Goal: Task Accomplishment & Management: Manage account settings

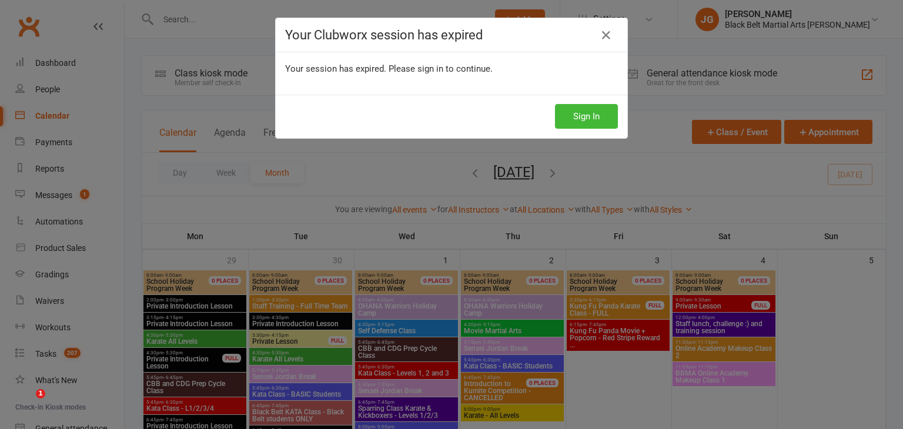
scroll to position [566, 0]
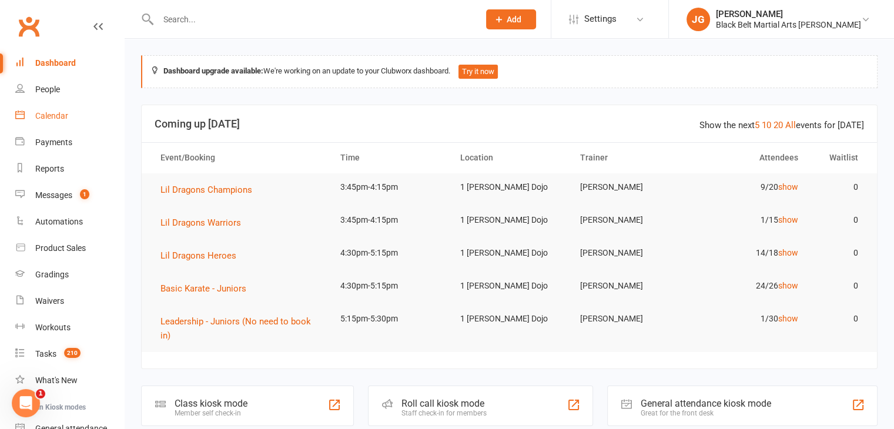
click at [82, 117] on link "Calendar" at bounding box center [69, 116] width 109 height 26
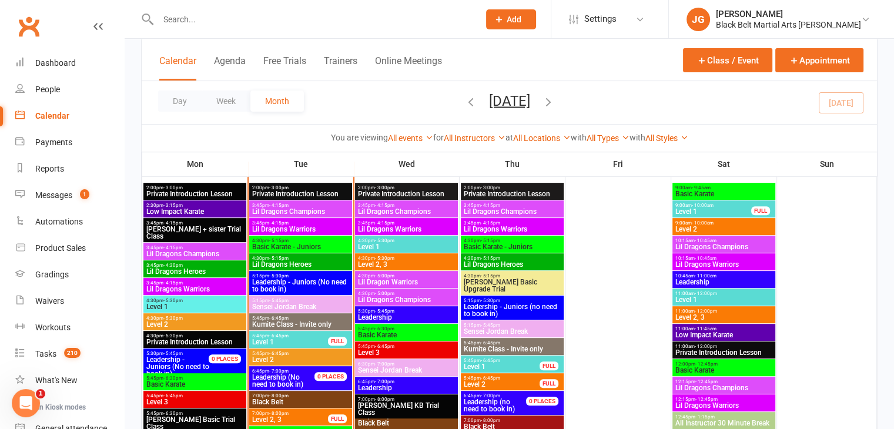
scroll to position [470, 0]
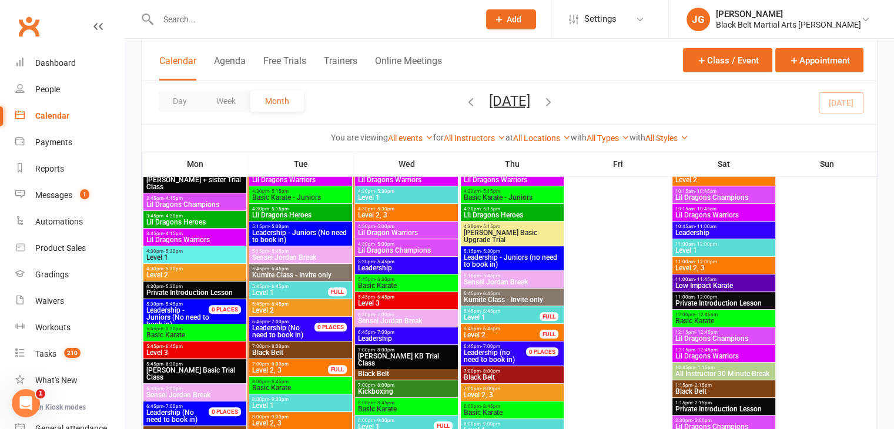
click at [201, 254] on span "Level 1" at bounding box center [195, 257] width 98 height 7
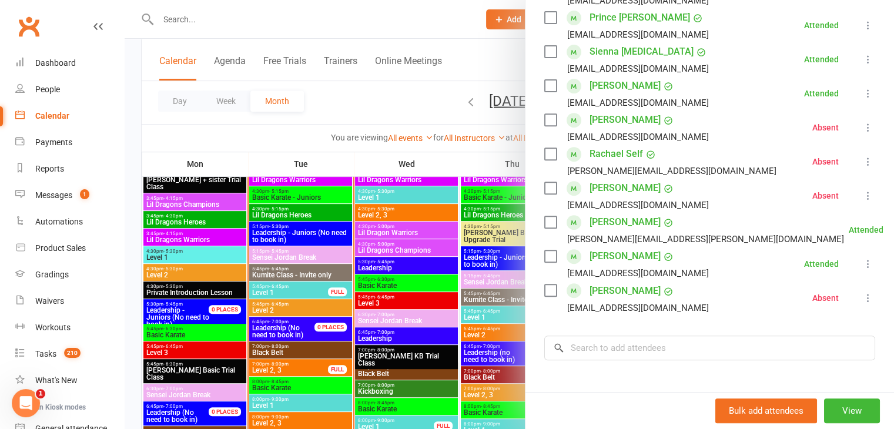
scroll to position [450, 0]
click at [380, 198] on div at bounding box center [510, 214] width 770 height 429
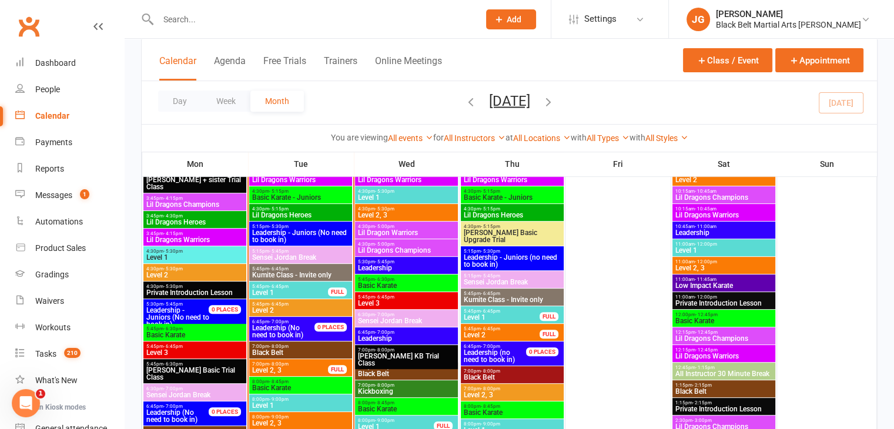
click at [205, 270] on span "4:30pm - 5:30pm" at bounding box center [195, 268] width 98 height 5
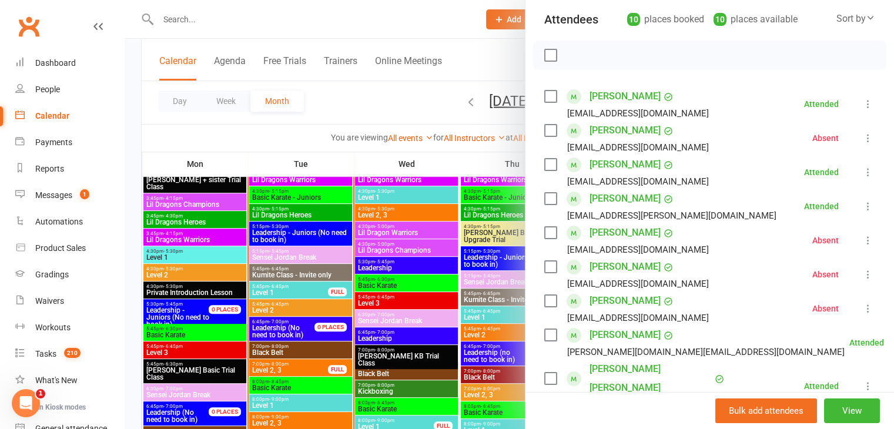
scroll to position [352, 0]
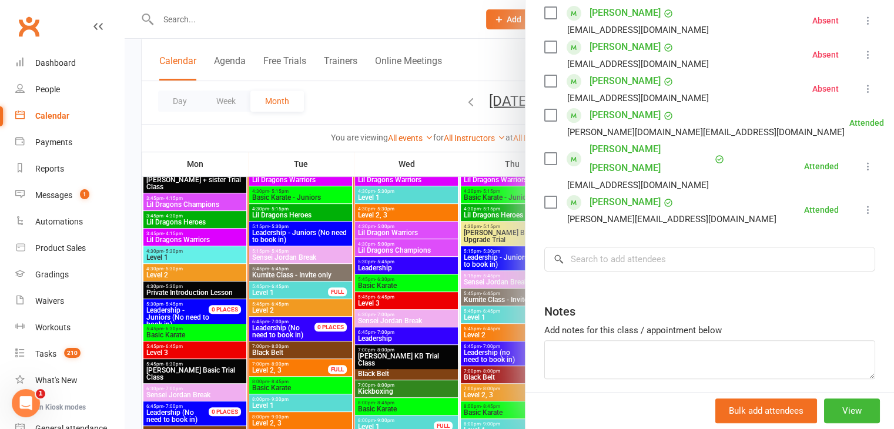
click at [333, 252] on div at bounding box center [510, 214] width 770 height 429
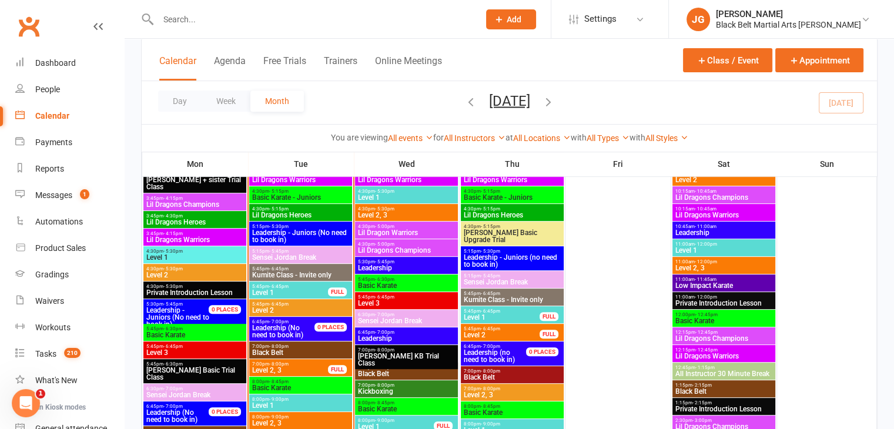
scroll to position [600, 0]
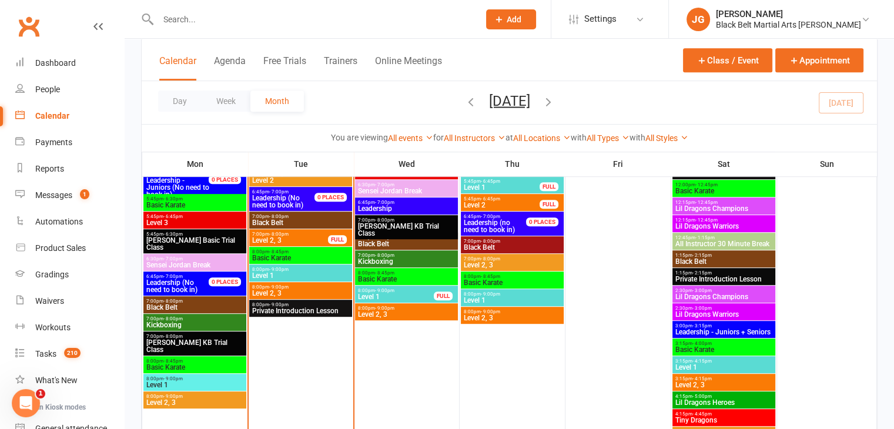
click at [189, 202] on span "Basic Karate" at bounding box center [195, 205] width 98 height 7
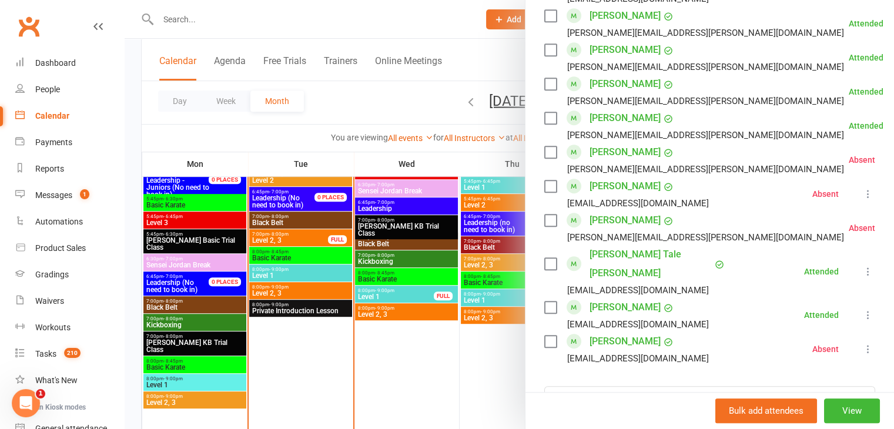
scroll to position [974, 0]
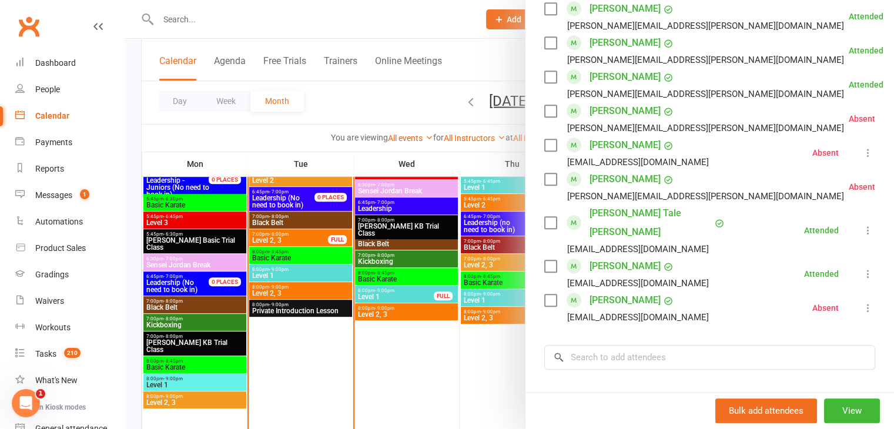
click at [341, 245] on div at bounding box center [510, 214] width 770 height 429
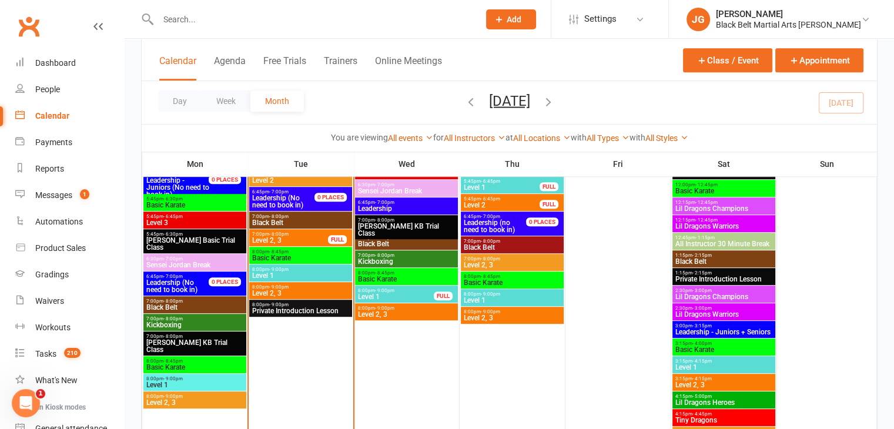
click at [193, 318] on span "7:00pm - 8:00pm" at bounding box center [195, 318] width 98 height 5
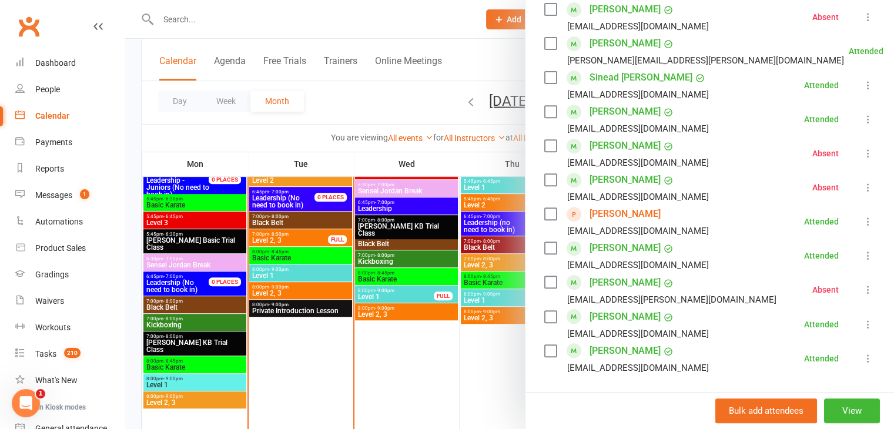
scroll to position [477, 0]
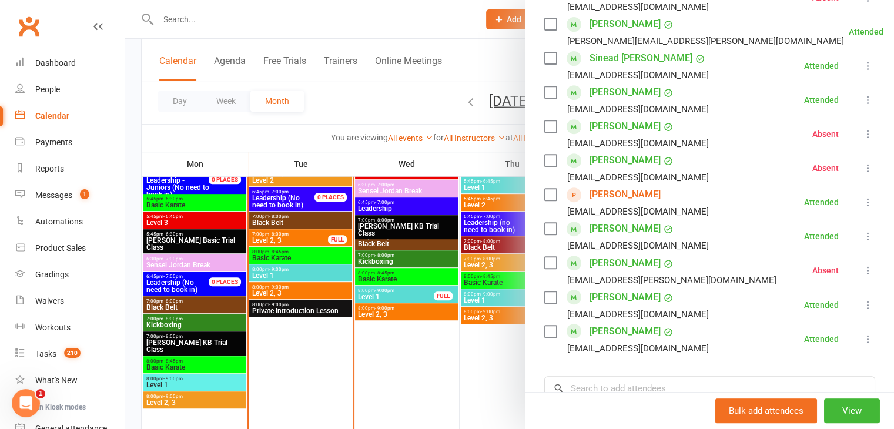
click at [600, 297] on link "Henry Tran" at bounding box center [625, 297] width 71 height 19
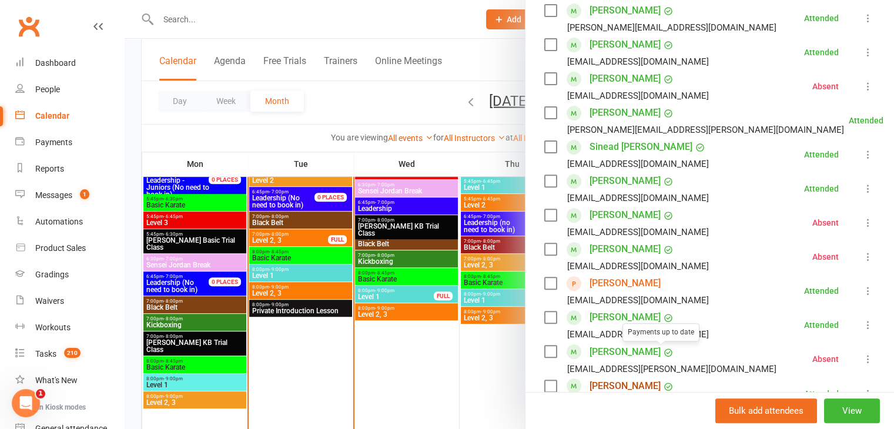
scroll to position [388, 0]
click at [634, 143] on link "Sinead Murchison Stanley" at bounding box center [641, 147] width 103 height 19
click at [358, 276] on div at bounding box center [510, 214] width 770 height 429
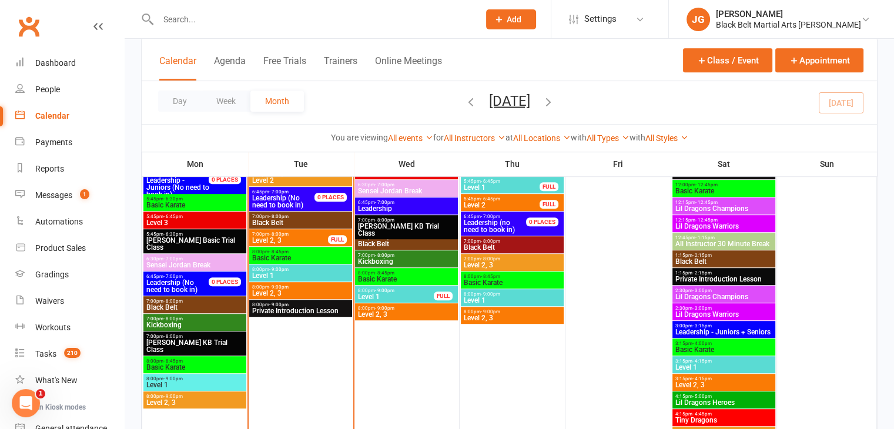
click at [187, 362] on span "8:00pm - 8:45pm" at bounding box center [195, 361] width 98 height 5
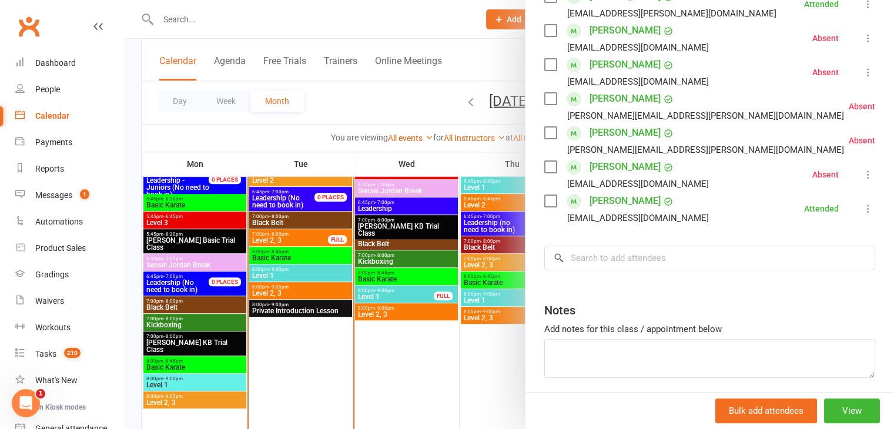
scroll to position [99, 0]
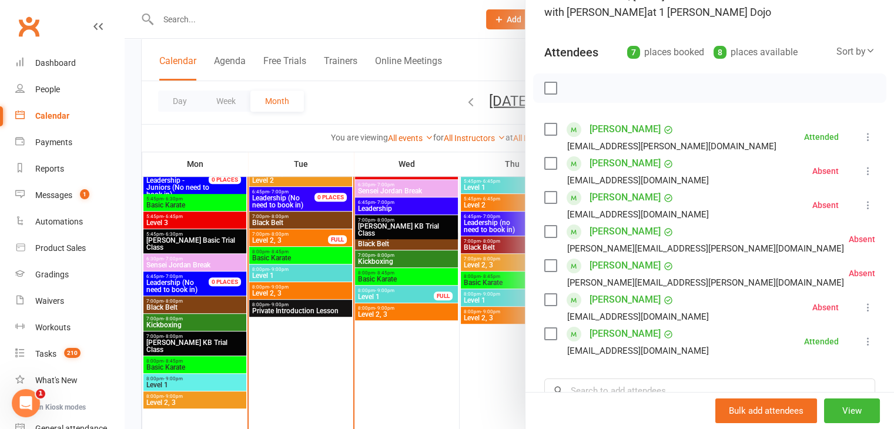
click at [330, 279] on div at bounding box center [510, 214] width 770 height 429
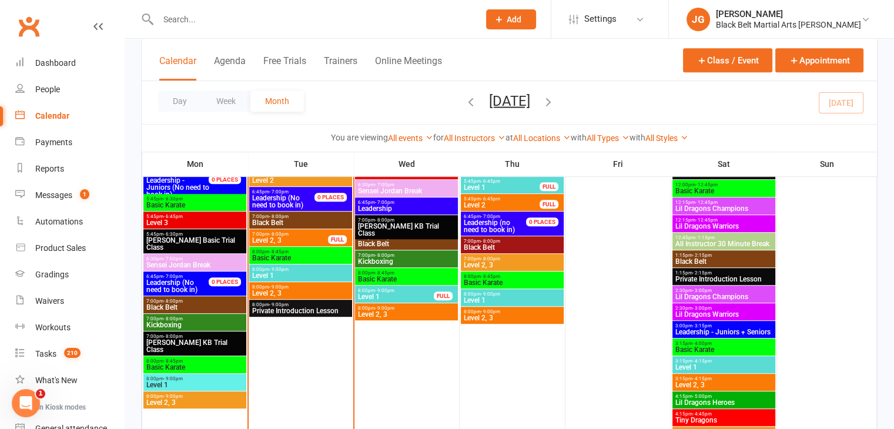
click at [193, 380] on span "8:00pm - 9:00pm" at bounding box center [195, 378] width 98 height 5
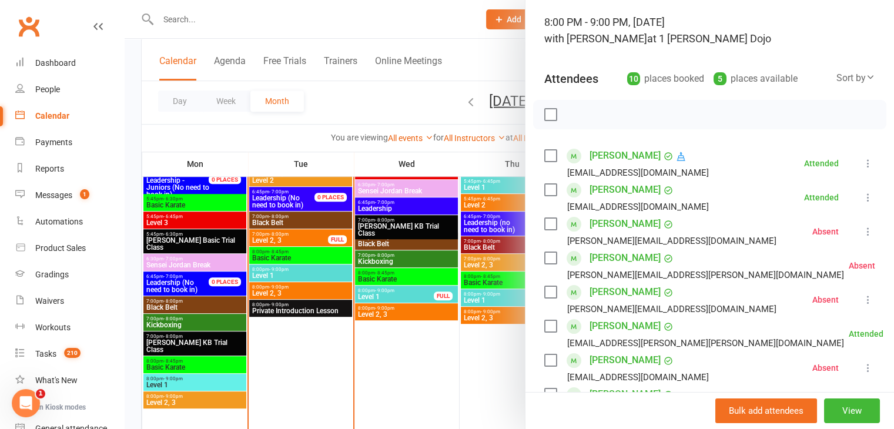
scroll to position [73, 0]
click at [340, 204] on div at bounding box center [510, 214] width 770 height 429
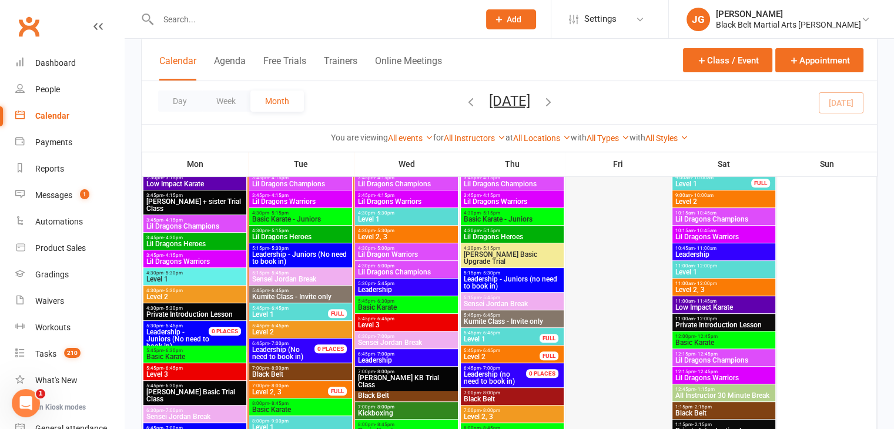
scroll to position [449, 0]
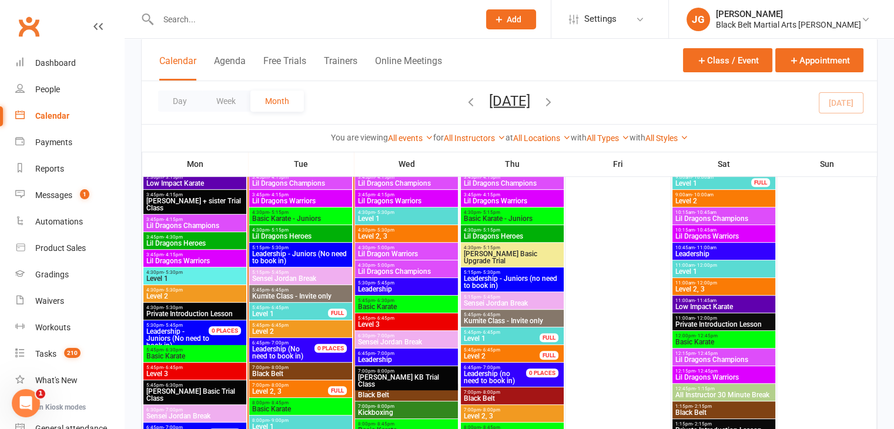
click at [291, 230] on span "4:30pm - 5:15pm" at bounding box center [301, 230] width 98 height 5
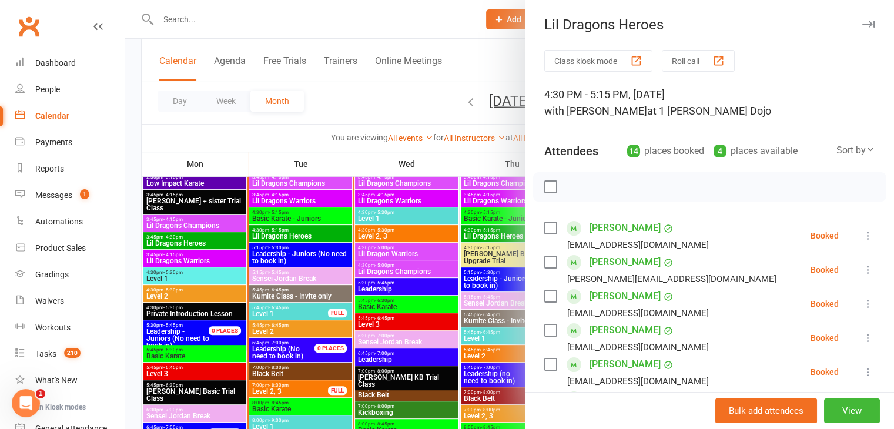
click at [409, 299] on div at bounding box center [510, 214] width 770 height 429
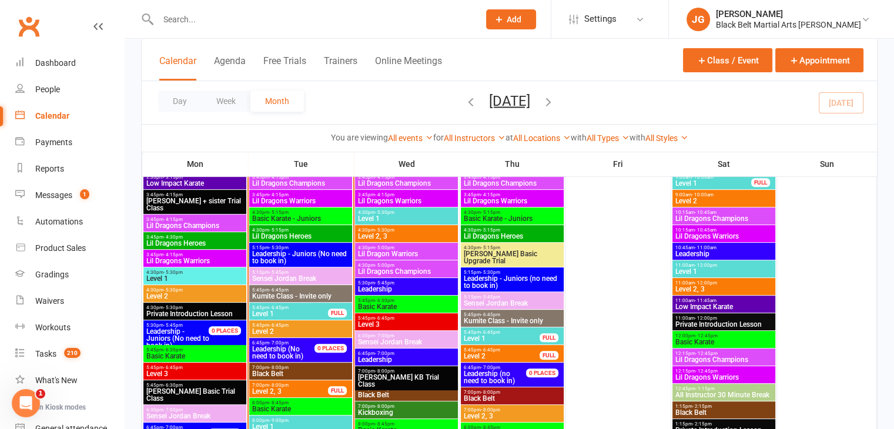
click at [507, 233] on span "Lil Dragons Heroes" at bounding box center [512, 236] width 98 height 7
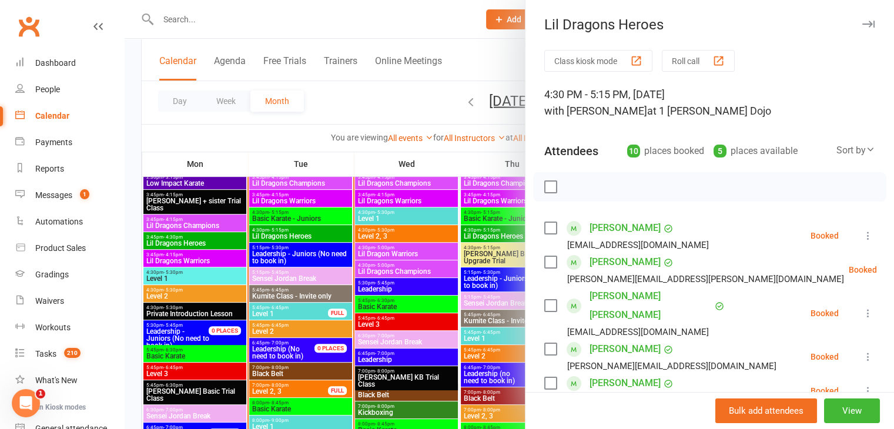
click at [473, 266] on div at bounding box center [510, 214] width 770 height 429
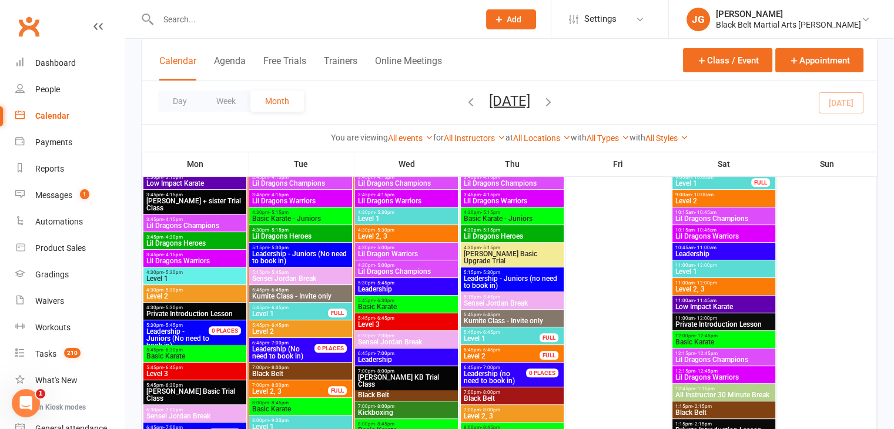
click at [332, 231] on span "4:30pm - 5:15pm" at bounding box center [301, 230] width 98 height 5
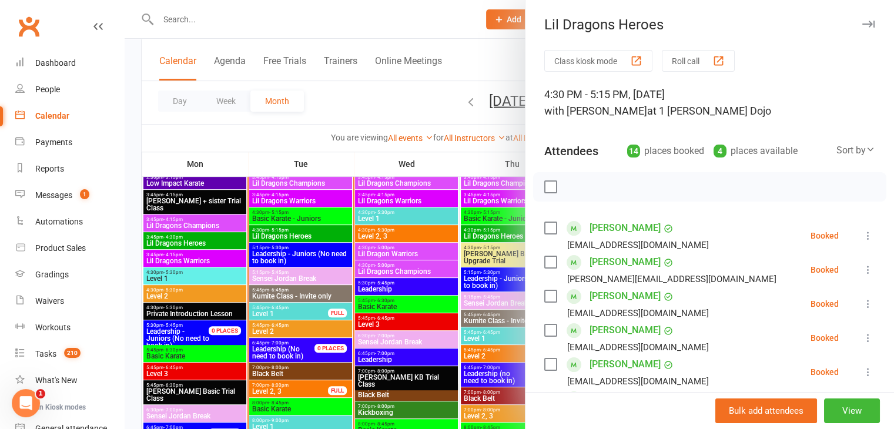
click at [326, 243] on div at bounding box center [510, 214] width 770 height 429
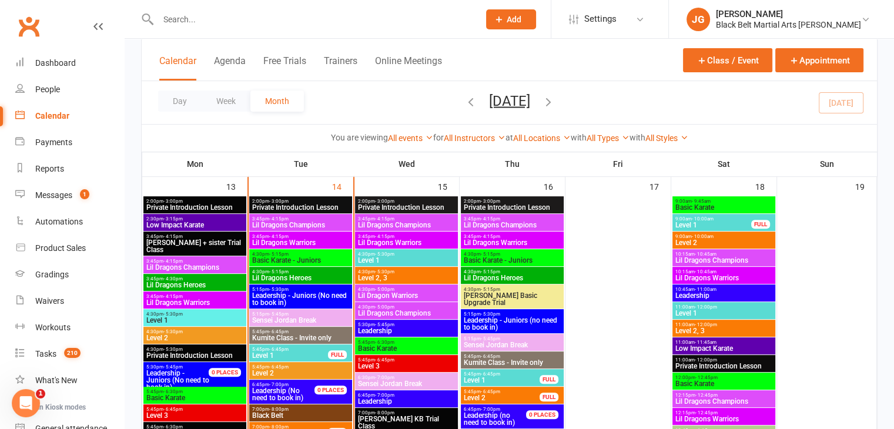
scroll to position [405, 0]
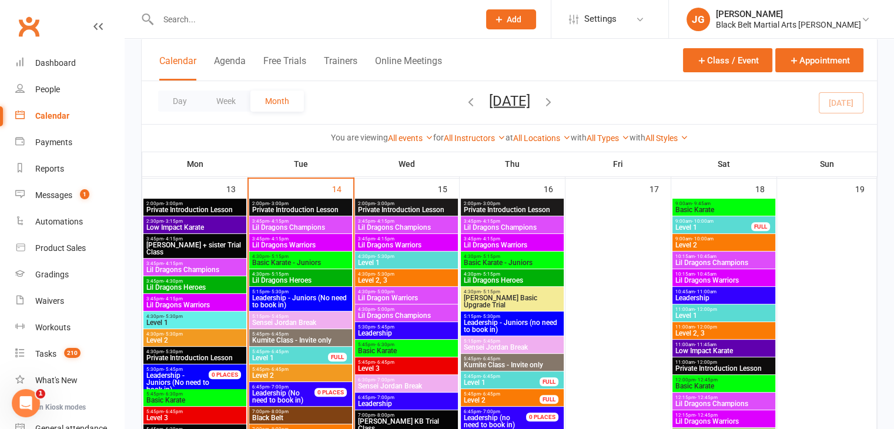
click at [276, 277] on span "Lil Dragons Heroes" at bounding box center [301, 280] width 98 height 7
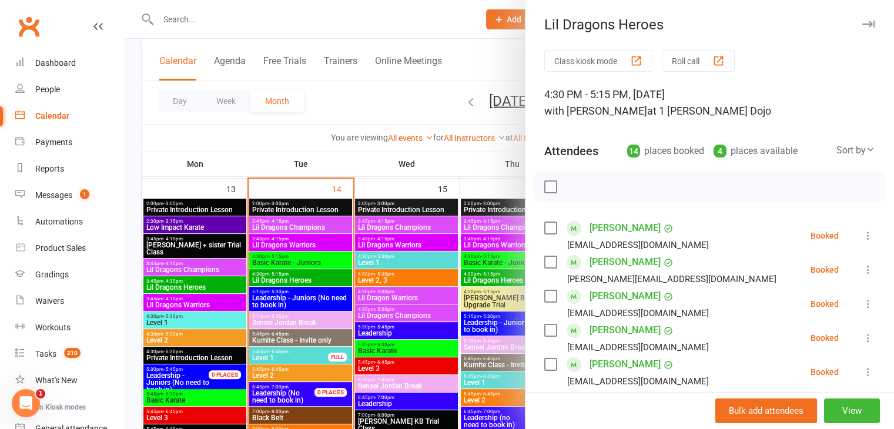
click at [389, 312] on div at bounding box center [510, 214] width 770 height 429
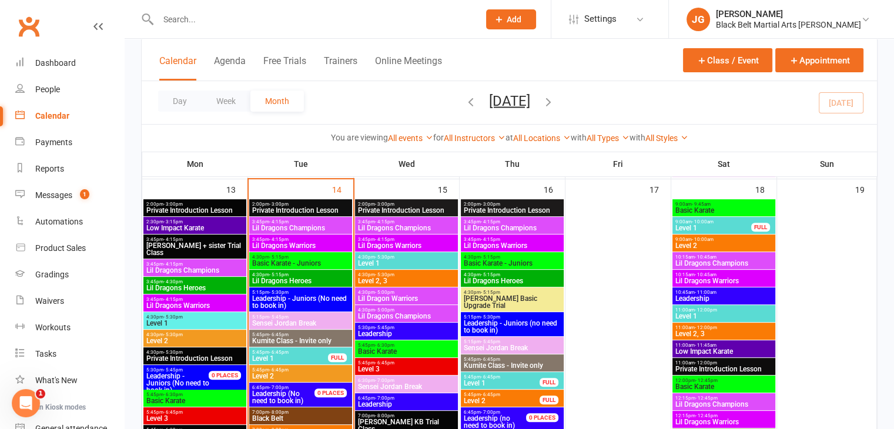
scroll to position [423, 0]
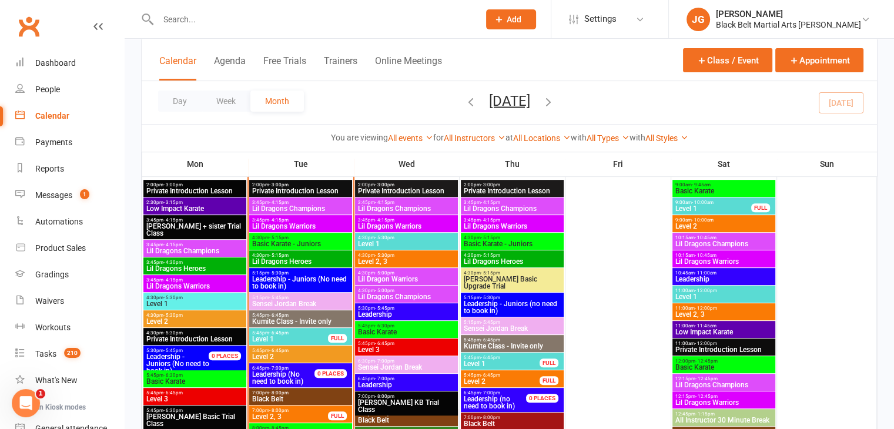
click at [325, 239] on span "4:30pm - 5:15pm" at bounding box center [301, 237] width 98 height 5
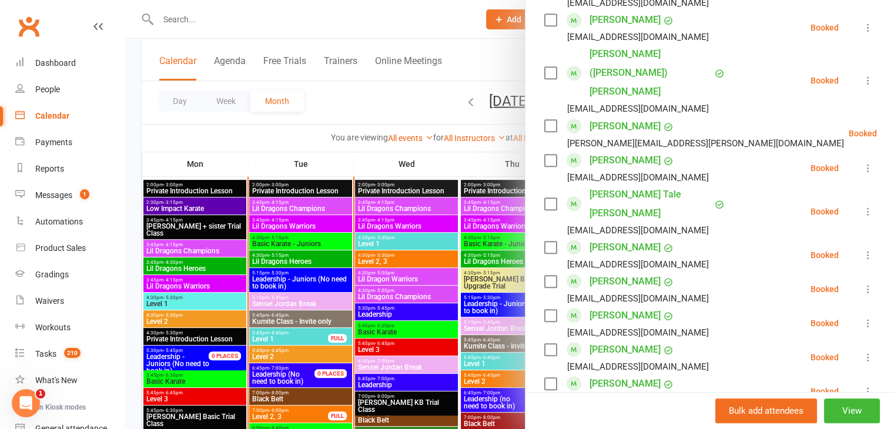
scroll to position [745, 0]
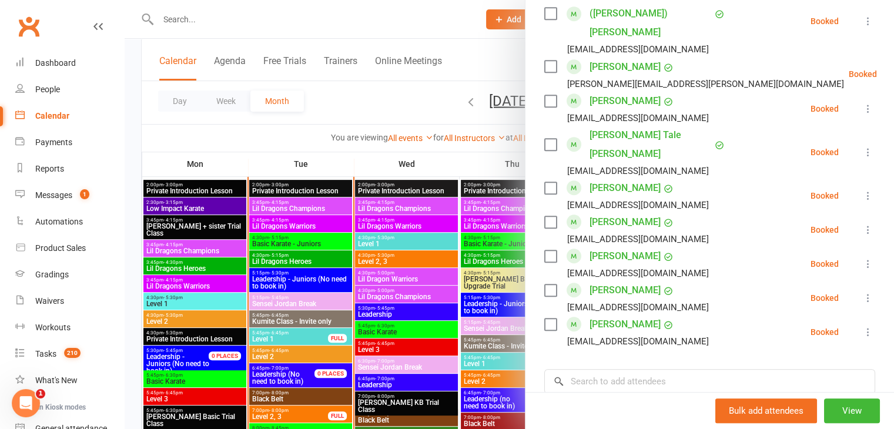
click at [359, 302] on div at bounding box center [510, 214] width 770 height 429
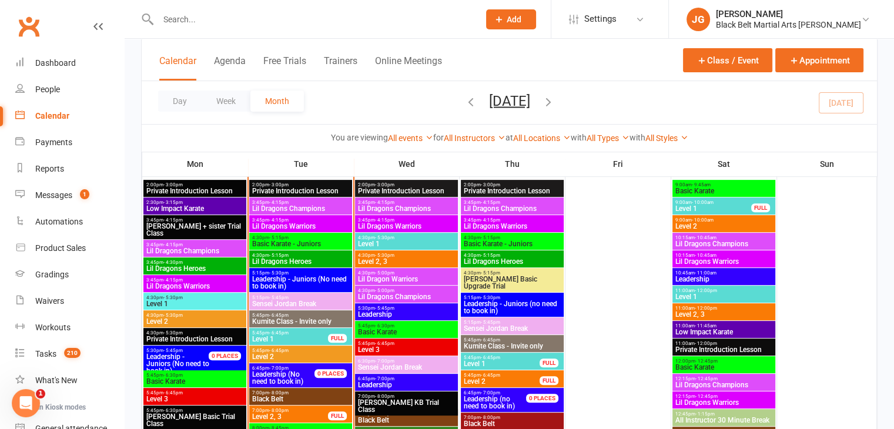
click at [292, 258] on span "Lil Dragons Heroes" at bounding box center [301, 261] width 98 height 7
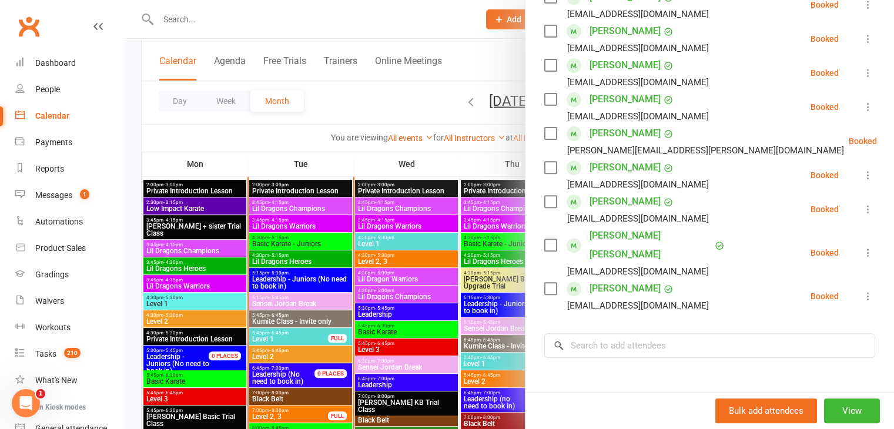
scroll to position [438, 0]
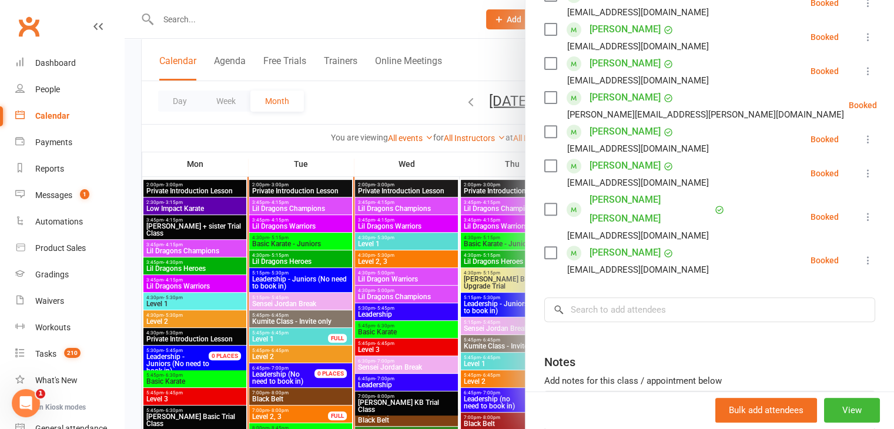
click at [442, 295] on div at bounding box center [510, 214] width 770 height 429
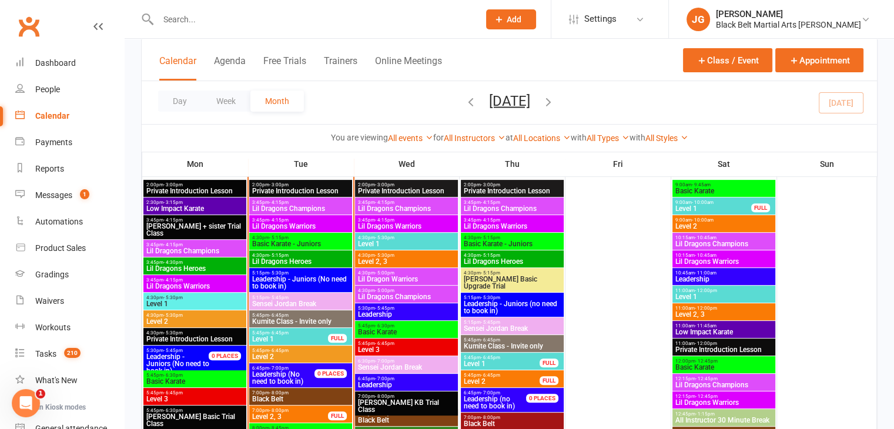
click at [303, 318] on span "Kumite Class - Invite only" at bounding box center [301, 321] width 98 height 7
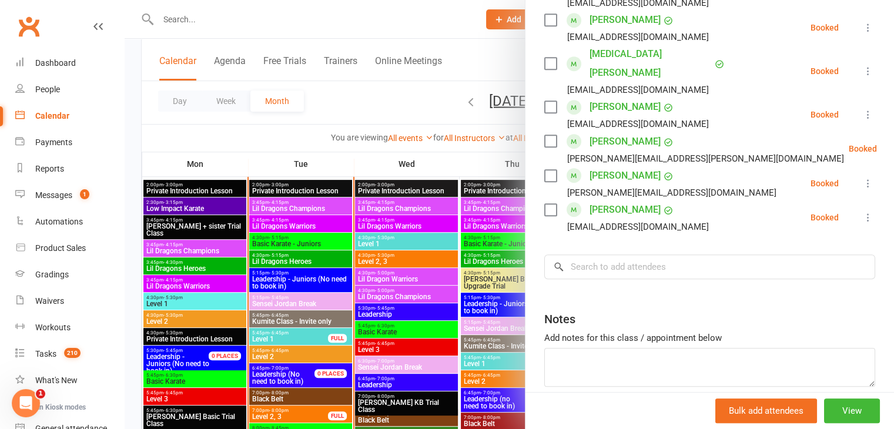
scroll to position [652, 0]
click at [366, 328] on div at bounding box center [510, 214] width 770 height 429
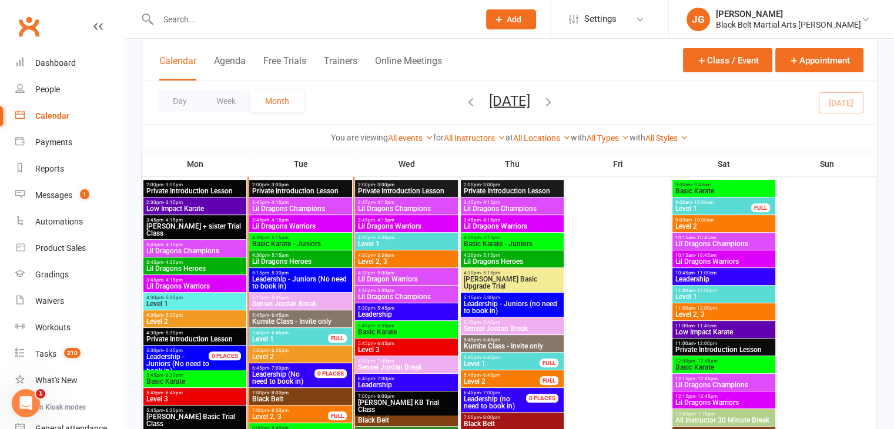
click at [281, 336] on span "Level 1" at bounding box center [290, 339] width 77 height 7
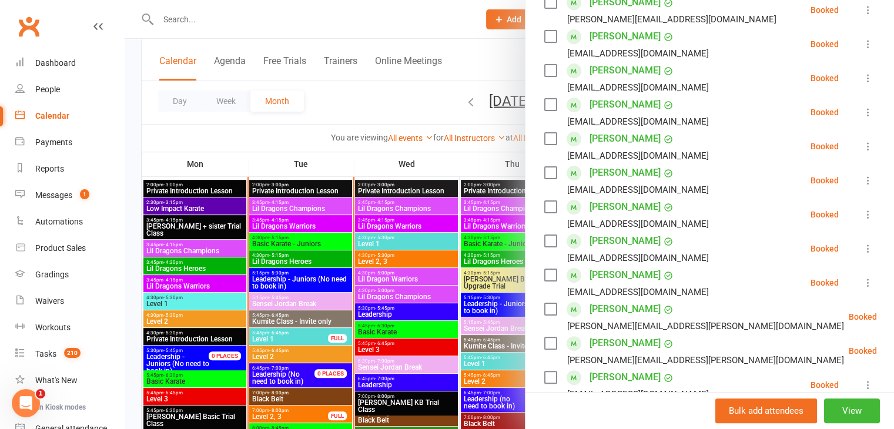
scroll to position [228, 0]
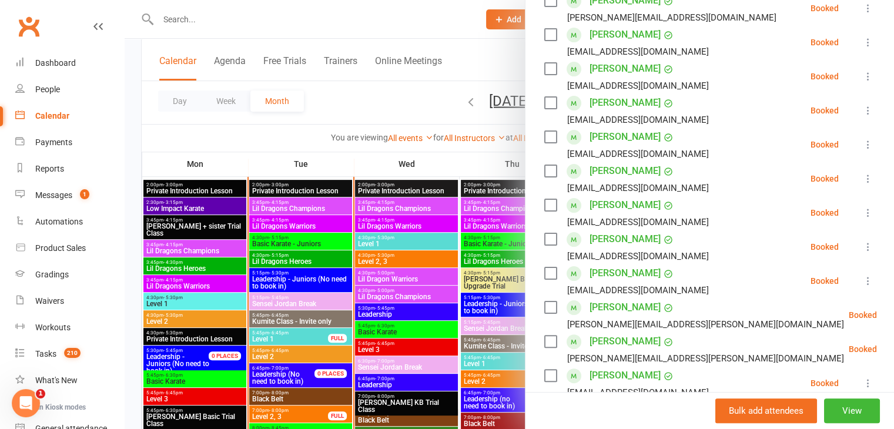
click at [333, 224] on div at bounding box center [510, 214] width 770 height 429
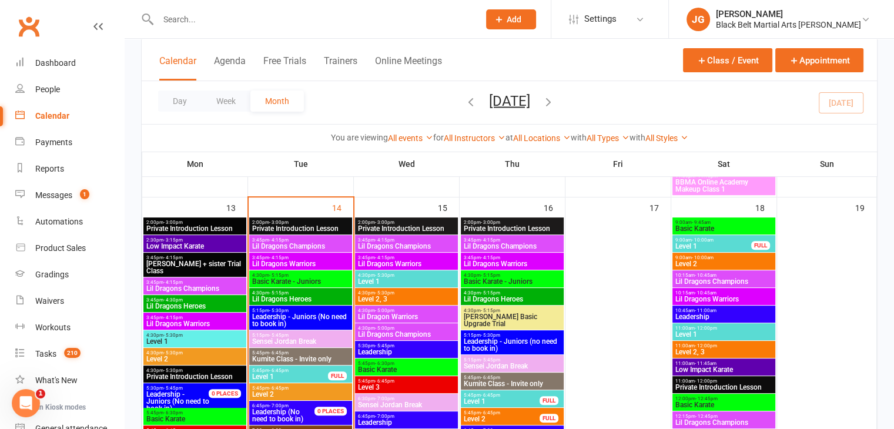
scroll to position [388, 0]
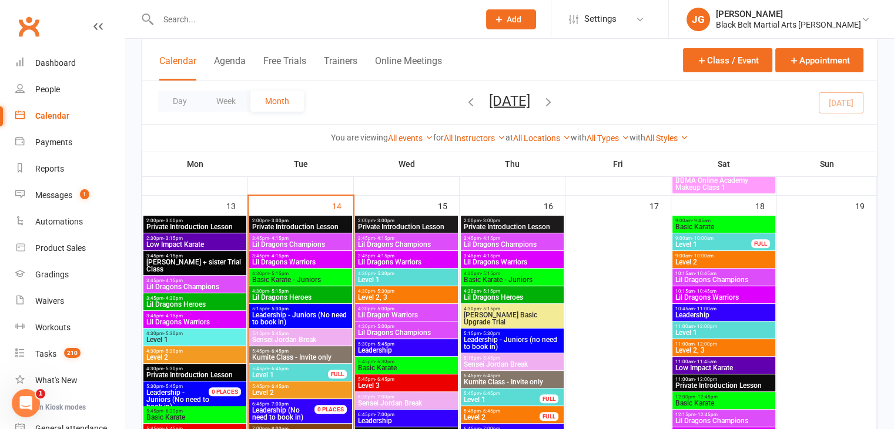
click at [29, 24] on link "Clubworx" at bounding box center [28, 26] width 29 height 29
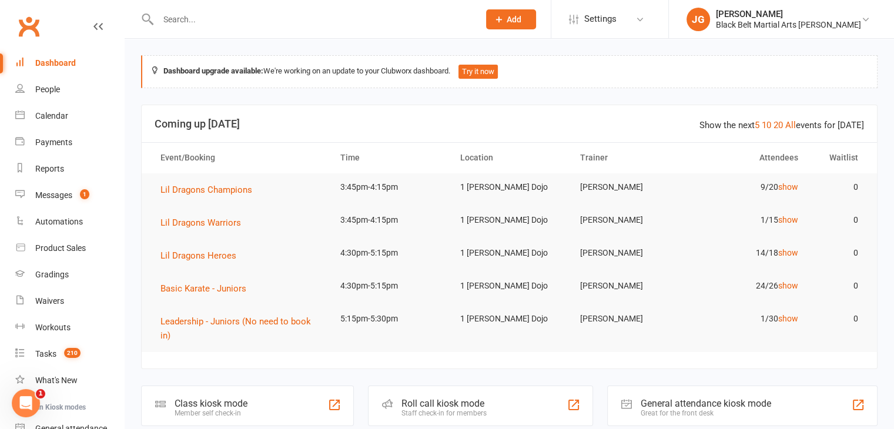
click at [345, 19] on input "text" at bounding box center [313, 19] width 316 height 16
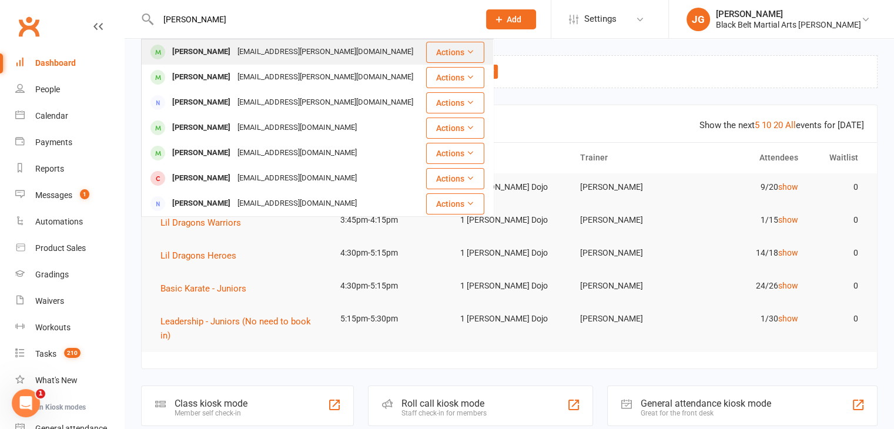
type input "damon abbasi"
click at [267, 48] on div "abbasi.sam@gmail.com" at bounding box center [325, 52] width 183 height 17
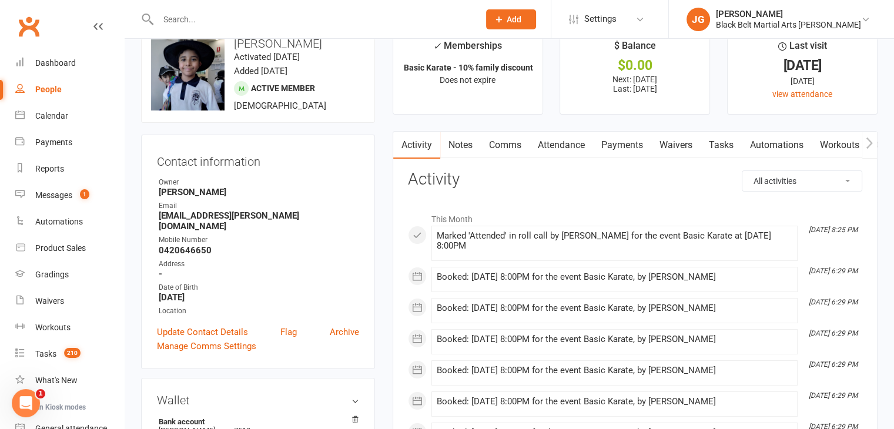
scroll to position [28, 0]
click at [54, 270] on div "Gradings" at bounding box center [52, 274] width 34 height 9
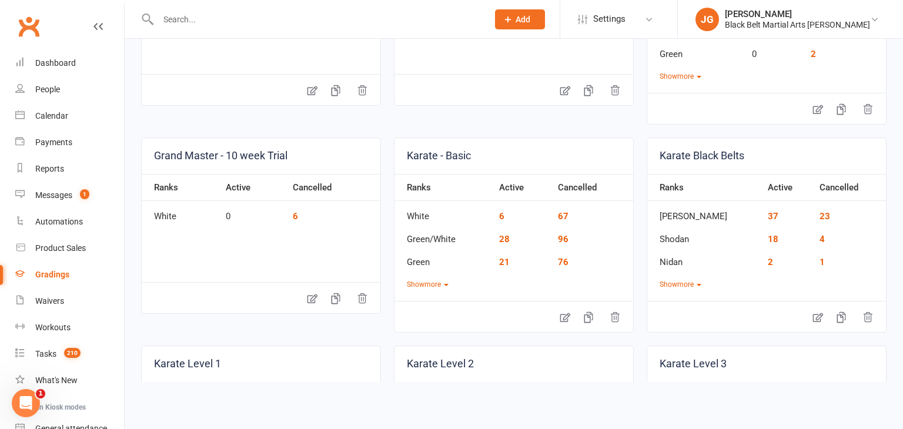
scroll to position [247, 0]
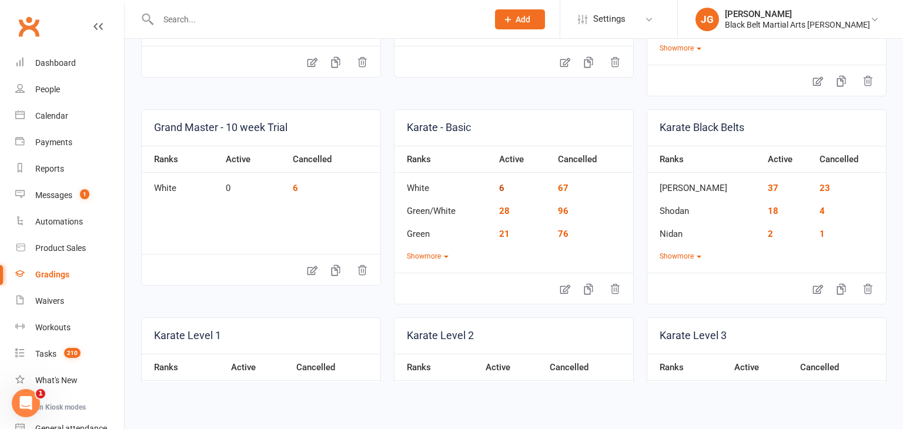
click at [500, 185] on link "6" at bounding box center [501, 188] width 5 height 11
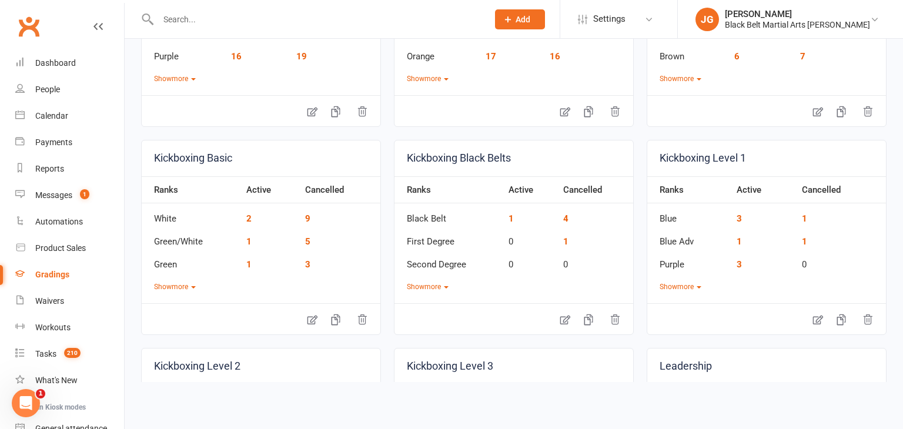
scroll to position [670, 0]
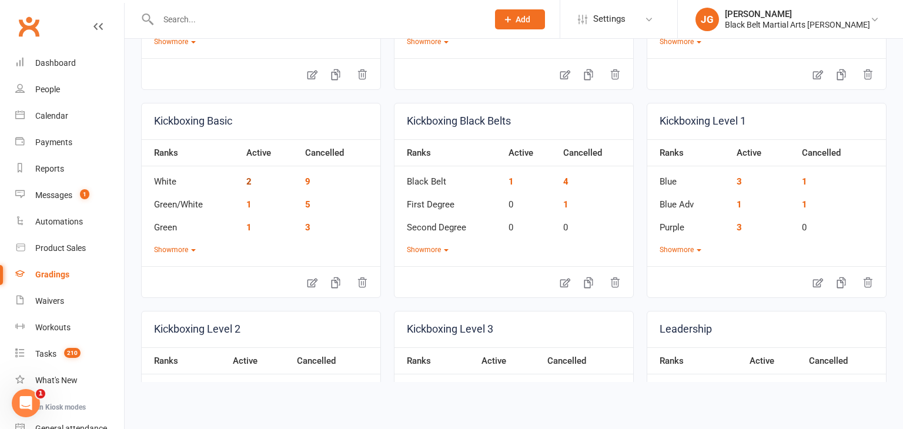
click at [246, 179] on link "2" at bounding box center [248, 181] width 5 height 11
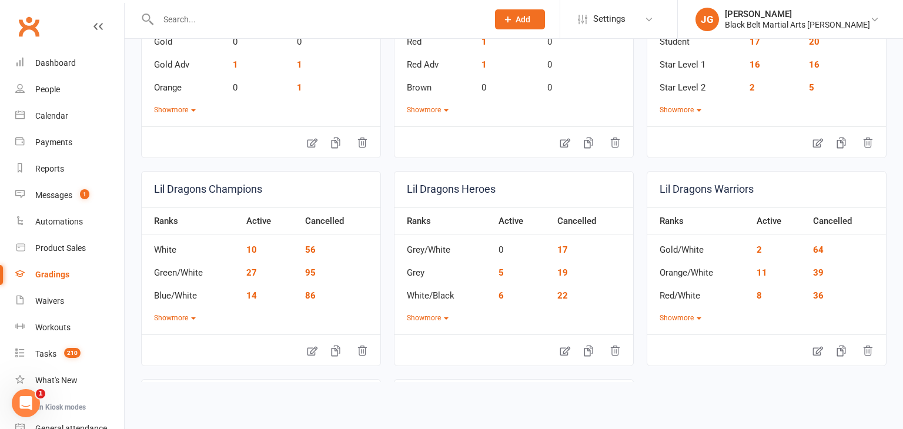
scroll to position [1095, 0]
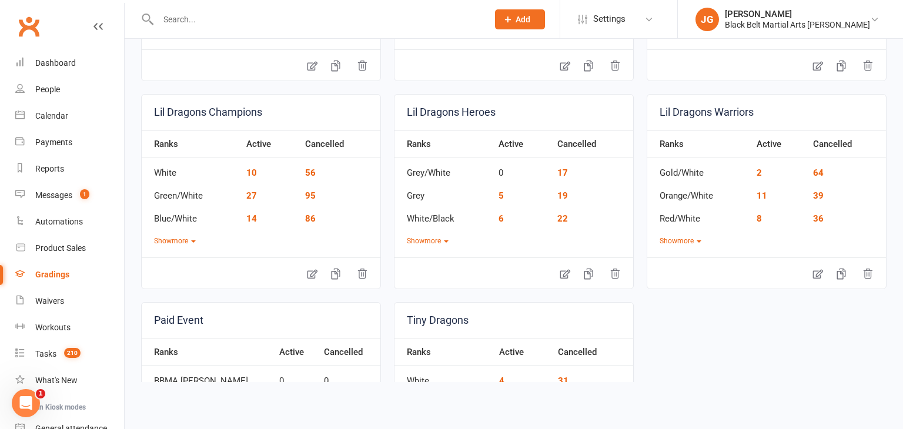
click at [253, 176] on td "10" at bounding box center [270, 169] width 58 height 23
click at [251, 170] on link "10" at bounding box center [251, 173] width 11 height 11
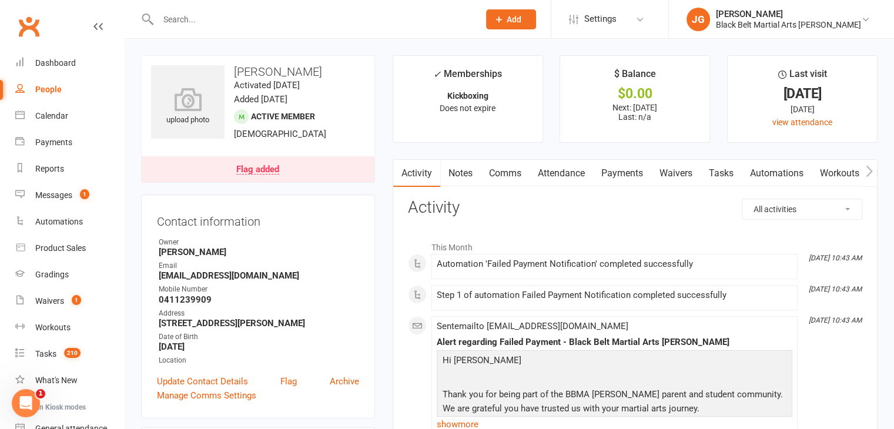
click at [459, 169] on link "Notes" at bounding box center [460, 173] width 41 height 27
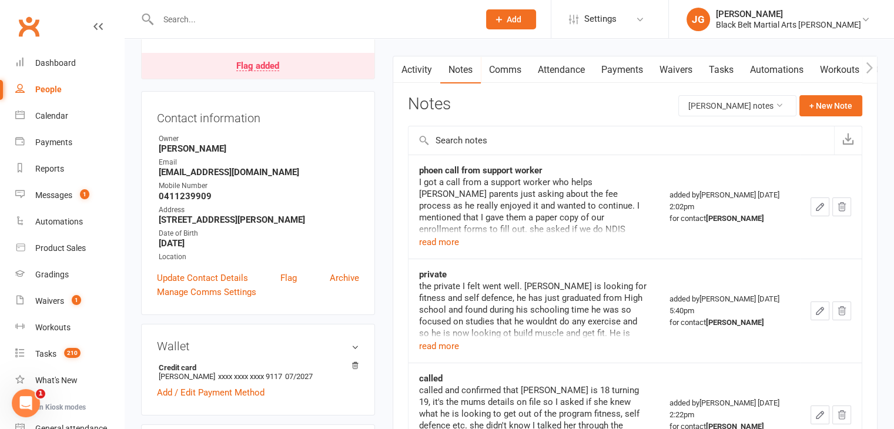
scroll to position [124, 0]
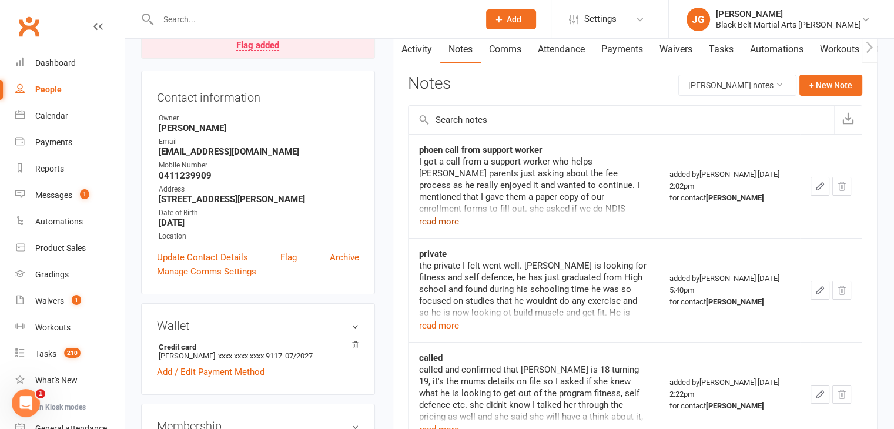
click at [438, 218] on button "read more" at bounding box center [439, 222] width 40 height 14
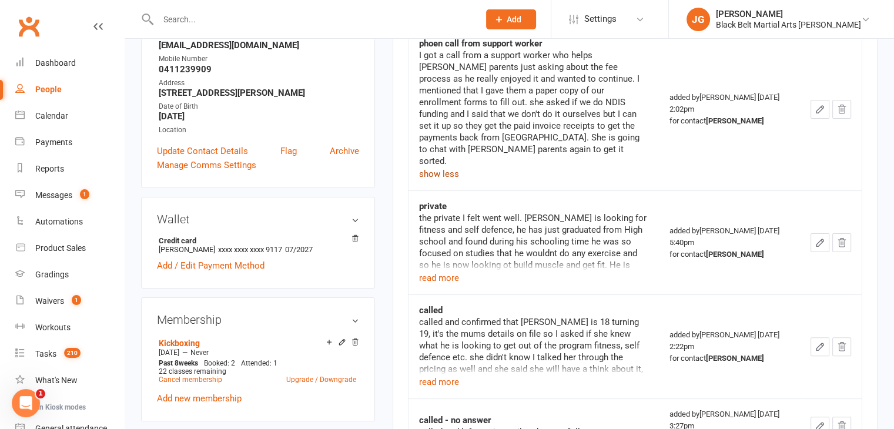
scroll to position [285, 0]
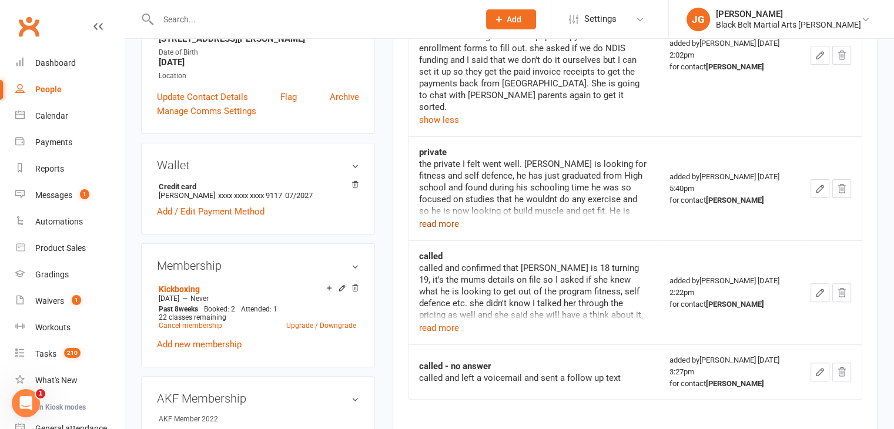
click at [450, 217] on button "read more" at bounding box center [439, 224] width 40 height 14
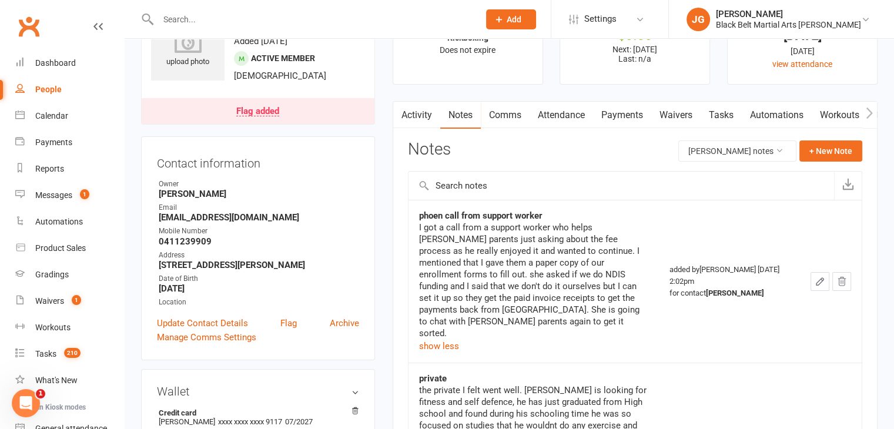
scroll to position [0, 0]
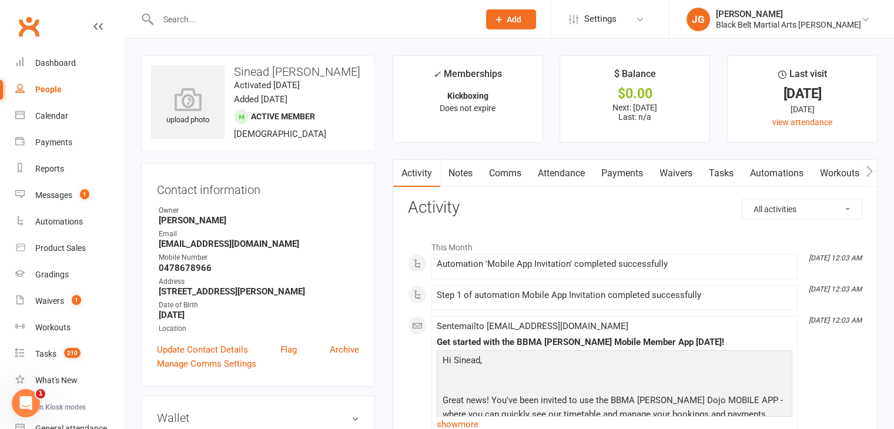
click at [460, 177] on link "Notes" at bounding box center [460, 173] width 41 height 27
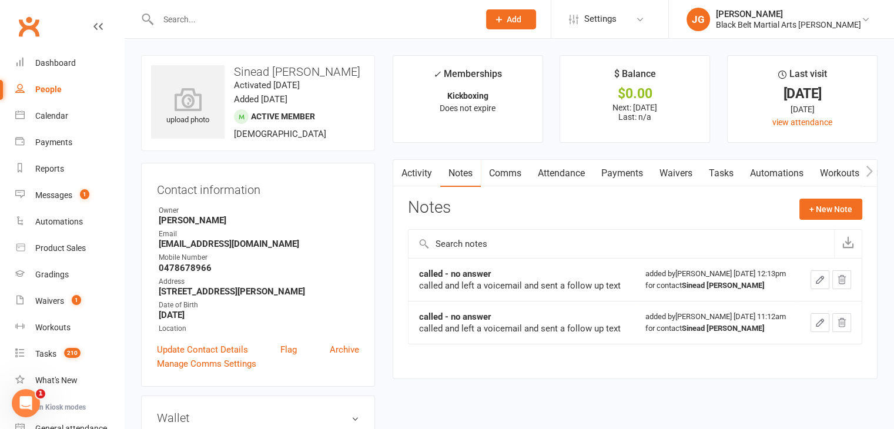
click at [409, 171] on link "Activity" at bounding box center [416, 173] width 47 height 27
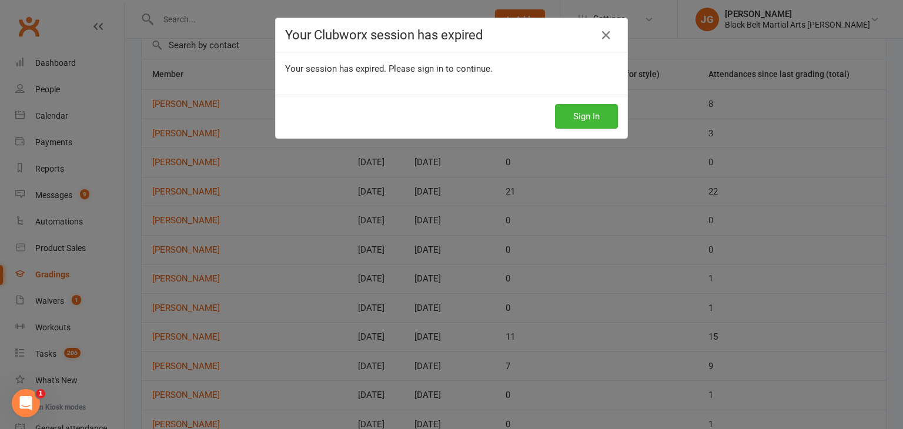
scroll to position [65, 0]
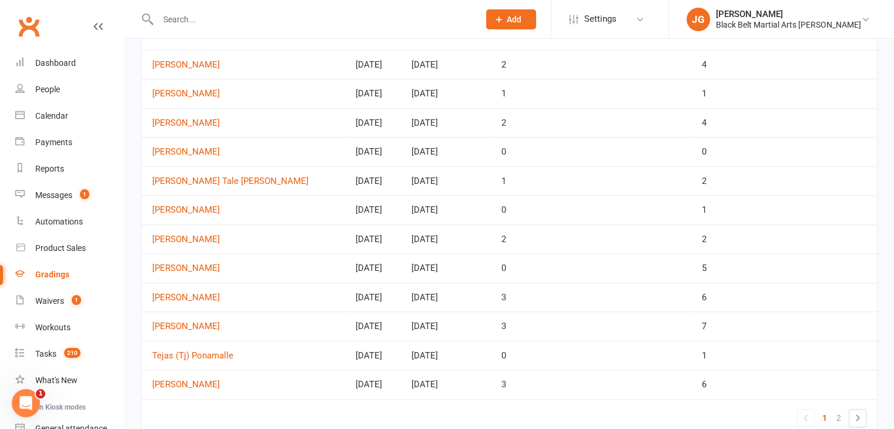
scroll to position [484, 0]
click at [574, 206] on div "0" at bounding box center [591, 210] width 179 height 10
click at [185, 205] on link "Luke McVeigh" at bounding box center [243, 210] width 182 height 10
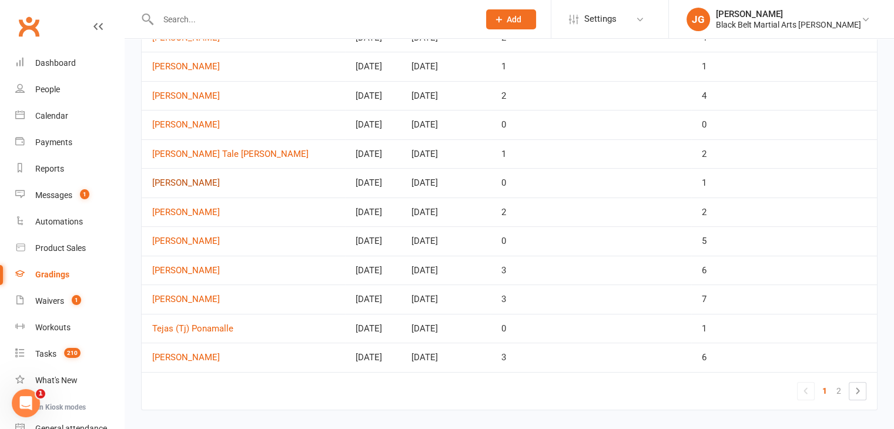
scroll to position [515, 0]
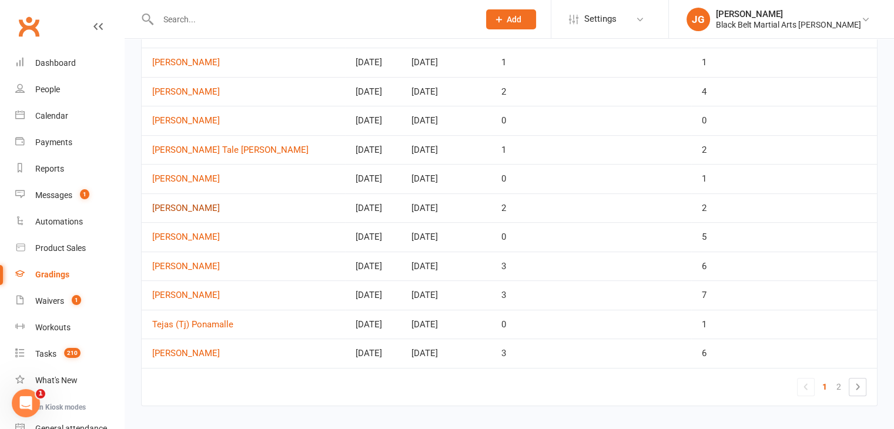
click at [163, 203] on link "James Nair" at bounding box center [243, 208] width 182 height 10
click at [837, 382] on link "2" at bounding box center [839, 387] width 14 height 16
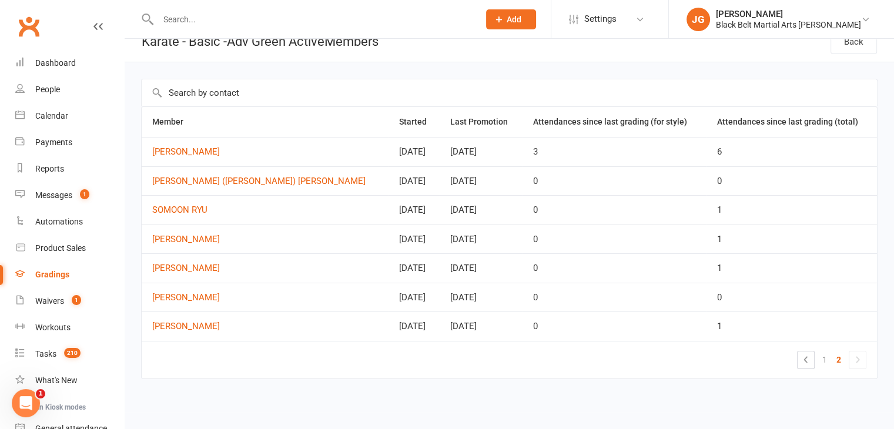
scroll to position [16, 0]
click at [233, 173] on td "Harrison (Harry) Shorey" at bounding box center [265, 182] width 246 height 29
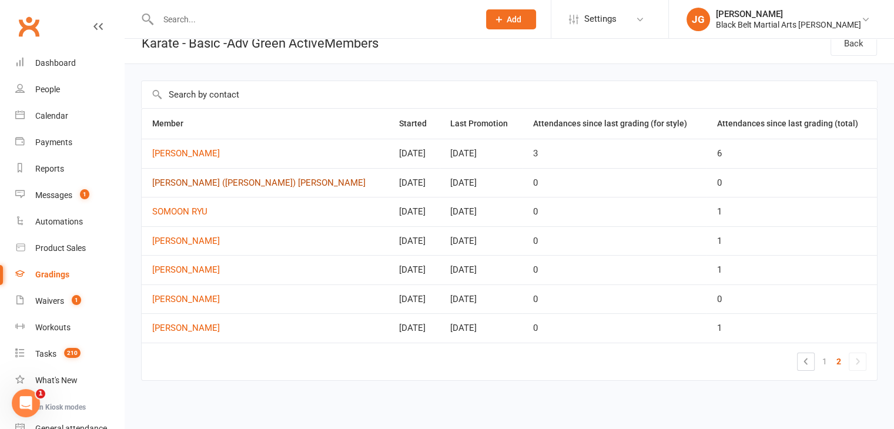
click at [237, 181] on link "Harrison (Harry) Shorey" at bounding box center [264, 183] width 225 height 10
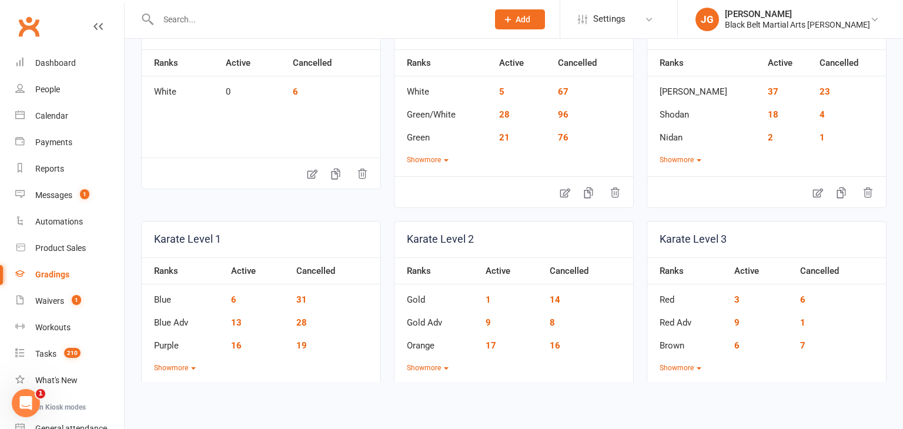
scroll to position [341, 0]
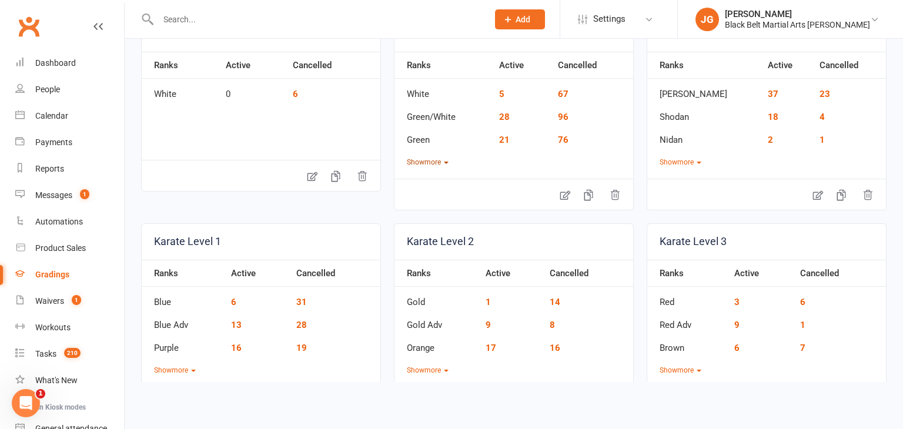
click at [435, 157] on button "Show more" at bounding box center [428, 162] width 42 height 11
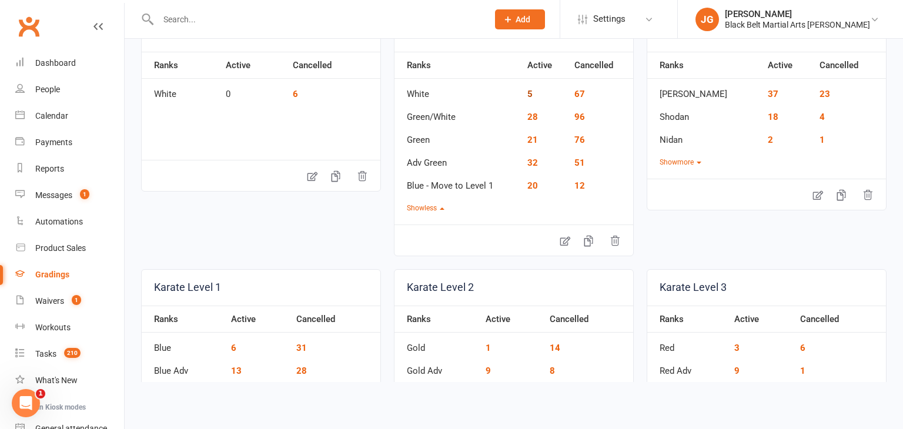
click at [527, 95] on link "5" at bounding box center [529, 94] width 5 height 11
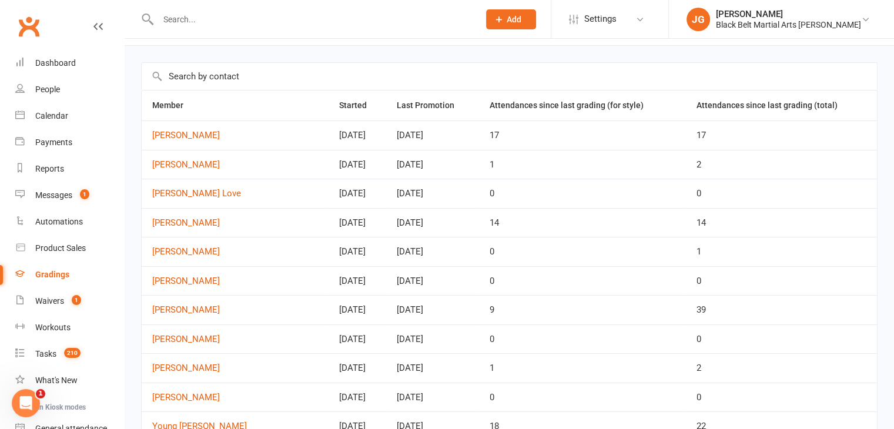
scroll to position [42, 0]
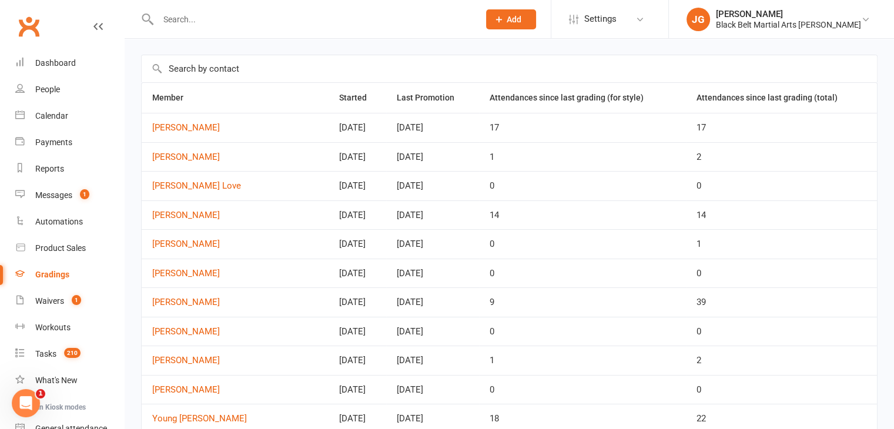
click at [36, 24] on link "Clubworx" at bounding box center [28, 26] width 29 height 29
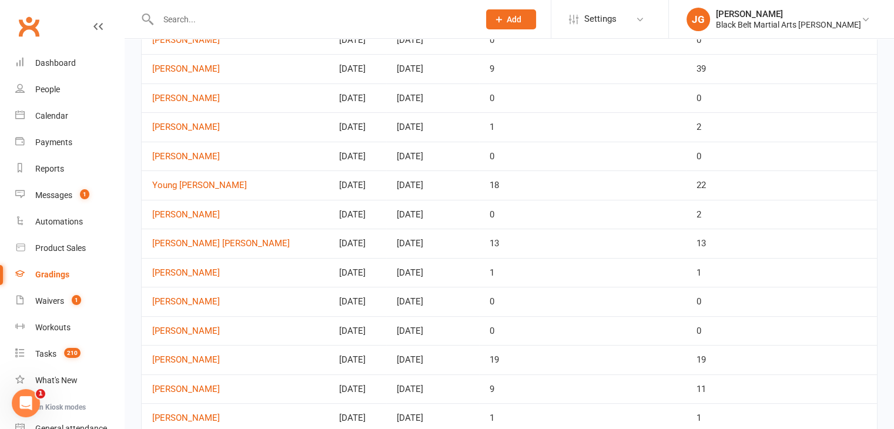
scroll to position [276, 0]
click at [386, 179] on td "[DATE]" at bounding box center [432, 183] width 93 height 29
click at [178, 215] on link "[PERSON_NAME]" at bounding box center [235, 214] width 166 height 10
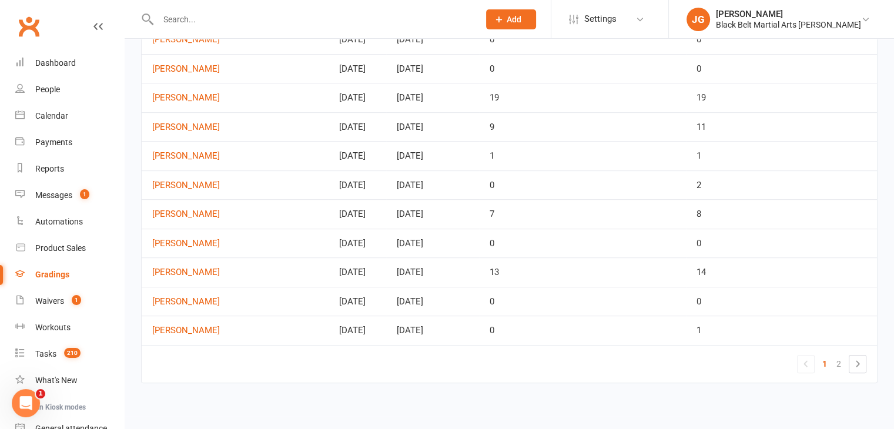
scroll to position [537, 0]
click at [176, 239] on link "Ethan Wang" at bounding box center [235, 244] width 166 height 10
click at [849, 358] on ul "1 2" at bounding box center [831, 365] width 69 height 18
click at [857, 360] on icon at bounding box center [858, 365] width 14 height 14
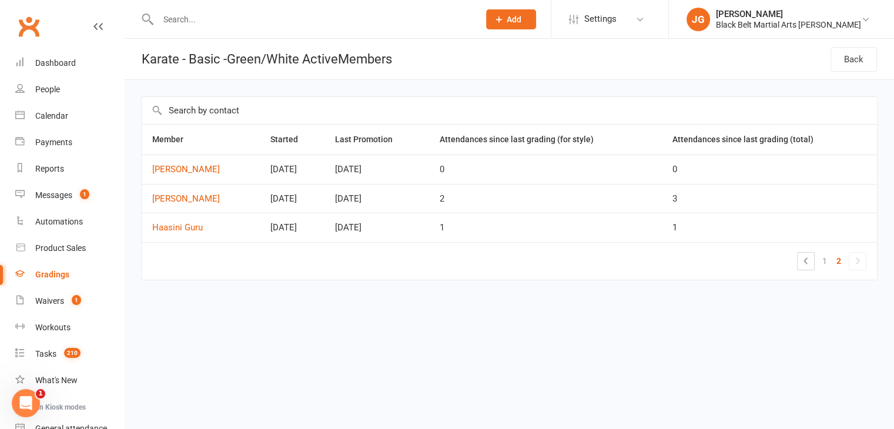
scroll to position [0, 0]
click at [161, 224] on link "Haasini Guru" at bounding box center [201, 228] width 98 height 10
click at [822, 264] on icon at bounding box center [815, 261] width 14 height 14
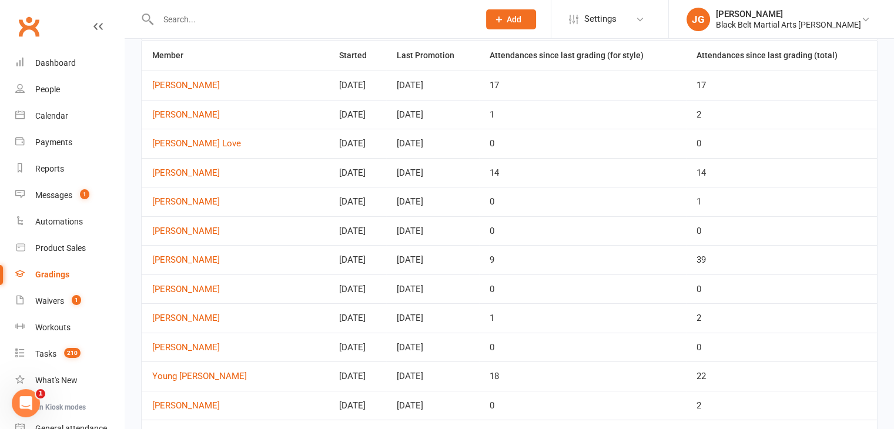
scroll to position [84, 0]
click at [206, 108] on td "Abbey Timewell" at bounding box center [235, 115] width 187 height 29
click at [199, 111] on link "Abbey Timewell" at bounding box center [235, 116] width 166 height 10
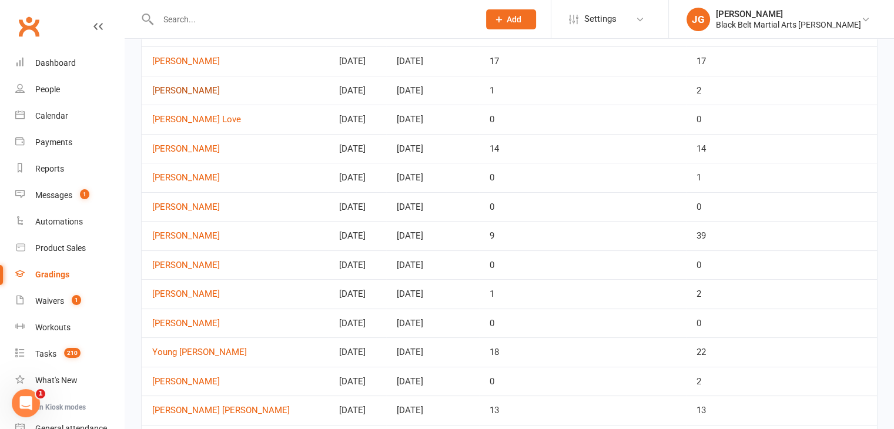
scroll to position [109, 0]
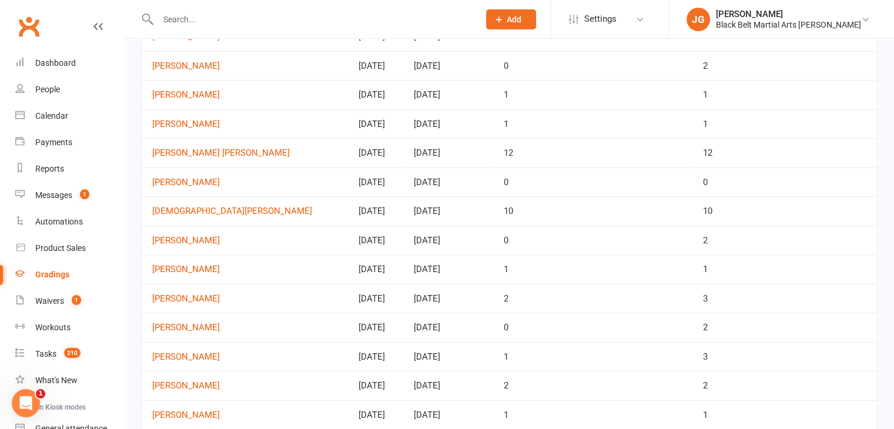
scroll to position [308, 0]
click at [208, 148] on link "[PERSON_NAME] [PERSON_NAME]" at bounding box center [244, 153] width 185 height 10
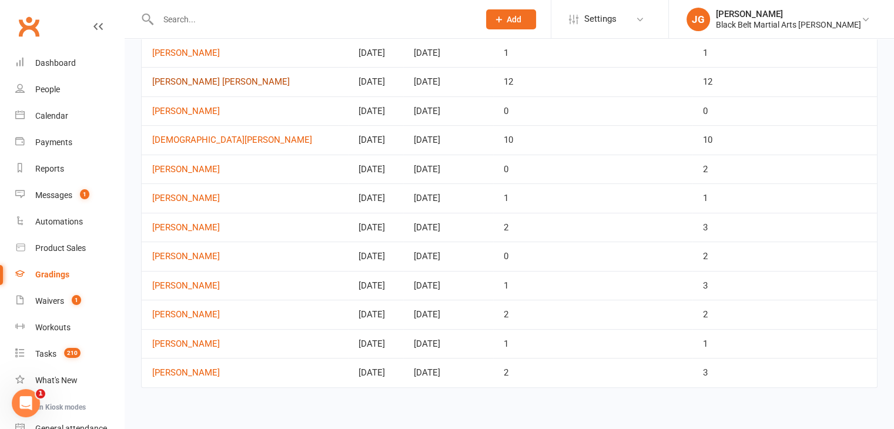
scroll to position [385, 0]
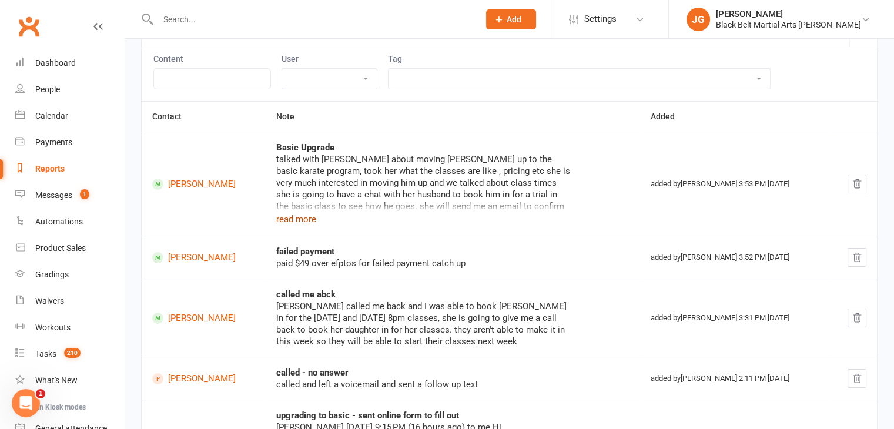
click at [316, 219] on button "read more" at bounding box center [296, 219] width 40 height 14
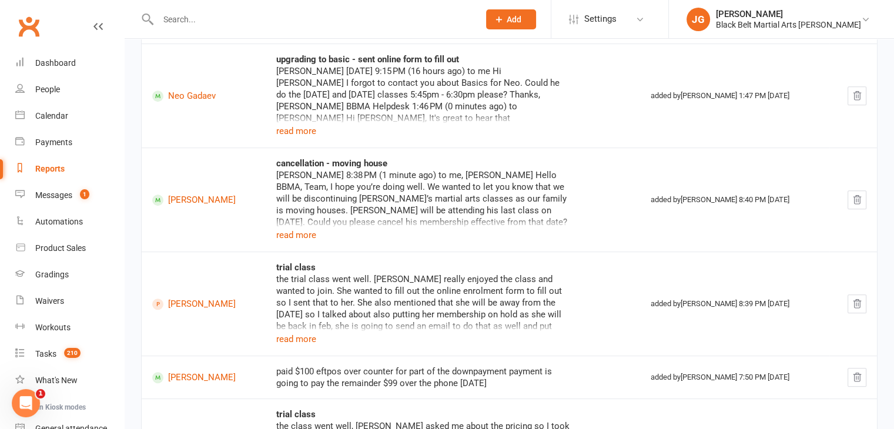
scroll to position [474, 0]
click at [316, 234] on button "read more" at bounding box center [296, 235] width 40 height 14
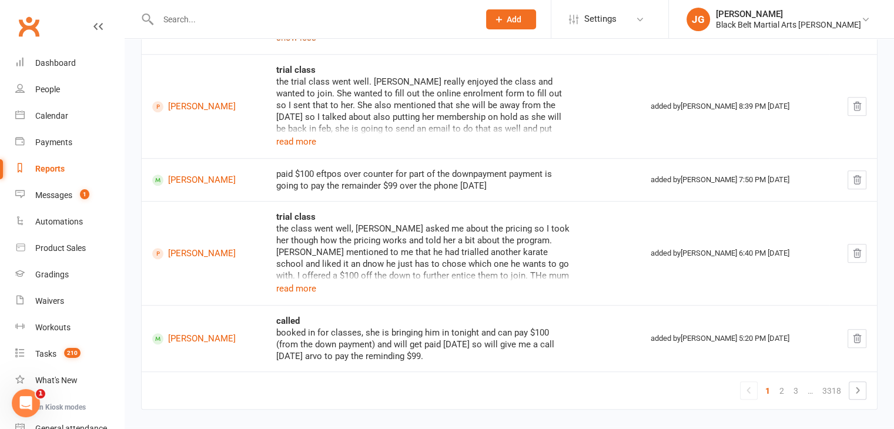
scroll to position [718, 0]
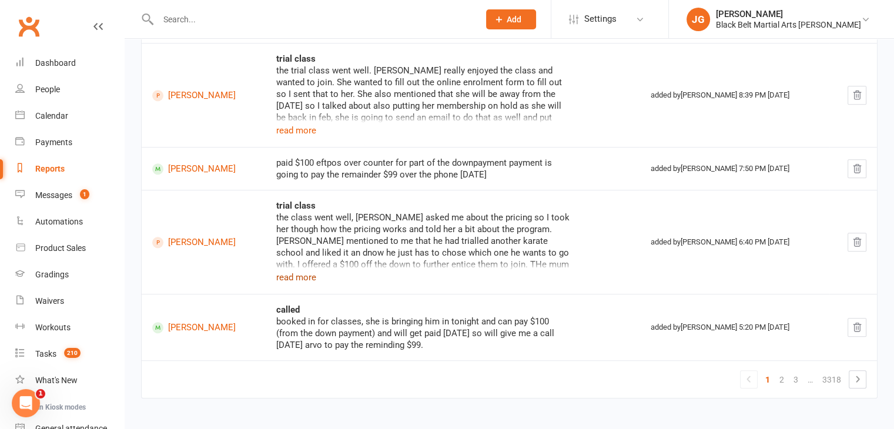
click at [316, 273] on button "read more" at bounding box center [296, 278] width 40 height 14
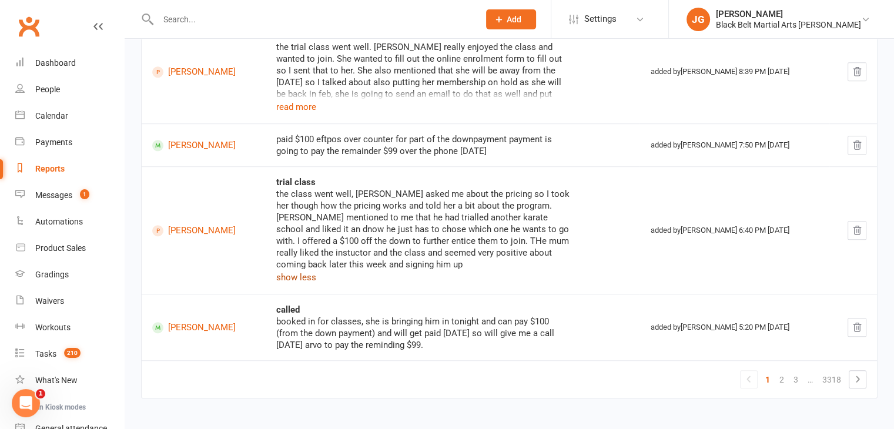
scroll to position [741, 0]
click at [786, 379] on link "2" at bounding box center [782, 380] width 14 height 16
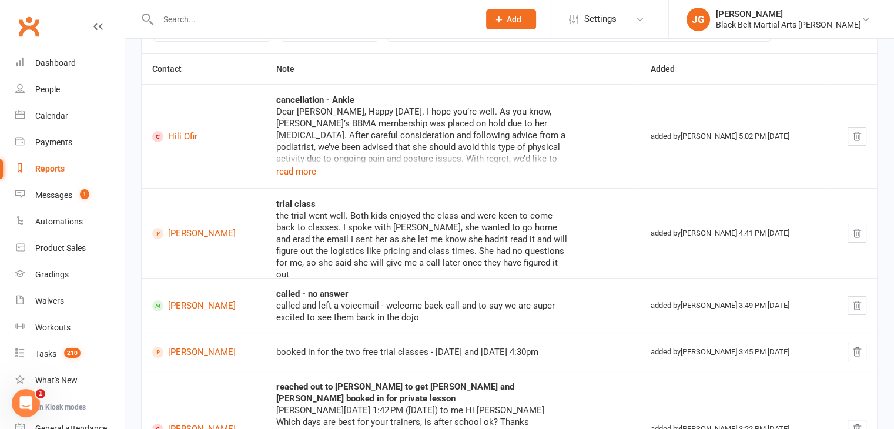
scroll to position [154, 0]
click at [282, 171] on button "read more" at bounding box center [296, 171] width 40 height 14
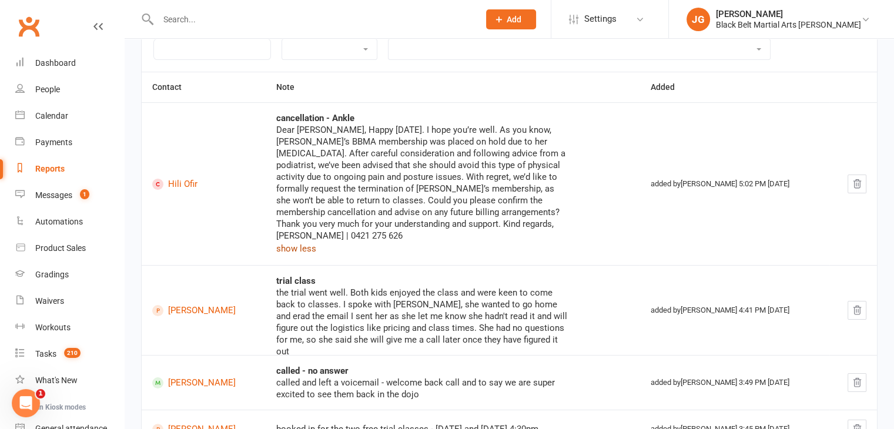
scroll to position [0, 0]
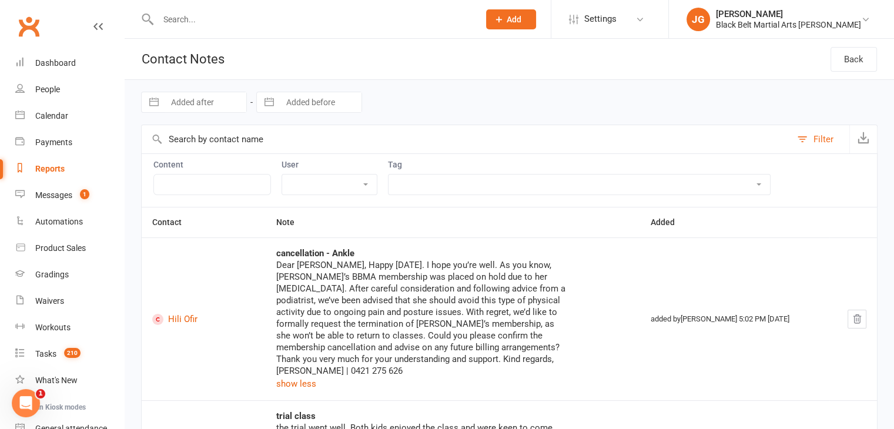
click at [195, 16] on input "text" at bounding box center [313, 19] width 316 height 16
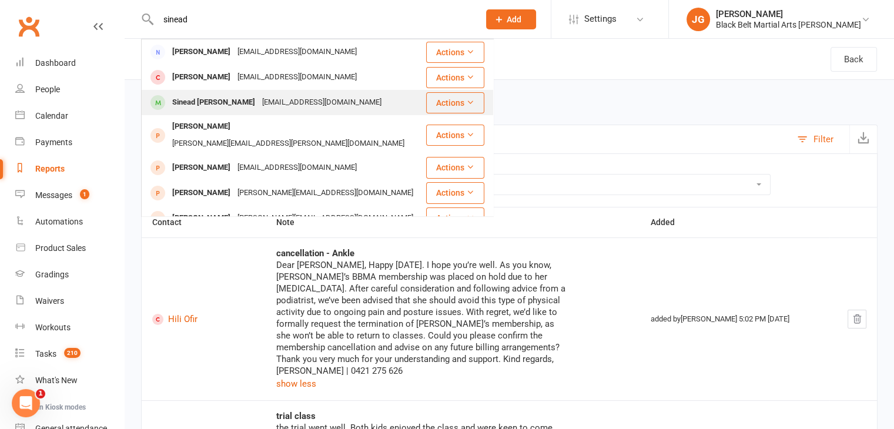
type input "sinead"
click at [235, 109] on div "Sinead Murchison Stanley" at bounding box center [214, 102] width 90 height 17
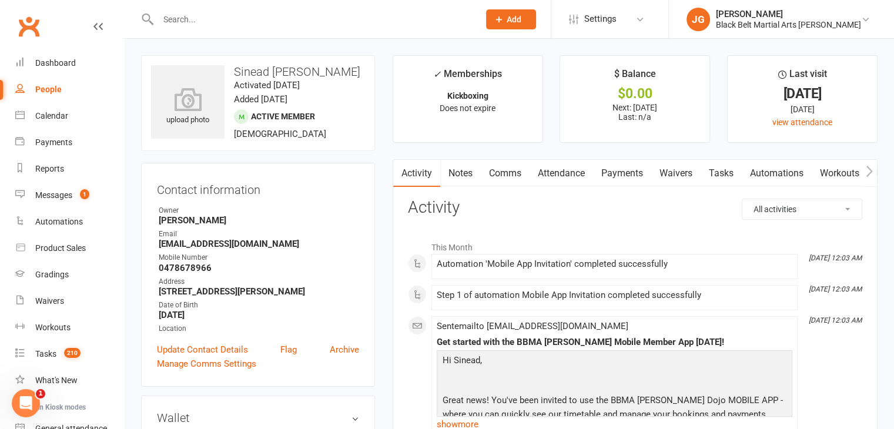
click at [563, 161] on link "Attendance" at bounding box center [562, 173] width 64 height 27
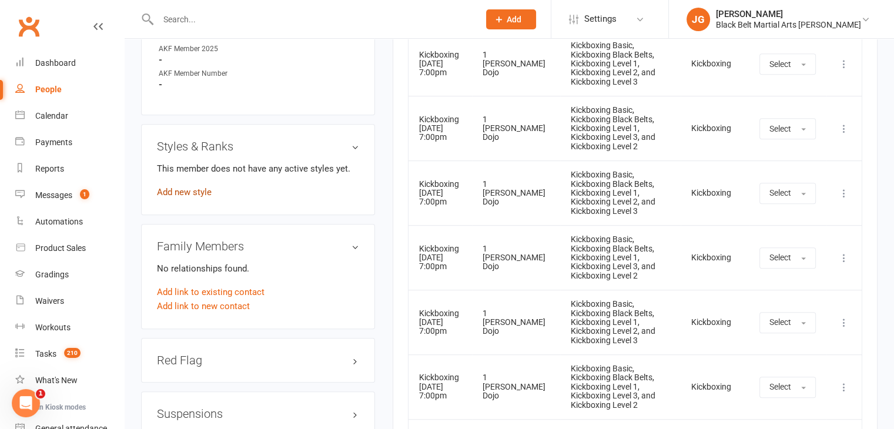
click at [190, 198] on link "Add new style" at bounding box center [184, 192] width 55 height 11
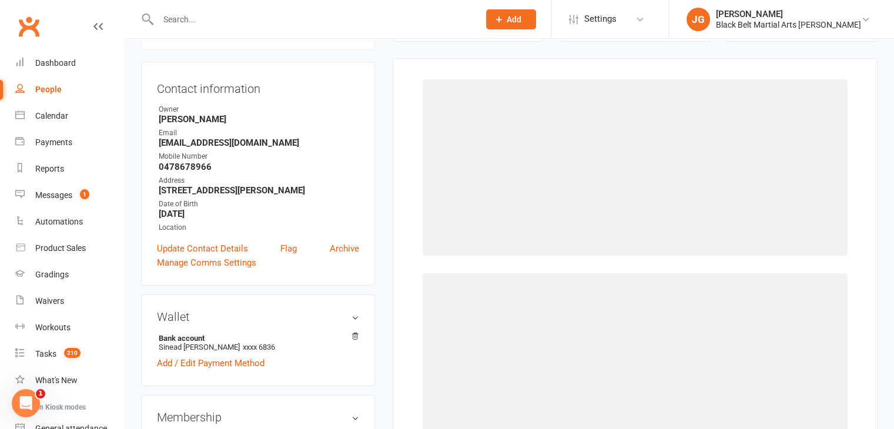
scroll to position [101, 0]
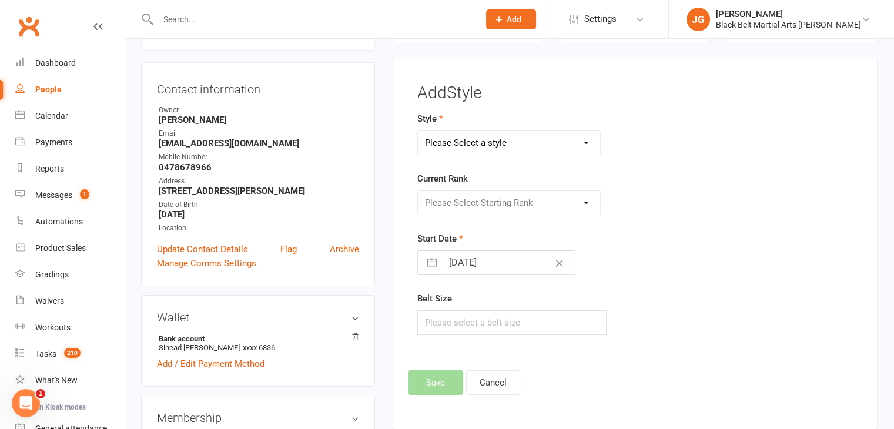
click at [510, 149] on select "Please Select a style All Grades Karate CDG - Candidate for Dan Grade Grand Mas…" at bounding box center [509, 143] width 183 height 24
select select "920"
click at [418, 131] on select "Please Select a style All Grades Karate CDG - Candidate for Dan Grade Grand Mas…" at bounding box center [509, 143] width 183 height 24
click at [466, 205] on select "Please Select Starting Rank White Green/White Green Adv Green Delete" at bounding box center [509, 203] width 183 height 24
select select "8485"
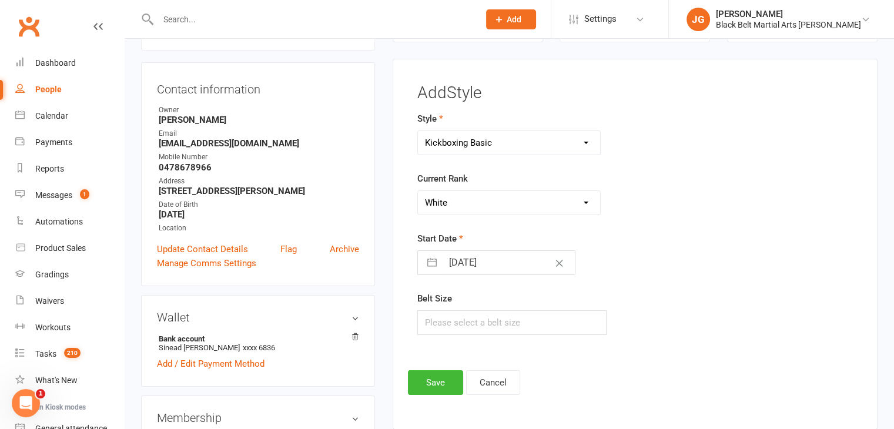
click at [418, 191] on select "Please Select Starting Rank White Green/White Green Adv Green Delete" at bounding box center [509, 203] width 183 height 24
click at [485, 324] on input "text" at bounding box center [513, 322] width 190 height 25
type input "1"
click at [487, 265] on input "14 Oct 2025" at bounding box center [509, 263] width 132 height 24
select select "8"
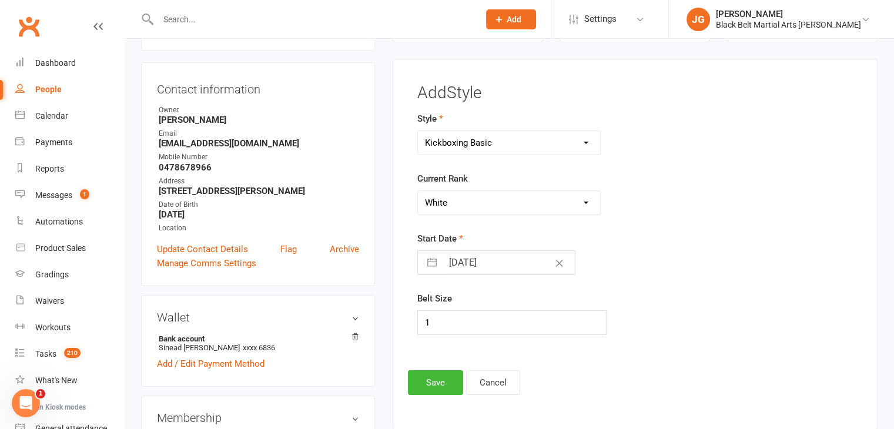
select select "2025"
select select "9"
select select "2025"
select select "10"
select select "2025"
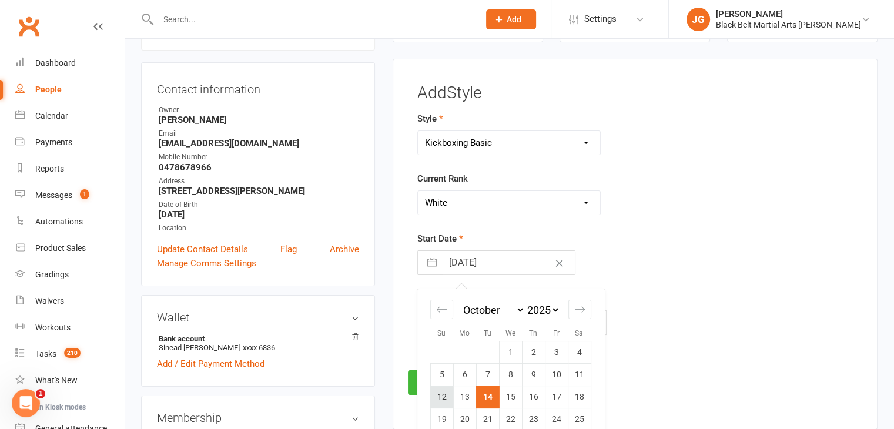
click at [444, 390] on td "12" at bounding box center [441, 397] width 23 height 22
type input "12 Oct 2025"
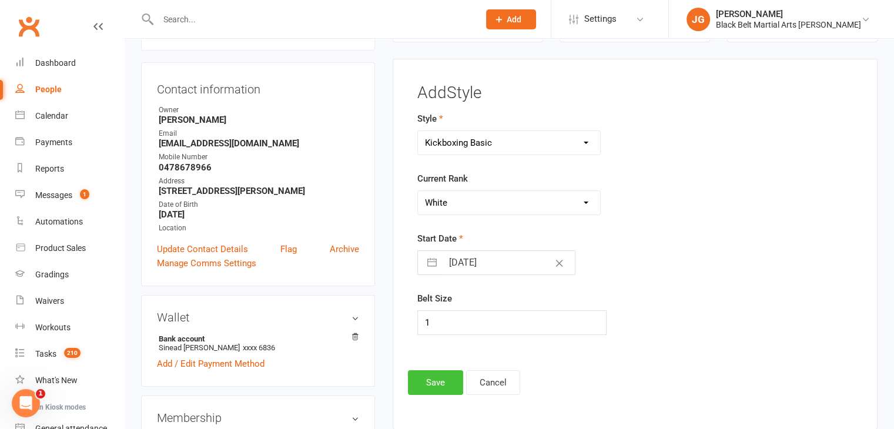
click at [443, 382] on button "Save" at bounding box center [435, 382] width 55 height 25
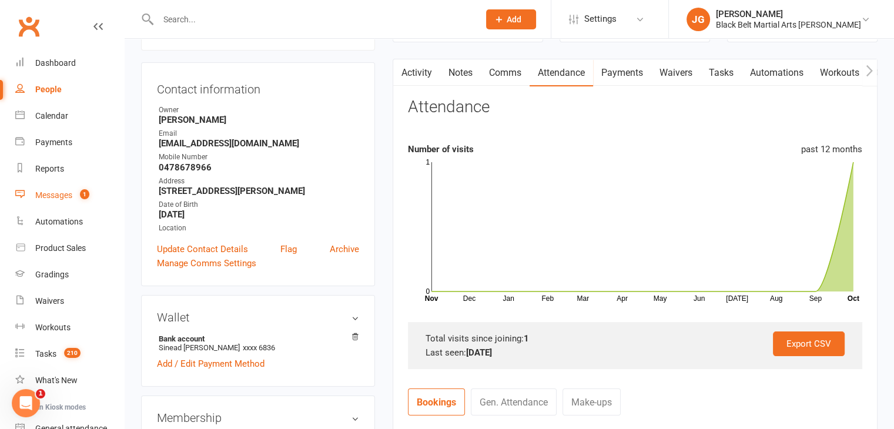
click at [55, 199] on div "Messages" at bounding box center [53, 195] width 37 height 9
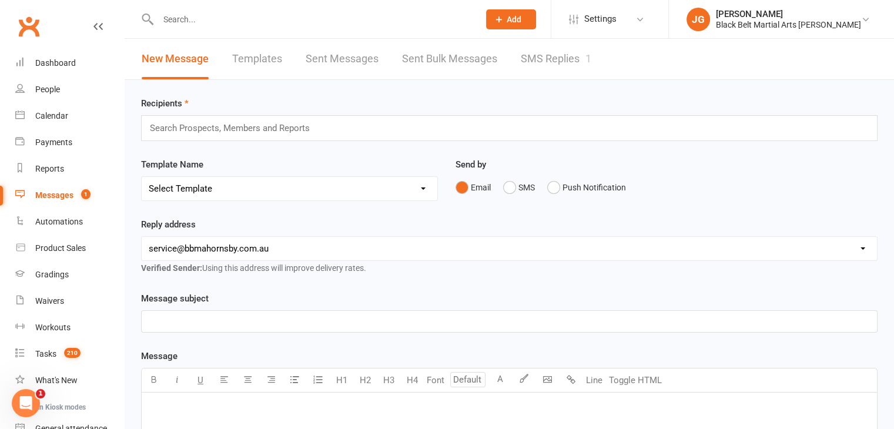
click at [567, 78] on link "SMS Replies 1" at bounding box center [556, 59] width 71 height 41
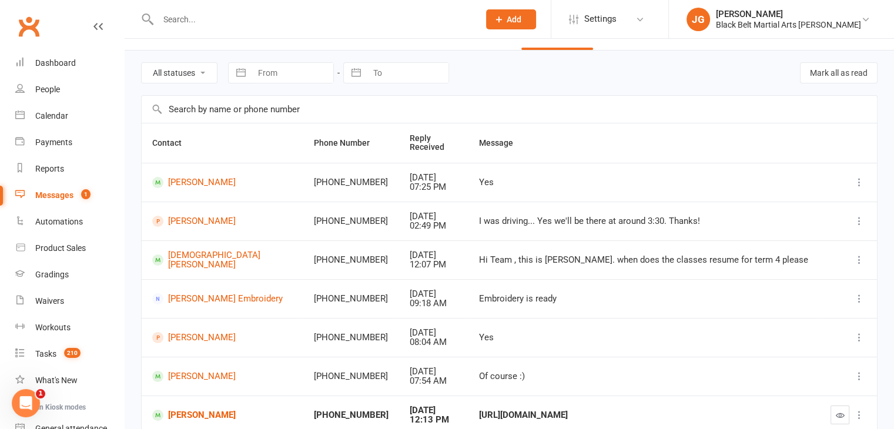
scroll to position [28, 0]
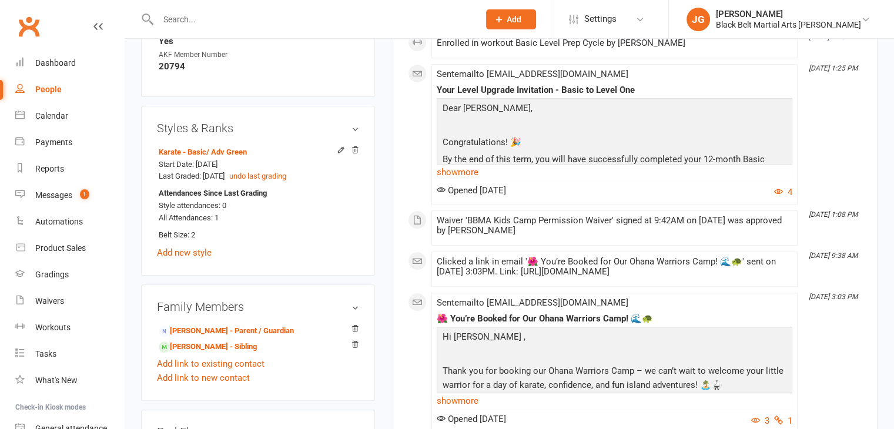
scroll to position [868, 0]
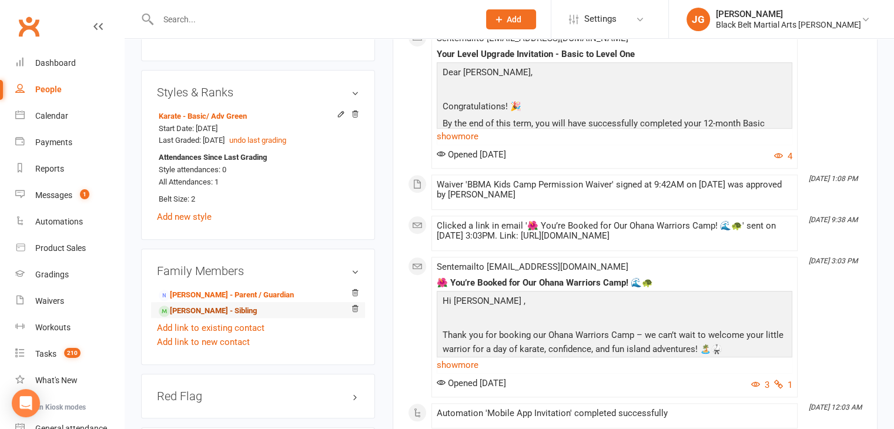
click at [194, 313] on link "[PERSON_NAME] - Sibling" at bounding box center [208, 311] width 98 height 12
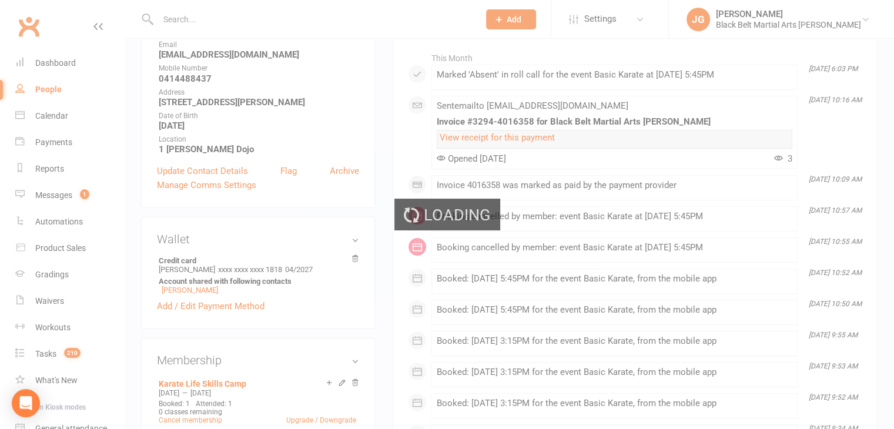
scroll to position [0, 0]
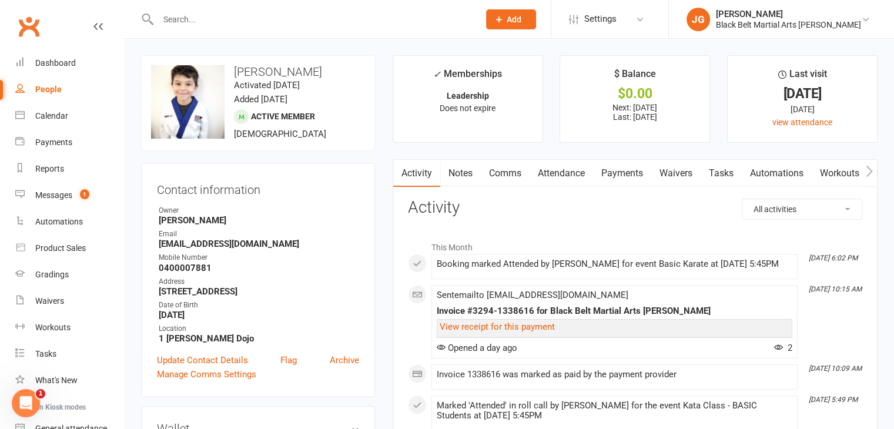
click at [433, 19] on input "text" at bounding box center [313, 19] width 316 height 16
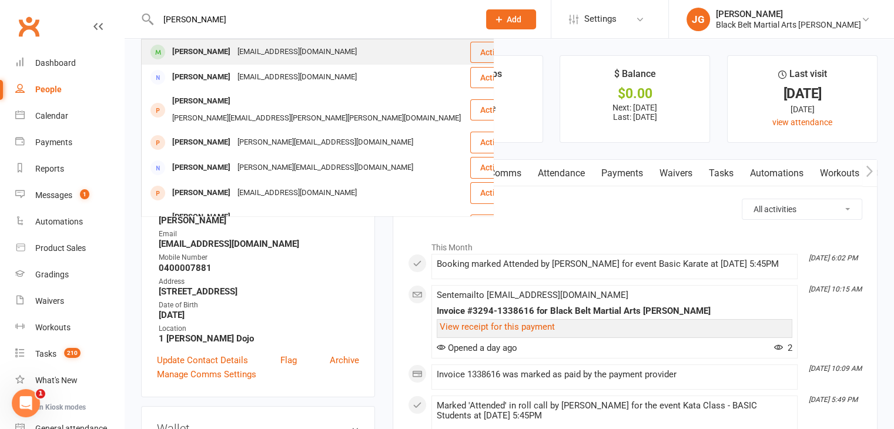
type input "adrian johnson"
click at [333, 45] on div "Adrian Johnson nettymjohnson@gmail.com" at bounding box center [305, 52] width 327 height 24
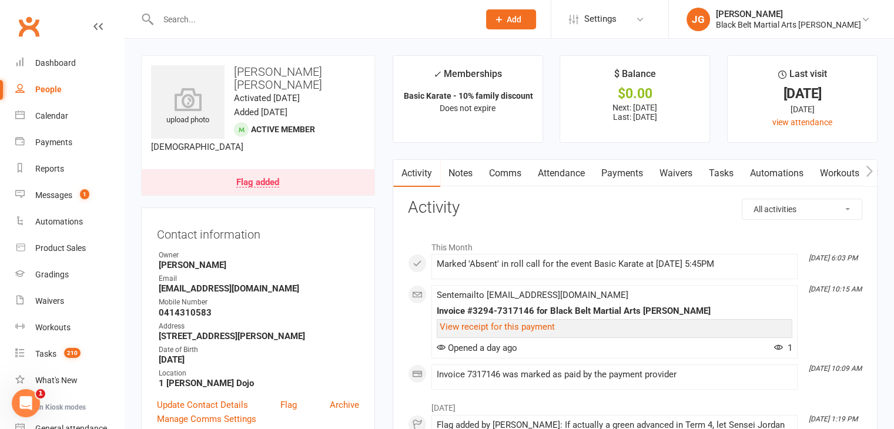
click at [264, 178] on div "Flag added" at bounding box center [257, 182] width 43 height 9
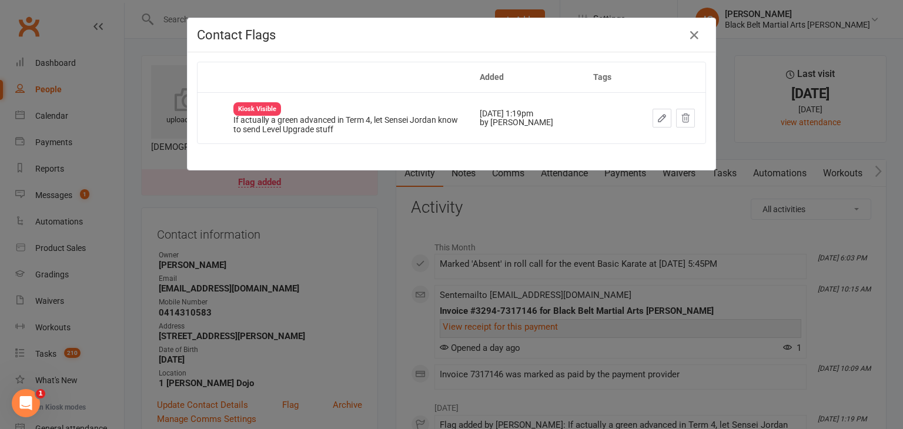
click at [365, 299] on div "Contact Flags Added Tags Kiosk Visible If actually a green advanced in Term 4, …" at bounding box center [451, 214] width 903 height 429
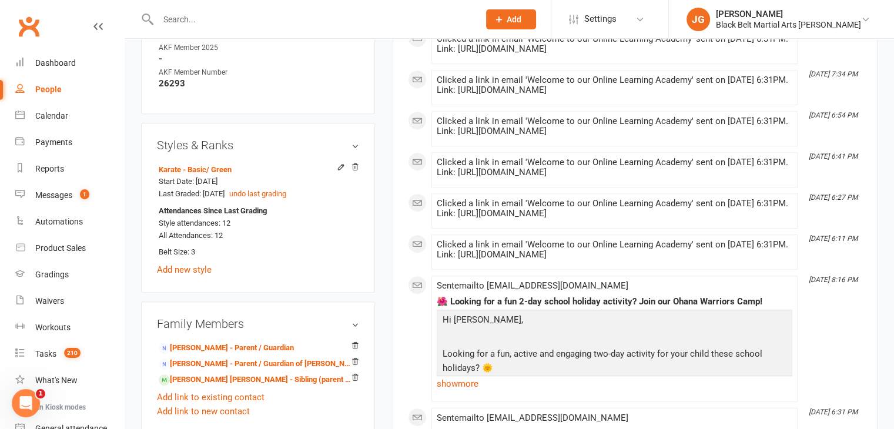
scroll to position [774, 0]
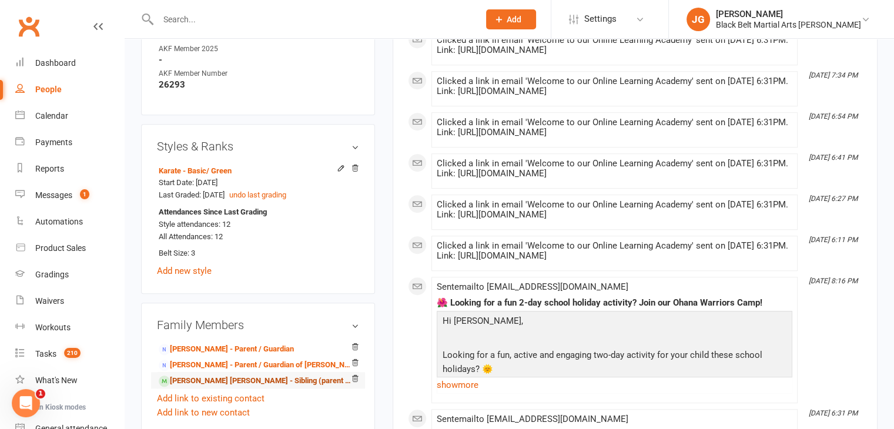
click at [256, 375] on link "Elaina Khan Johnson - Sibling (parent not in system)" at bounding box center [256, 381] width 195 height 12
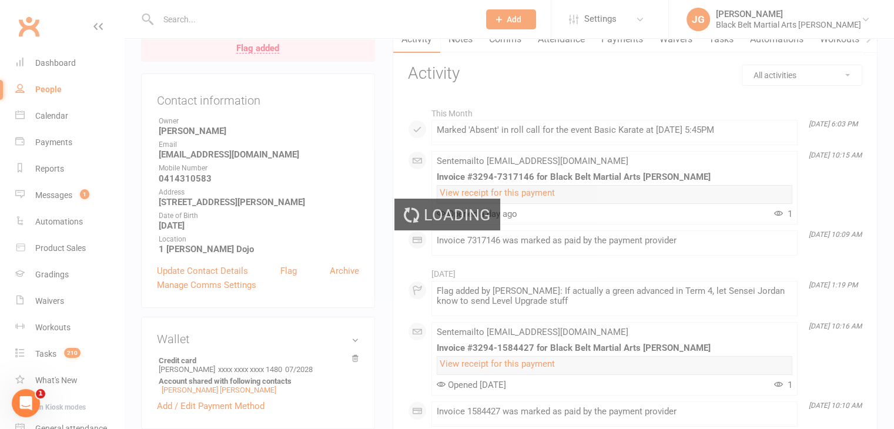
scroll to position [0, 0]
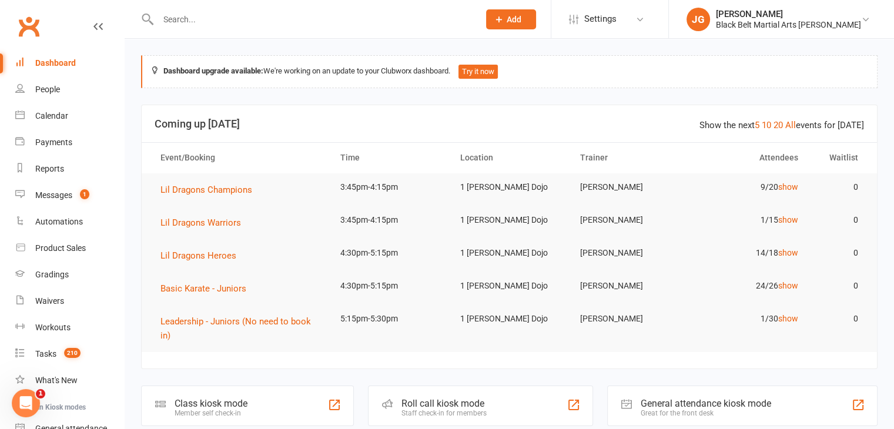
click at [232, 12] on input "text" at bounding box center [313, 19] width 316 height 16
type input "keshav venugopal"
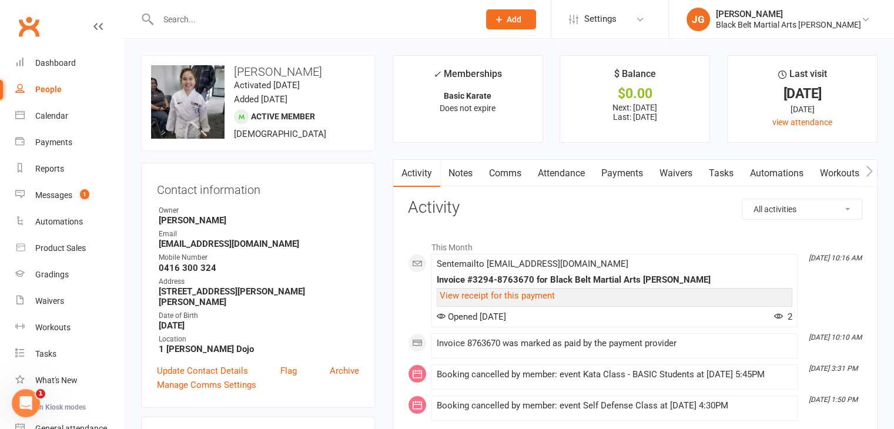
click at [468, 172] on link "Notes" at bounding box center [460, 173] width 41 height 27
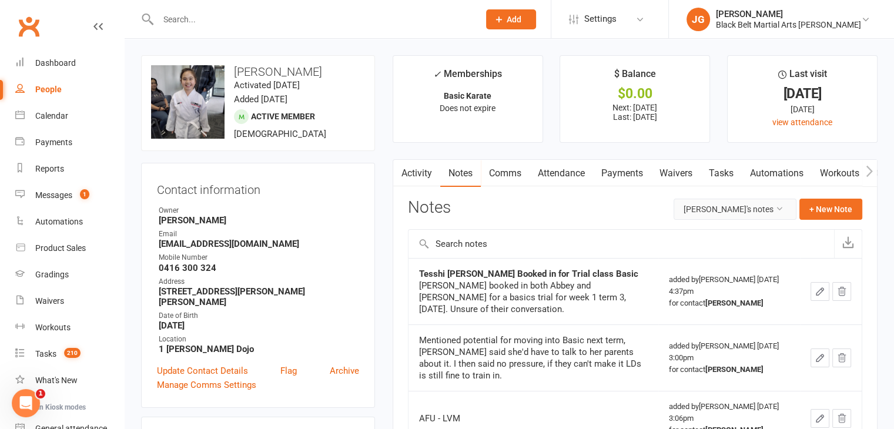
click at [763, 203] on button "[PERSON_NAME]'s notes" at bounding box center [735, 209] width 123 height 21
click at [727, 258] on link "All family notes" at bounding box center [729, 259] width 117 height 24
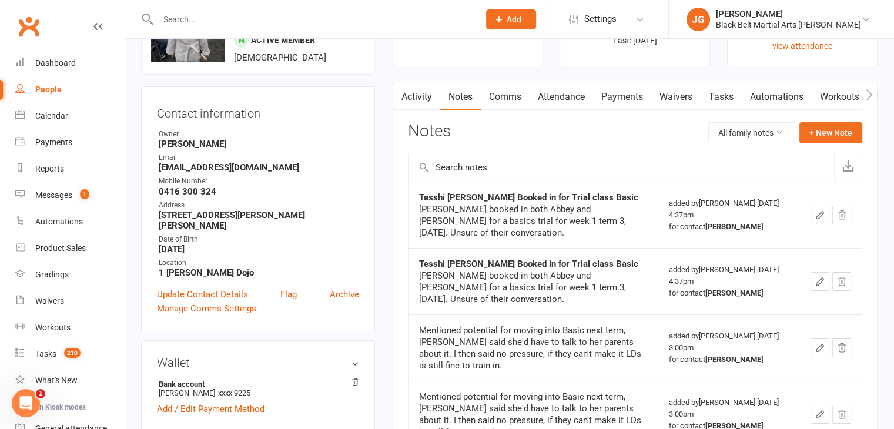
scroll to position [75, 0]
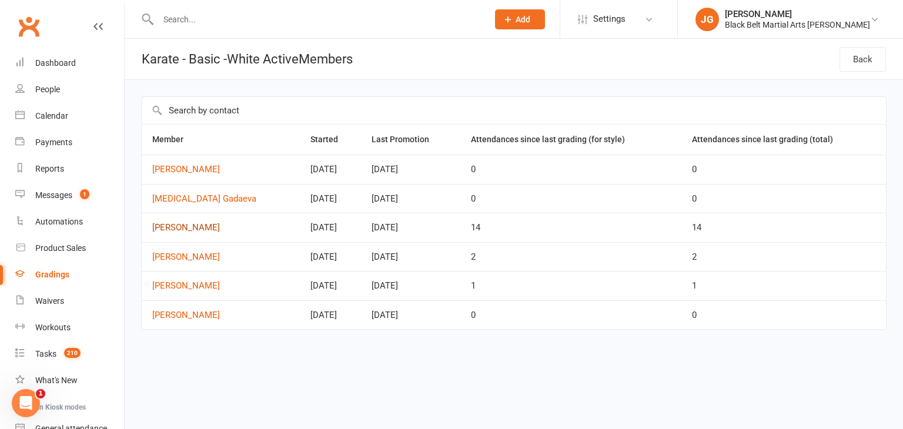
click at [178, 224] on link "[PERSON_NAME]" at bounding box center [220, 228] width 137 height 10
click at [195, 198] on link "[MEDICAL_DATA] Gadaeva" at bounding box center [220, 199] width 137 height 10
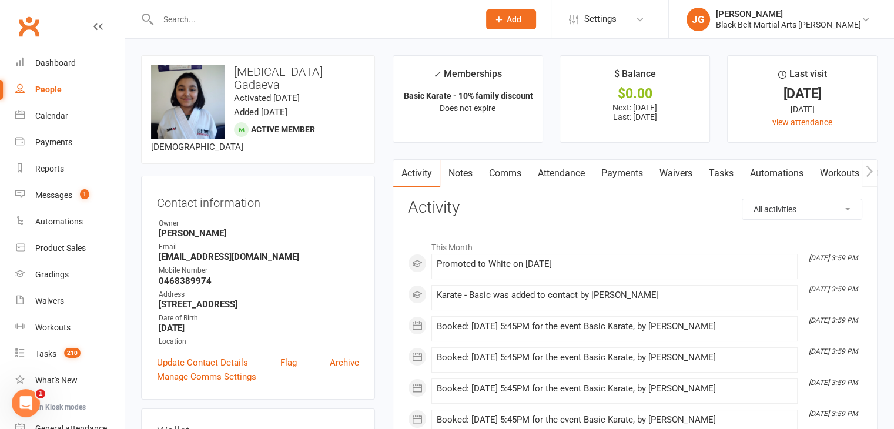
click at [459, 165] on link "Notes" at bounding box center [460, 173] width 41 height 27
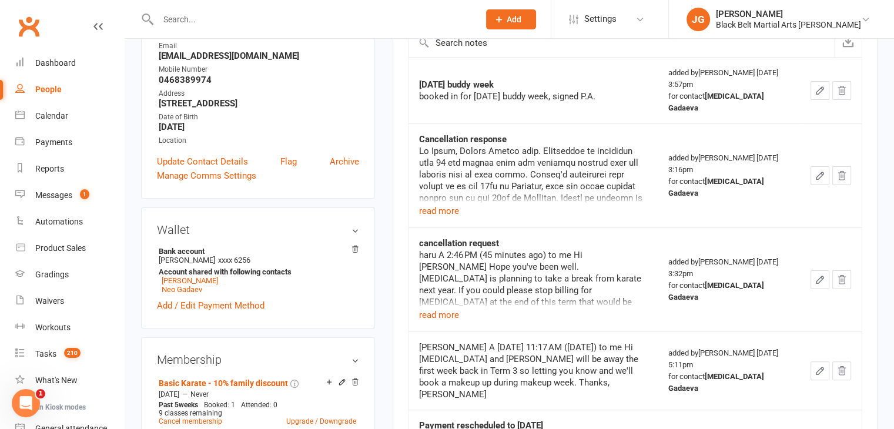
scroll to position [202, 0]
click at [442, 203] on button "read more" at bounding box center [439, 210] width 40 height 14
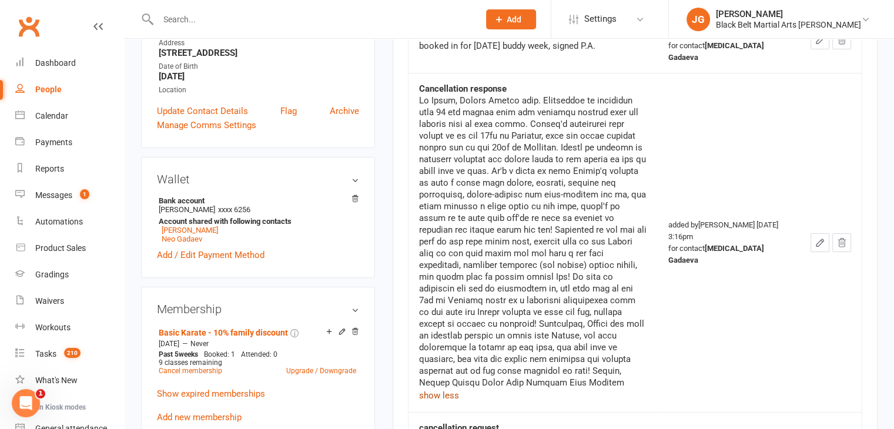
scroll to position [0, 0]
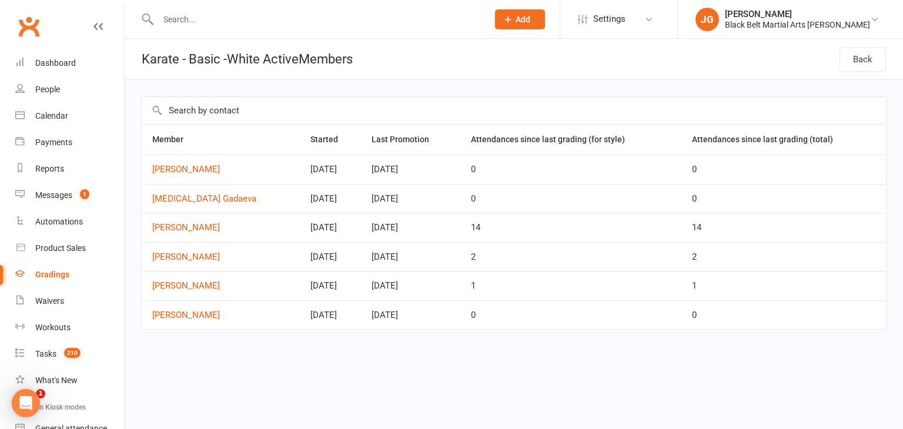
click at [175, 163] on td "[PERSON_NAME]" at bounding box center [221, 169] width 158 height 29
click at [178, 167] on link "[PERSON_NAME]" at bounding box center [220, 170] width 137 height 10
click at [198, 185] on td "Lyrica Gadaeva" at bounding box center [221, 198] width 158 height 29
click at [202, 194] on link "[MEDICAL_DATA] Gadaeva" at bounding box center [220, 199] width 137 height 10
click at [176, 225] on link "[PERSON_NAME]" at bounding box center [220, 228] width 137 height 10
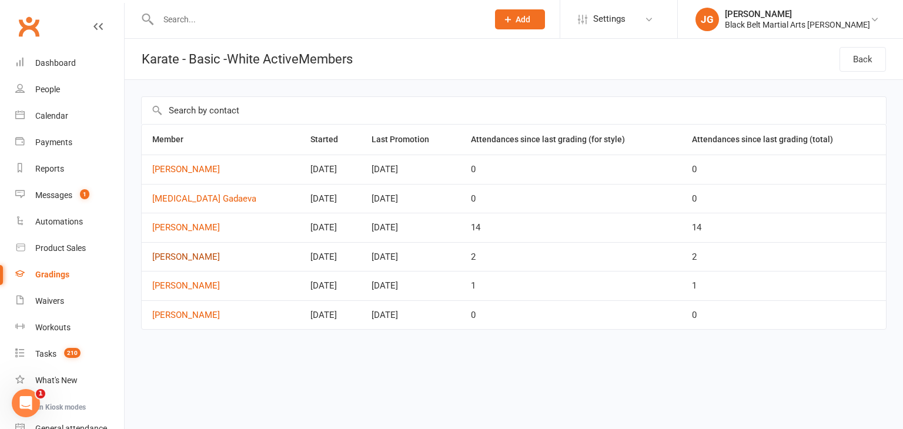
click at [179, 252] on link "Nickan Darbooy" at bounding box center [220, 257] width 137 height 10
click at [188, 282] on link "Liam Sazmand" at bounding box center [220, 286] width 137 height 10
click at [188, 306] on td "Neal Antony" at bounding box center [221, 315] width 158 height 29
click at [188, 319] on link "Neal Antony" at bounding box center [220, 315] width 137 height 10
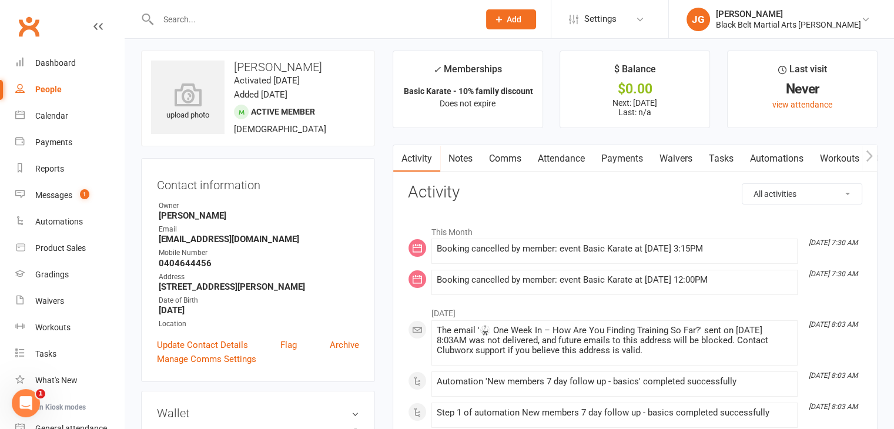
click at [556, 147] on link "Attendance" at bounding box center [562, 158] width 64 height 27
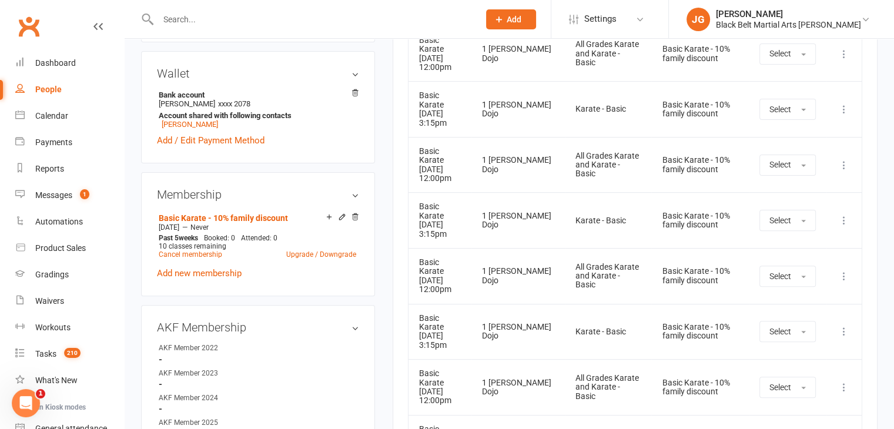
scroll to position [301, 0]
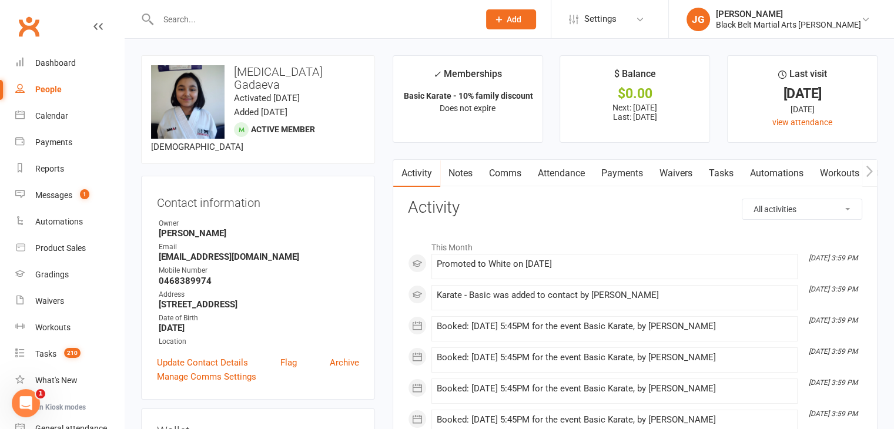
click at [565, 171] on link "Attendance" at bounding box center [562, 173] width 64 height 27
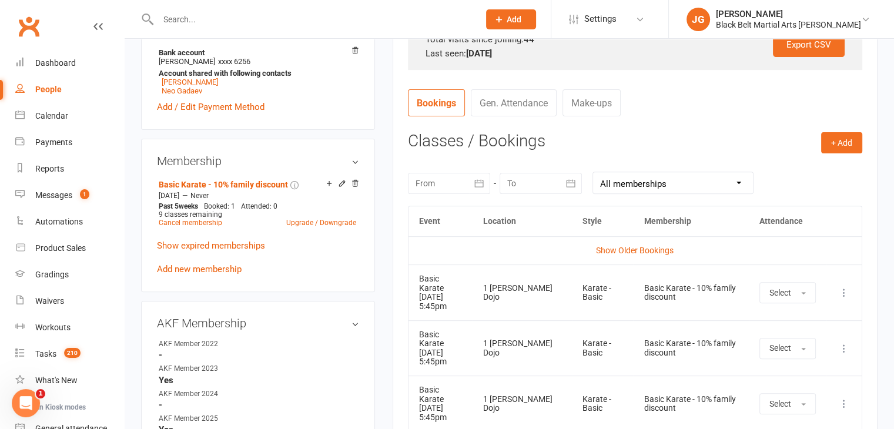
scroll to position [426, 0]
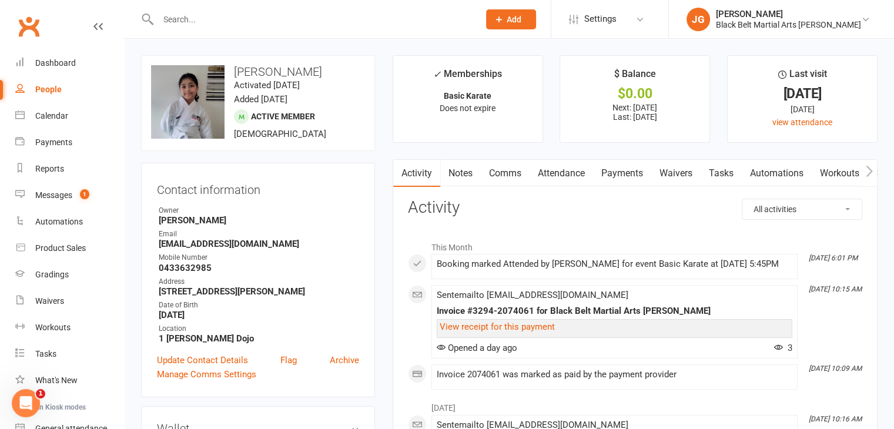
click at [466, 169] on link "Notes" at bounding box center [460, 173] width 41 height 27
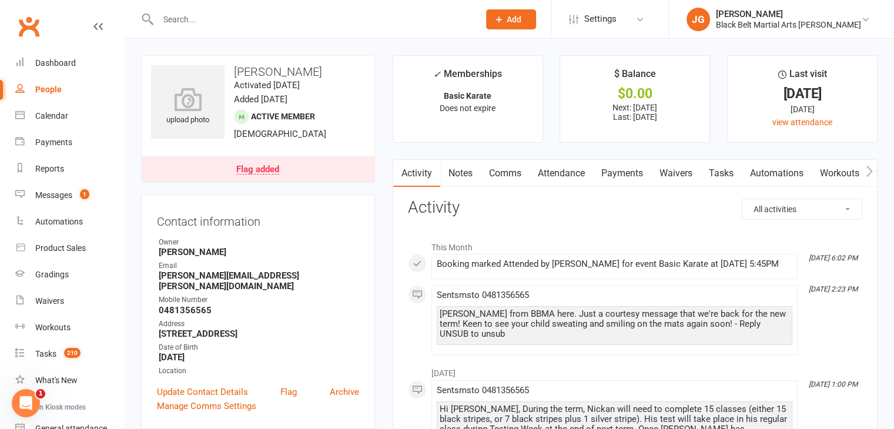
click at [563, 178] on link "Attendance" at bounding box center [562, 173] width 64 height 27
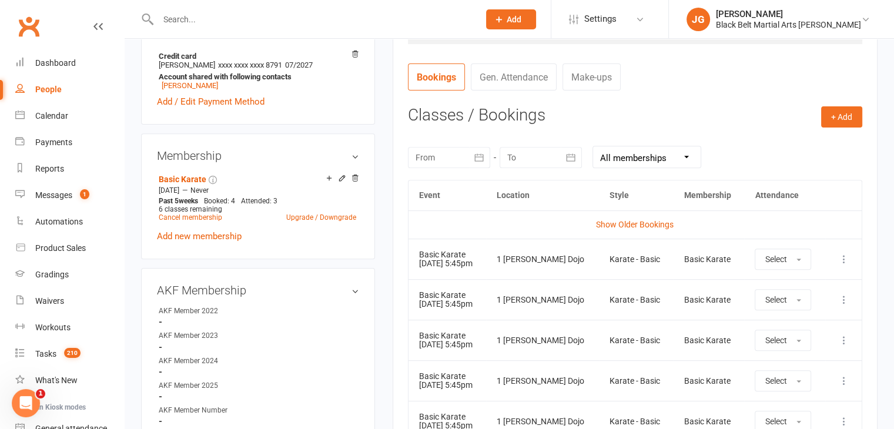
scroll to position [425, 0]
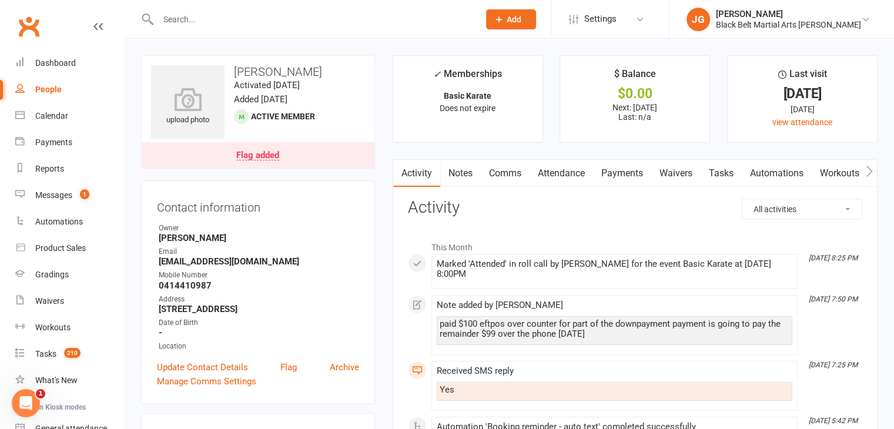
click at [574, 163] on link "Attendance" at bounding box center [562, 173] width 64 height 27
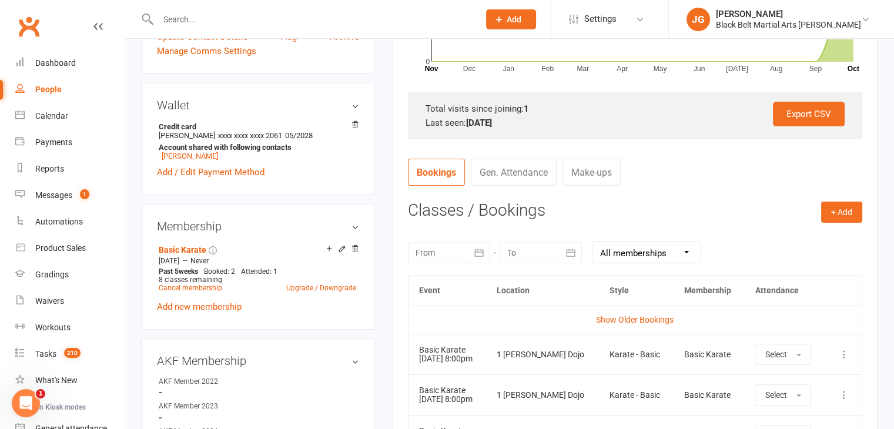
scroll to position [493, 0]
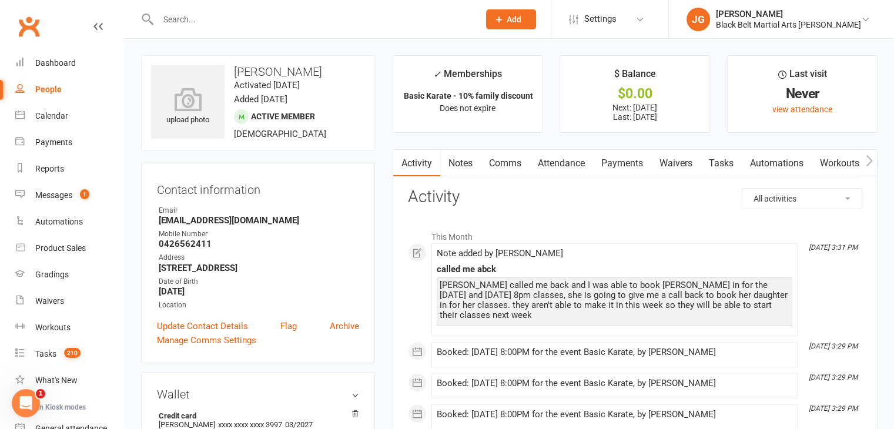
click at [562, 168] on link "Attendance" at bounding box center [562, 163] width 64 height 27
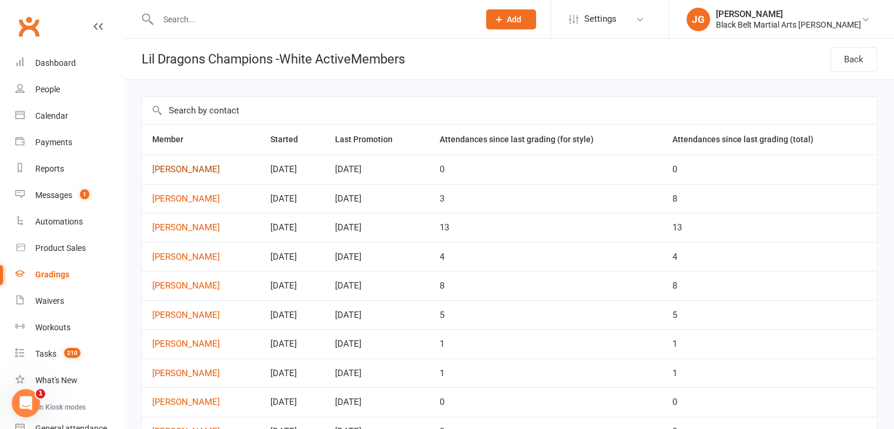
click at [173, 166] on link "[PERSON_NAME]" at bounding box center [200, 170] width 97 height 10
click at [185, 198] on link "[PERSON_NAME]" at bounding box center [200, 199] width 97 height 10
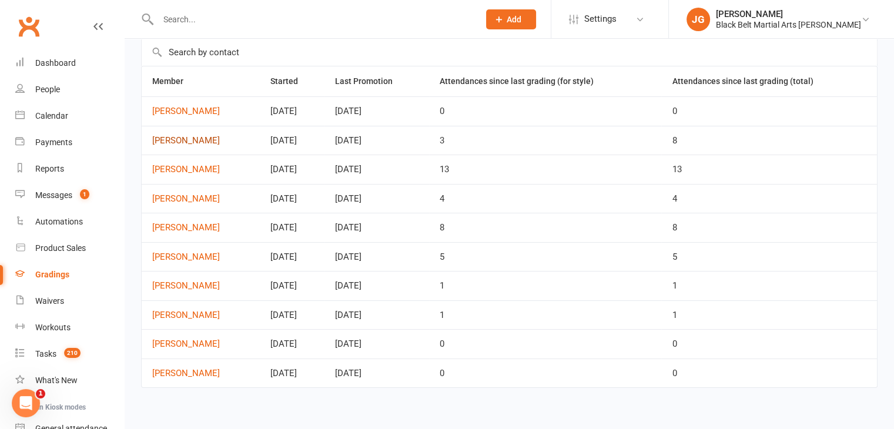
scroll to position [59, 0]
click at [184, 281] on link "Dixita Singla" at bounding box center [200, 286] width 97 height 10
click at [180, 317] on link "Anthony Lin" at bounding box center [200, 315] width 97 height 10
click at [179, 345] on link "Leo Handley" at bounding box center [200, 344] width 97 height 10
click at [182, 372] on link "Ishita Antony" at bounding box center [200, 373] width 97 height 10
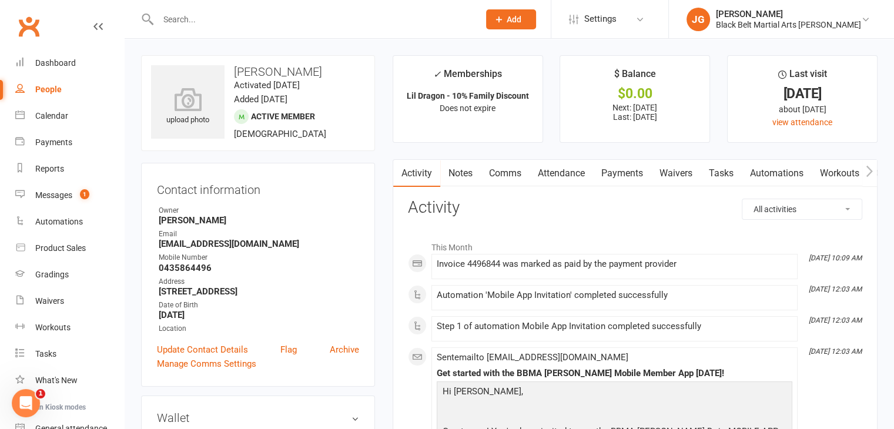
click at [571, 173] on link "Attendance" at bounding box center [562, 173] width 64 height 27
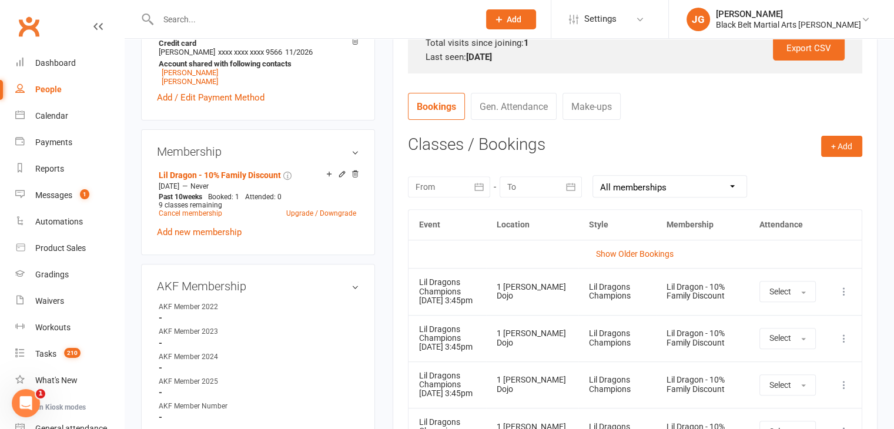
scroll to position [396, 0]
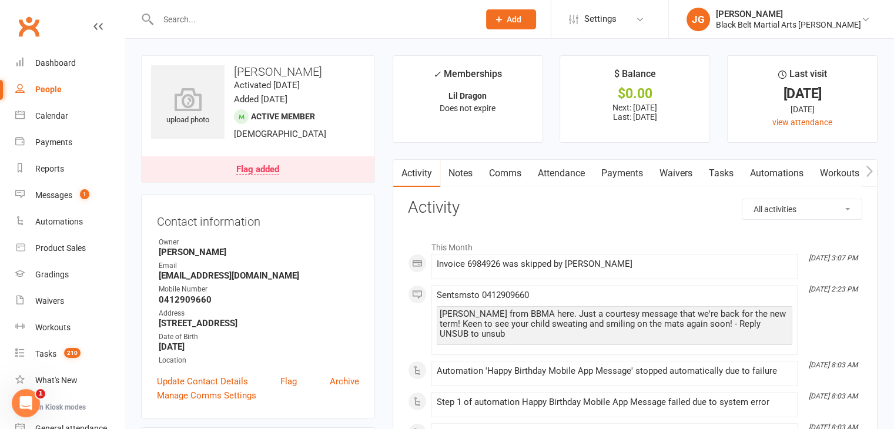
click at [565, 182] on link "Attendance" at bounding box center [562, 173] width 64 height 27
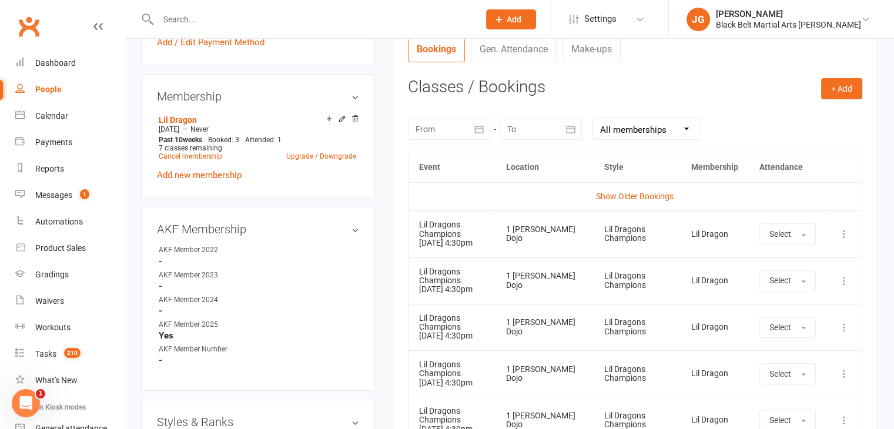
scroll to position [459, 0]
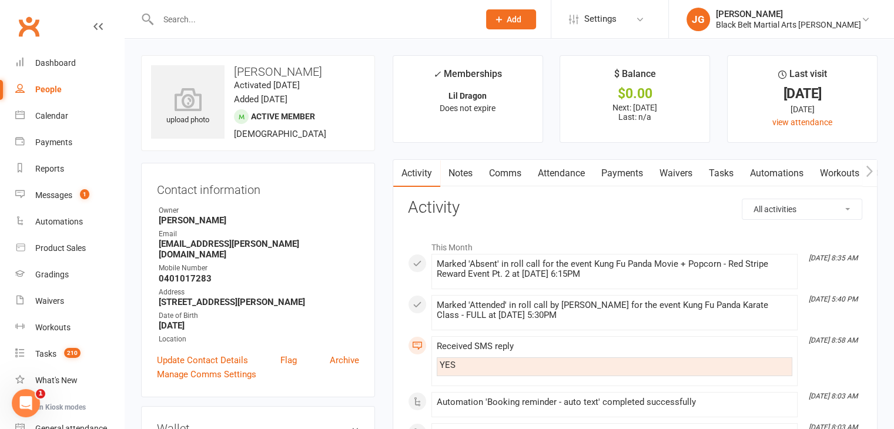
click at [557, 176] on link "Attendance" at bounding box center [562, 173] width 64 height 27
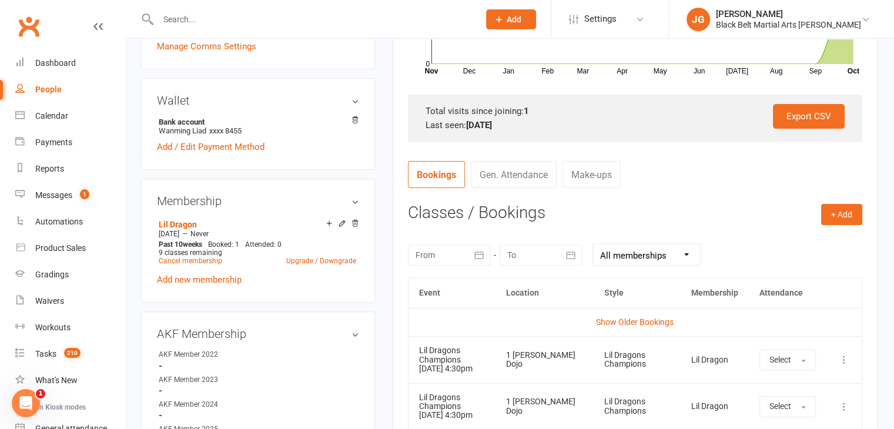
scroll to position [461, 0]
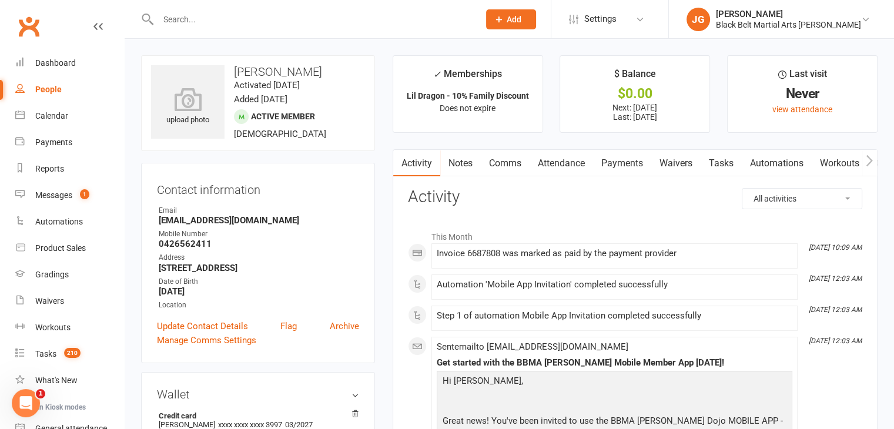
click at [557, 168] on link "Attendance" at bounding box center [562, 163] width 64 height 27
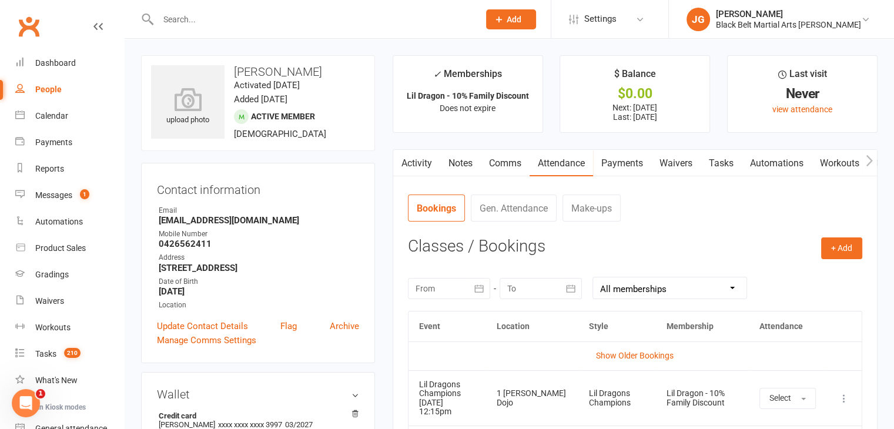
scroll to position [211, 0]
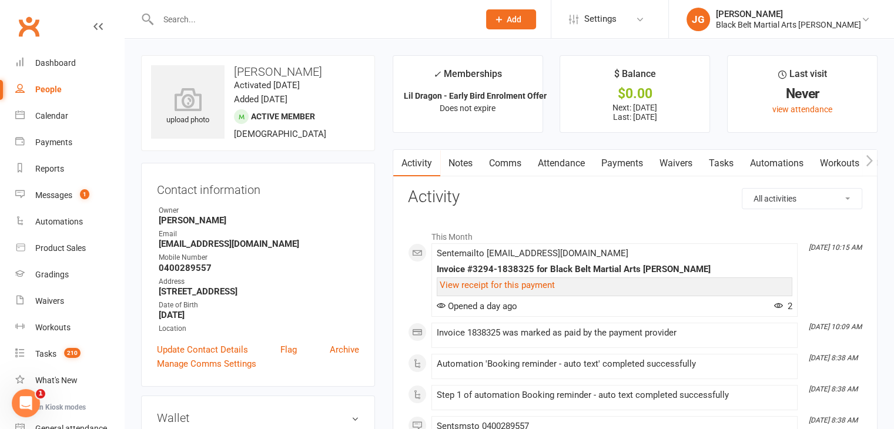
click at [580, 164] on link "Attendance" at bounding box center [562, 163] width 64 height 27
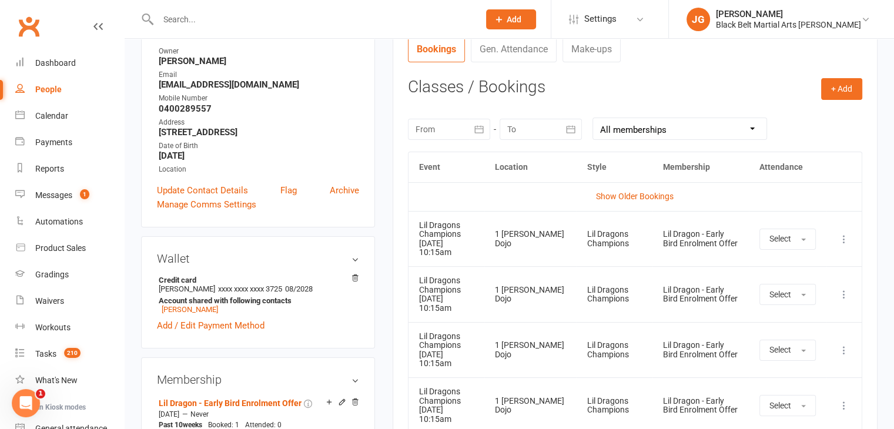
scroll to position [159, 0]
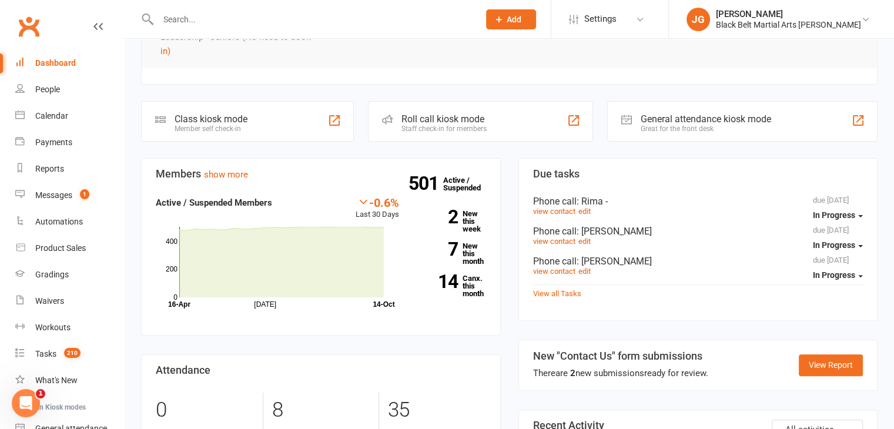
scroll to position [286, 0]
click at [464, 216] on link "2 New this week" at bounding box center [451, 220] width 69 height 23
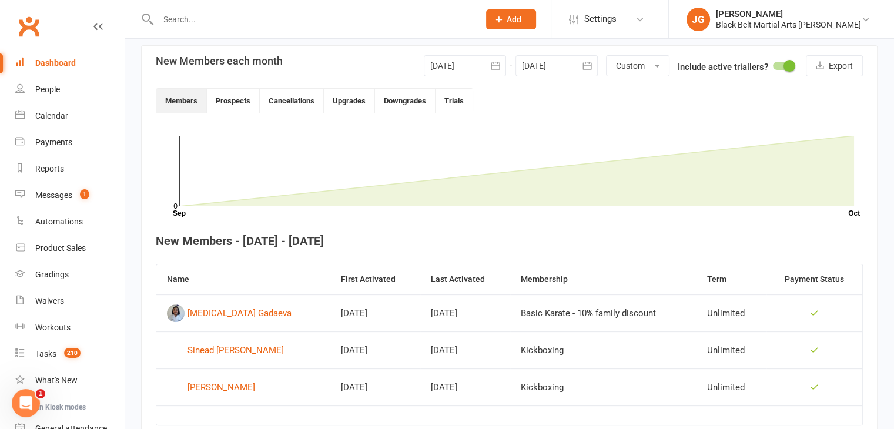
scroll to position [270, 0]
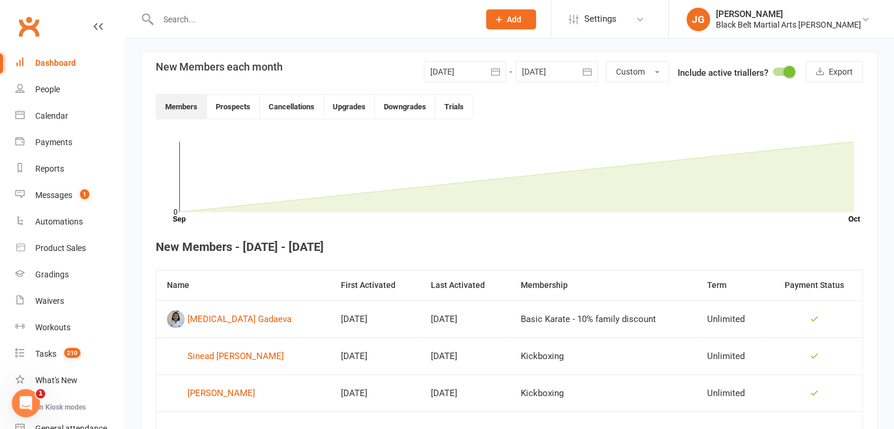
click at [483, 70] on div at bounding box center [465, 71] width 82 height 21
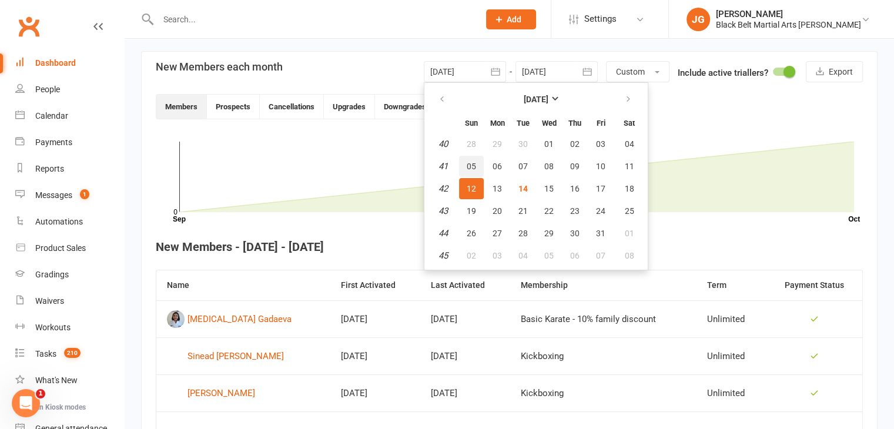
click at [468, 162] on span "05" at bounding box center [471, 166] width 9 height 9
type input "[DATE]"
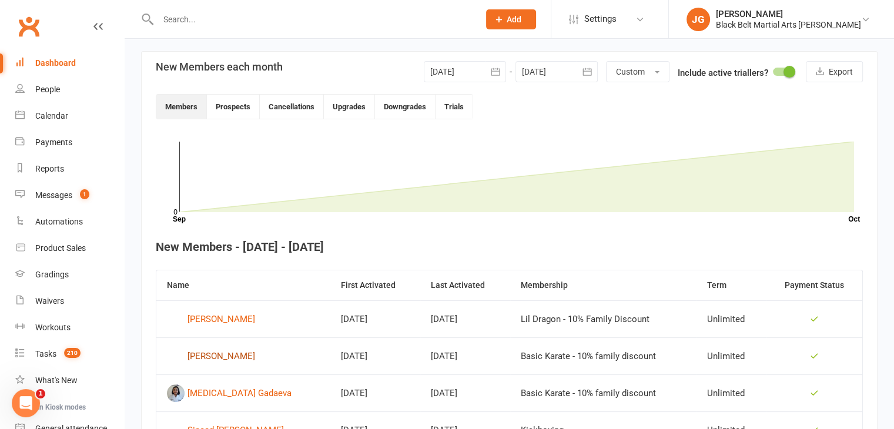
scroll to position [365, 0]
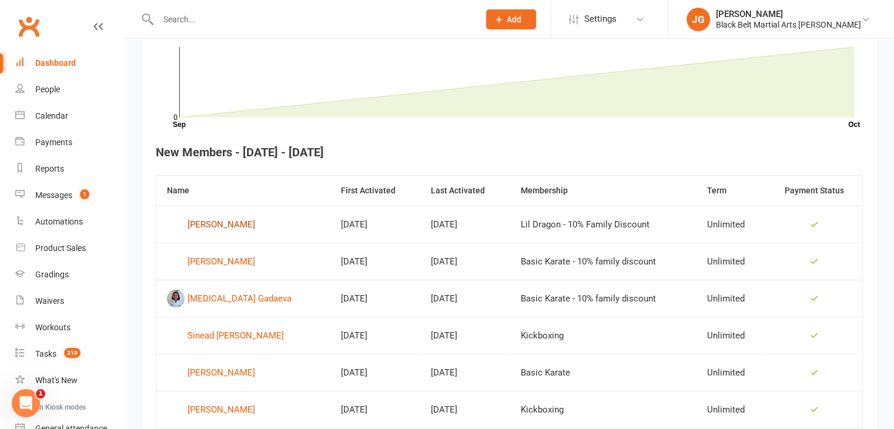
click at [217, 222] on div "[PERSON_NAME]" at bounding box center [222, 225] width 68 height 18
click at [222, 261] on div "[PERSON_NAME]" at bounding box center [222, 262] width 68 height 18
click at [220, 298] on div "Lyrica Gadaeva" at bounding box center [240, 299] width 104 height 18
click at [221, 338] on div "Sinead Murchison Stanley" at bounding box center [236, 336] width 96 height 18
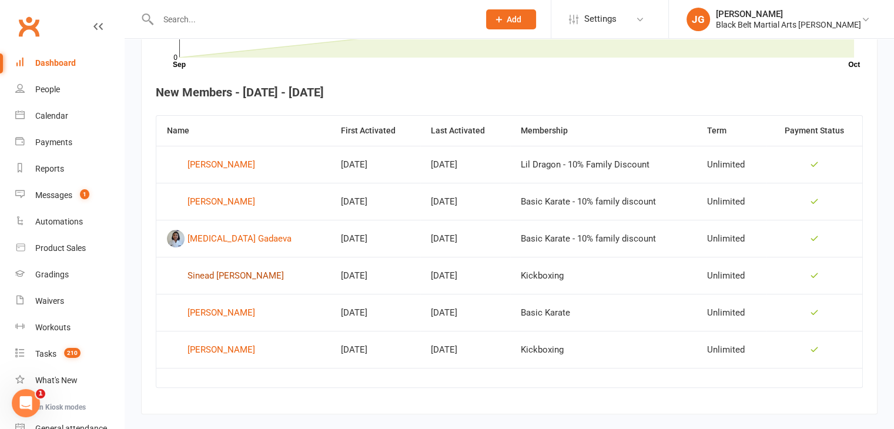
scroll to position [445, 0]
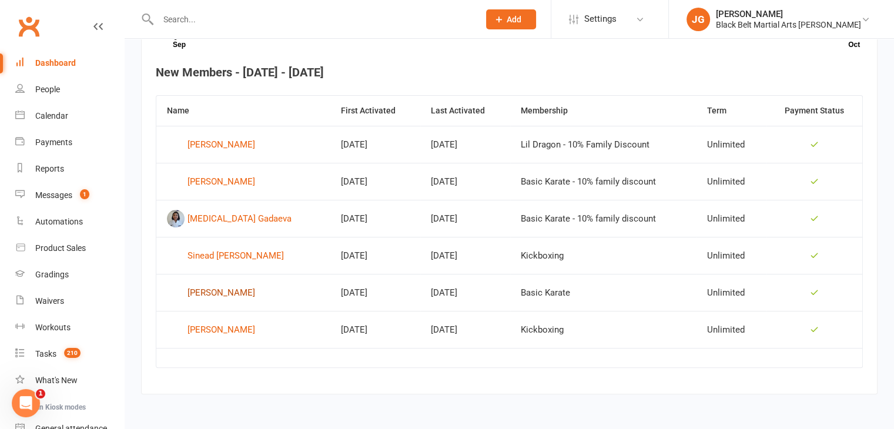
click at [221, 295] on div "Liam Sazmand" at bounding box center [222, 293] width 68 height 18
click at [219, 329] on div "Henry Tran" at bounding box center [222, 330] width 68 height 18
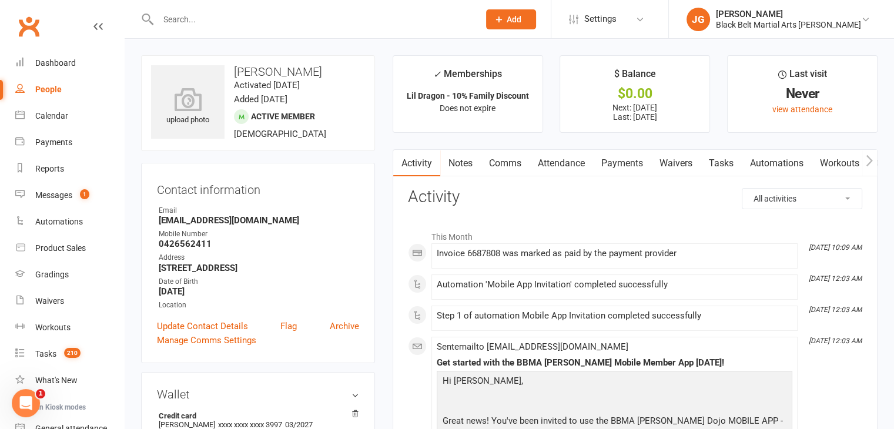
click at [476, 164] on link "Notes" at bounding box center [460, 163] width 41 height 27
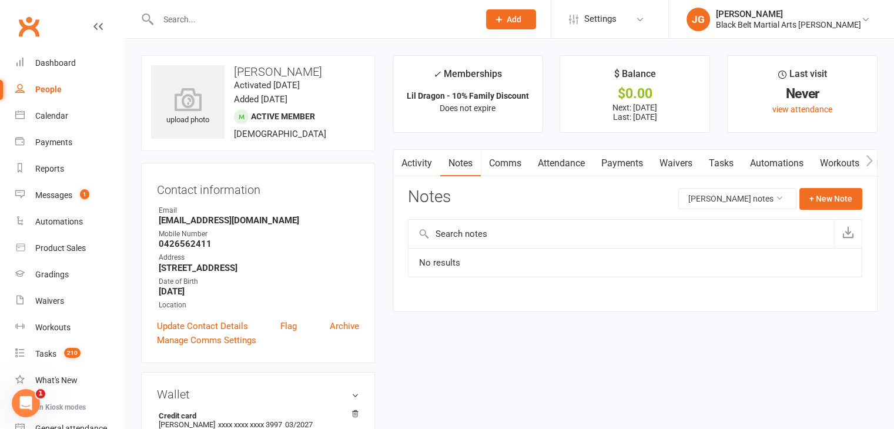
click at [426, 164] on link "Activity" at bounding box center [416, 163] width 47 height 27
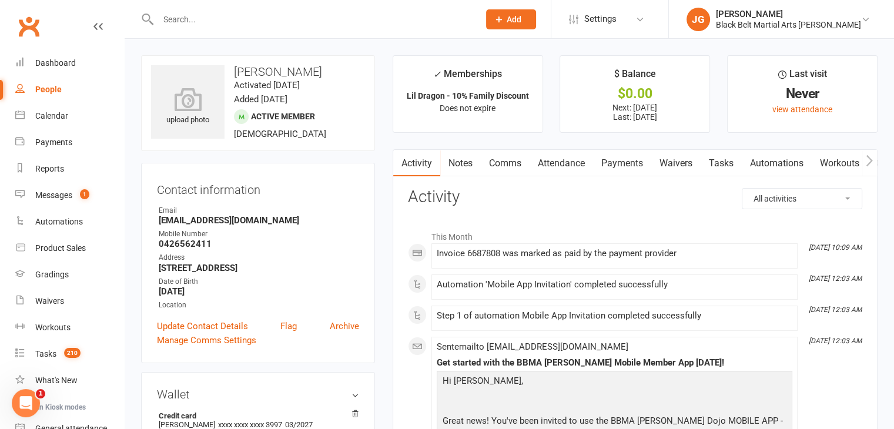
click at [565, 168] on link "Attendance" at bounding box center [562, 163] width 64 height 27
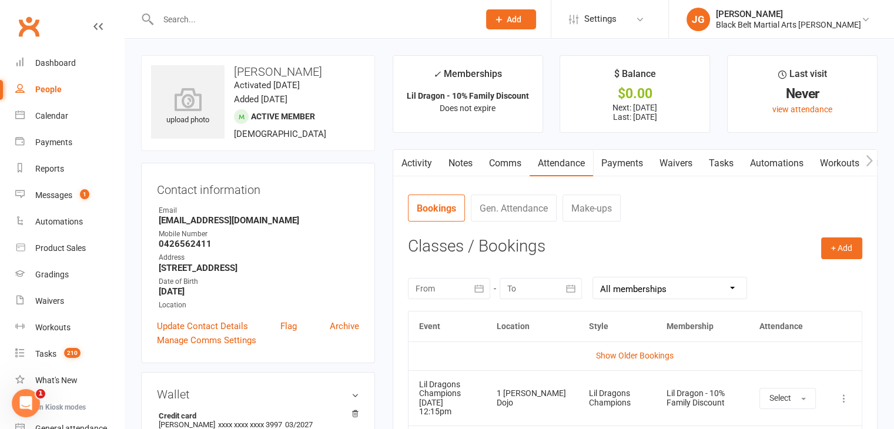
scroll to position [158, 0]
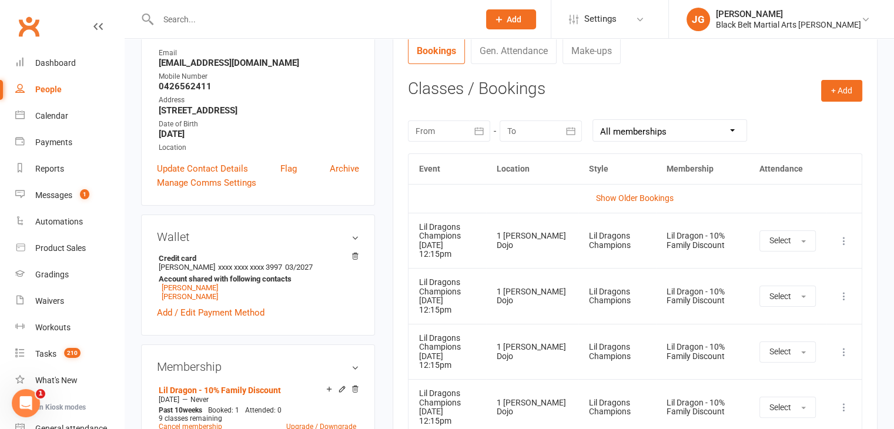
click at [442, 138] on div at bounding box center [449, 131] width 82 height 21
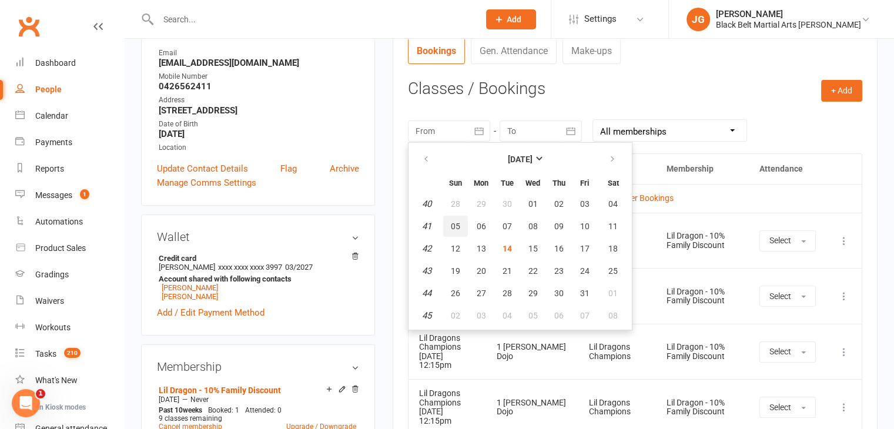
click at [452, 217] on button "05" at bounding box center [455, 226] width 25 height 21
type input "05 Oct 2025"
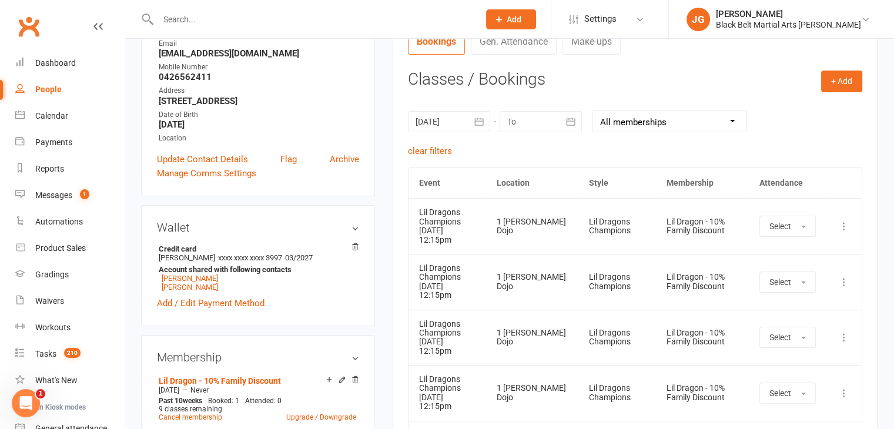
scroll to position [169, 0]
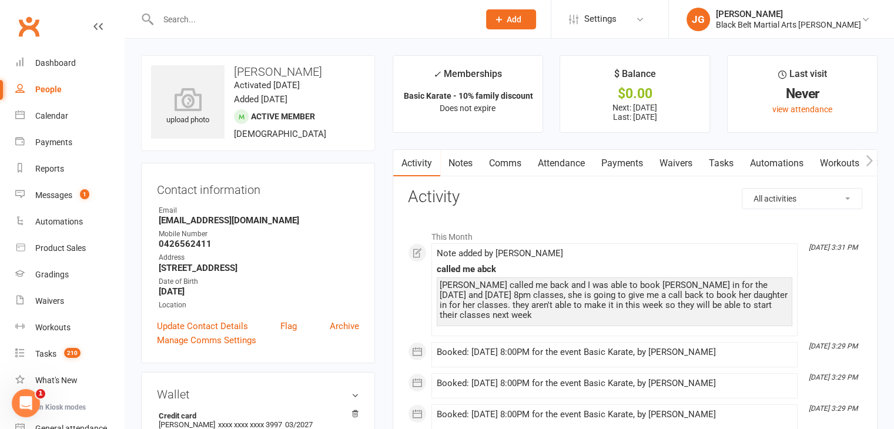
click at [557, 162] on link "Attendance" at bounding box center [562, 163] width 64 height 27
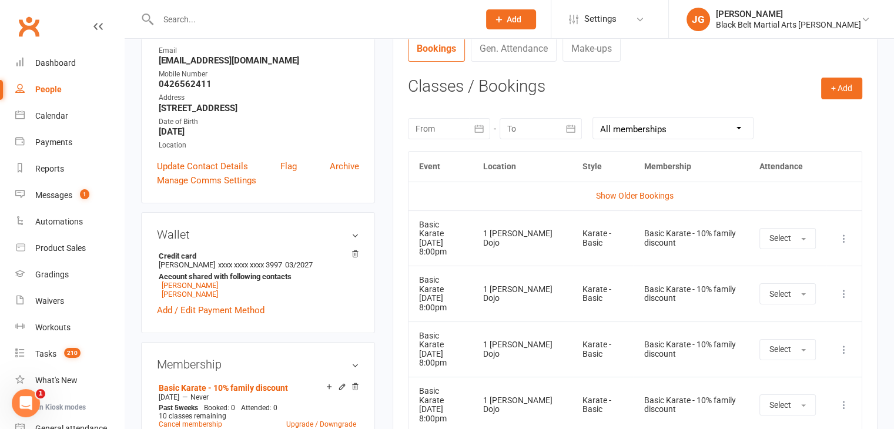
scroll to position [178, 0]
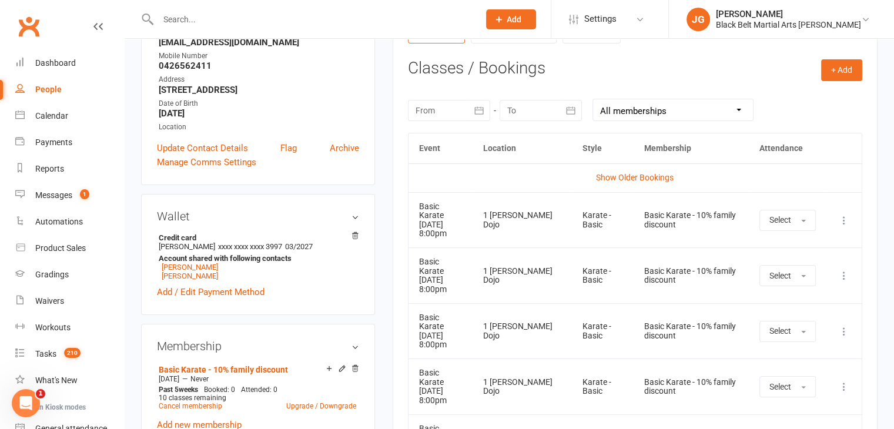
click at [529, 276] on td "1 Hornsby Dojo" at bounding box center [522, 276] width 99 height 56
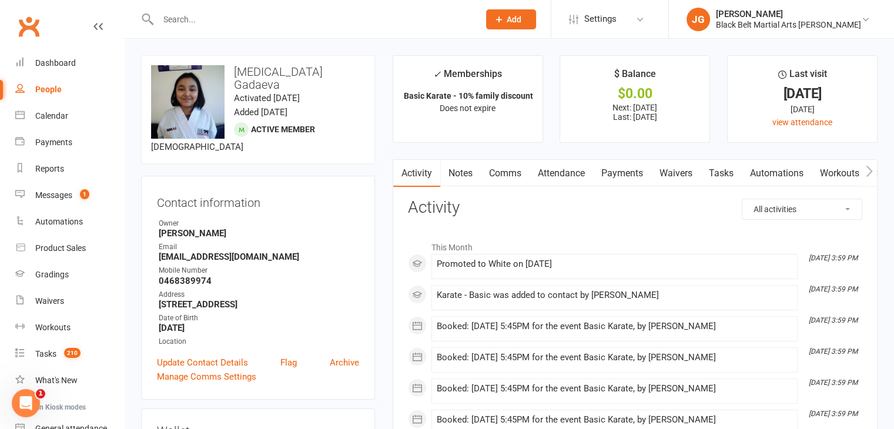
click at [559, 165] on link "Attendance" at bounding box center [562, 173] width 64 height 27
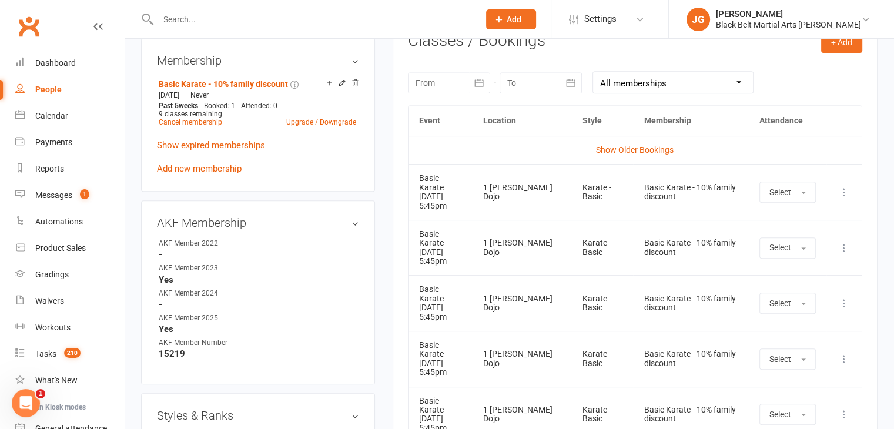
scroll to position [513, 0]
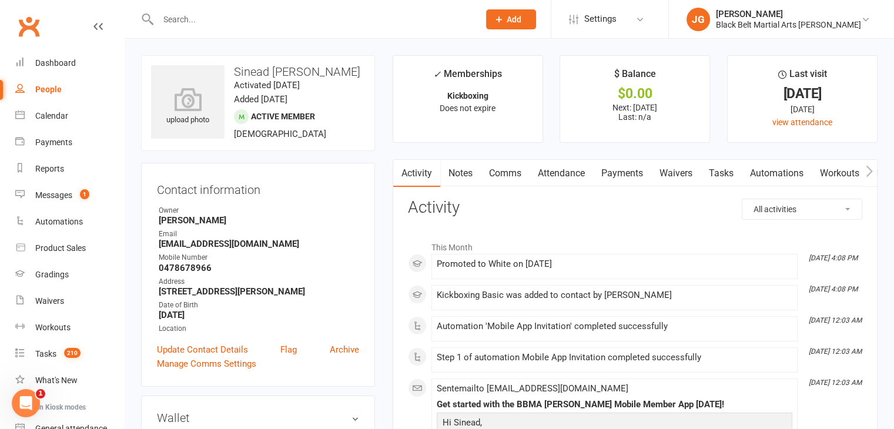
click at [567, 175] on link "Attendance" at bounding box center [562, 173] width 64 height 27
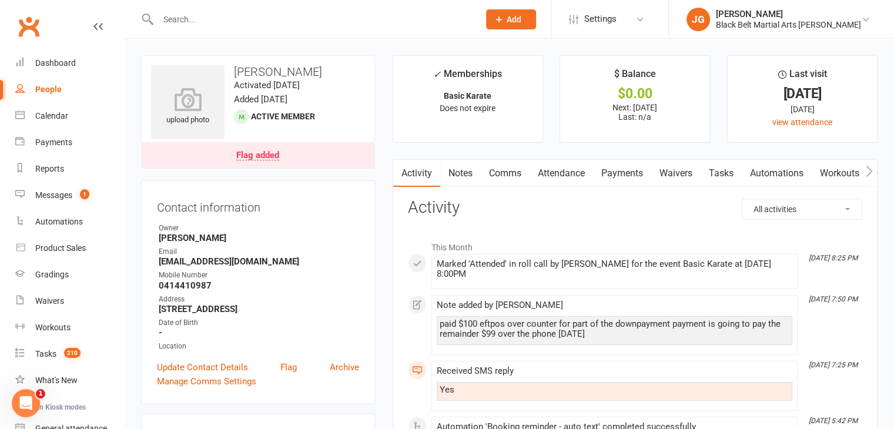
click at [560, 167] on link "Attendance" at bounding box center [562, 173] width 64 height 27
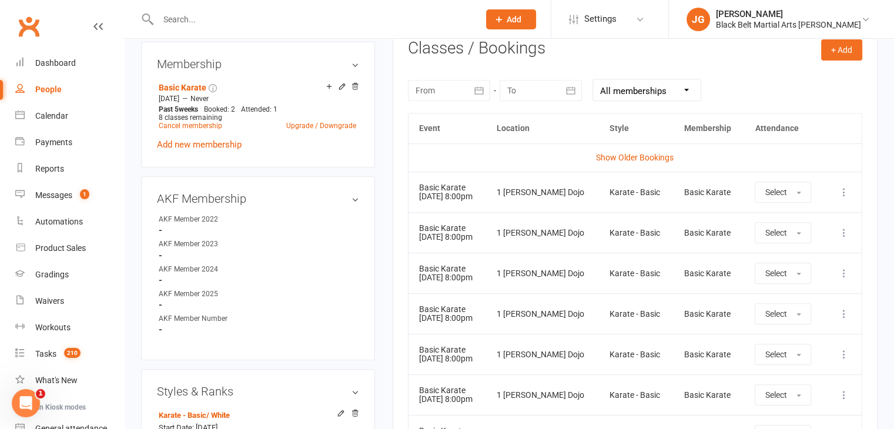
scroll to position [513, 0]
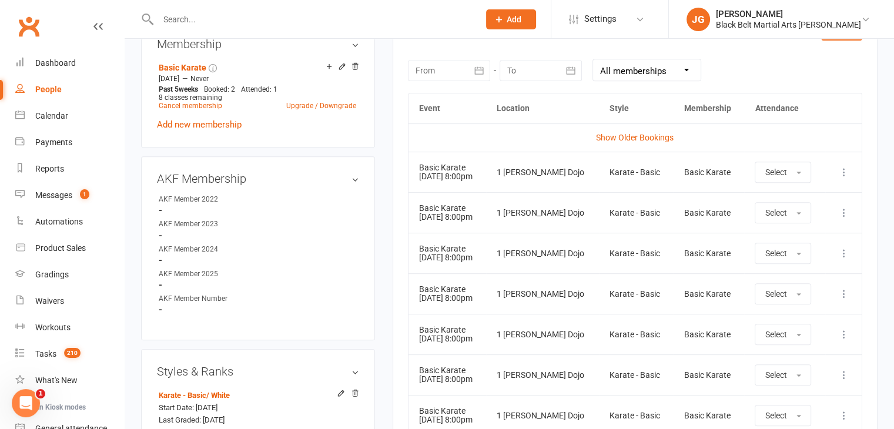
click at [486, 277] on td "Basic Karate 27 Oct 2025 8:00pm" at bounding box center [448, 293] width 78 height 41
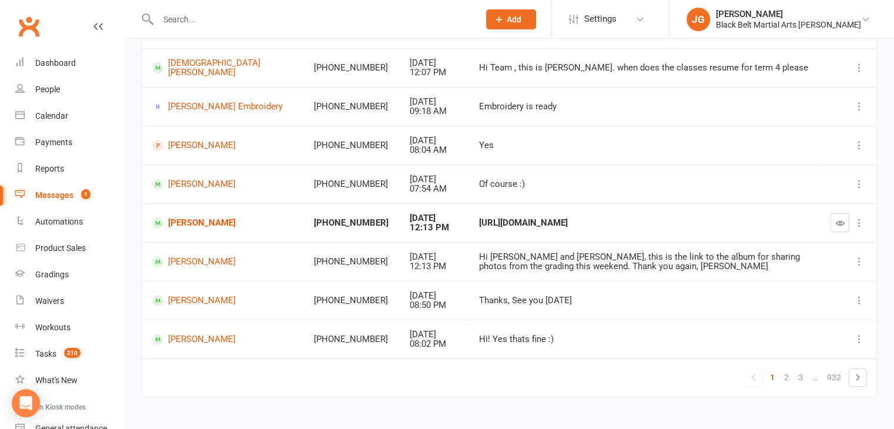
scroll to position [222, 0]
click at [199, 189] on td "[PERSON_NAME]" at bounding box center [223, 183] width 162 height 39
click at [193, 181] on link "[PERSON_NAME]" at bounding box center [222, 183] width 141 height 11
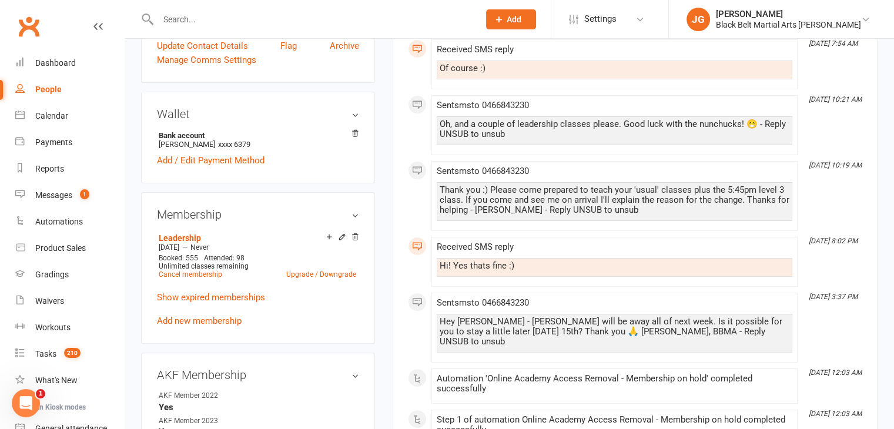
scroll to position [315, 0]
click at [51, 171] on div "Reports" at bounding box center [49, 168] width 29 height 9
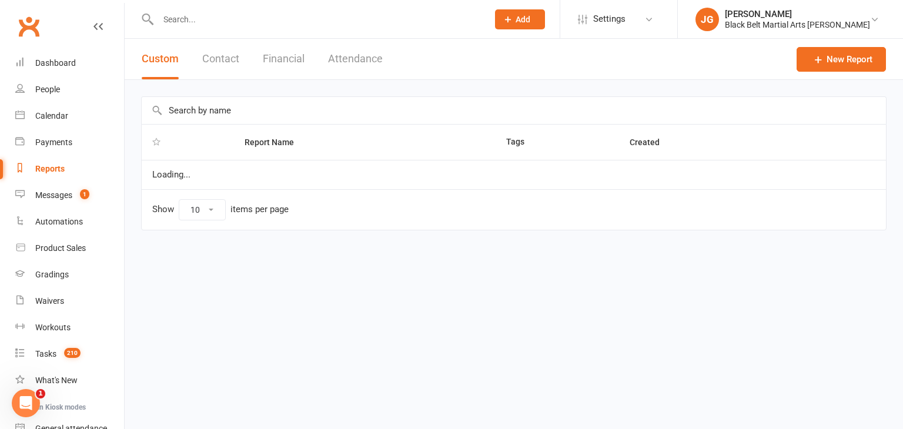
click at [346, 109] on input "text" at bounding box center [514, 110] width 744 height 27
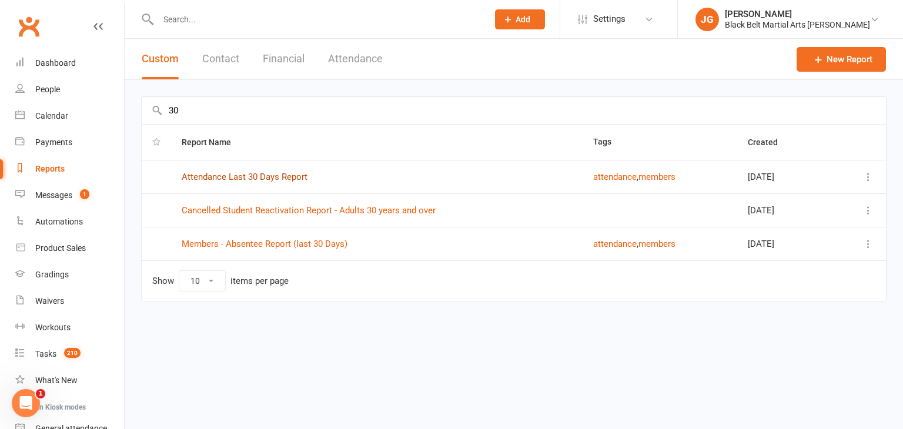
type input "30"
click at [263, 177] on link "Attendance Last 30 Days Report" at bounding box center [245, 177] width 126 height 11
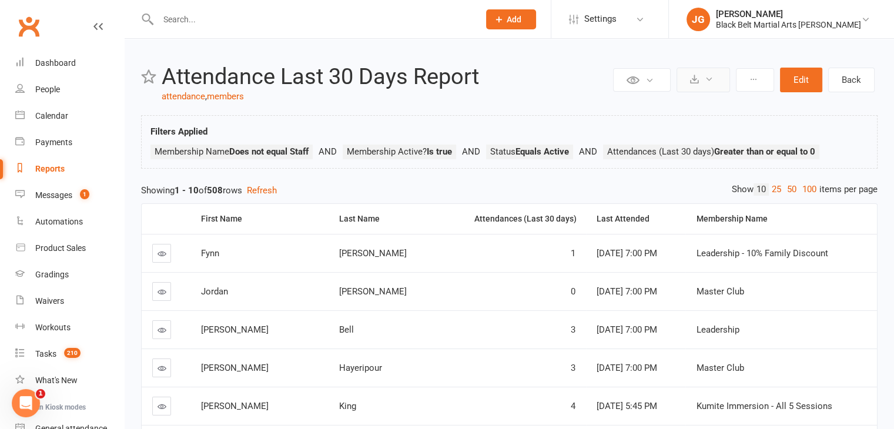
click at [717, 81] on button at bounding box center [704, 80] width 54 height 25
click at [672, 109] on link "Export to CSV" at bounding box center [667, 108] width 123 height 24
